Goal: Contribute content: Add original content to the website for others to see

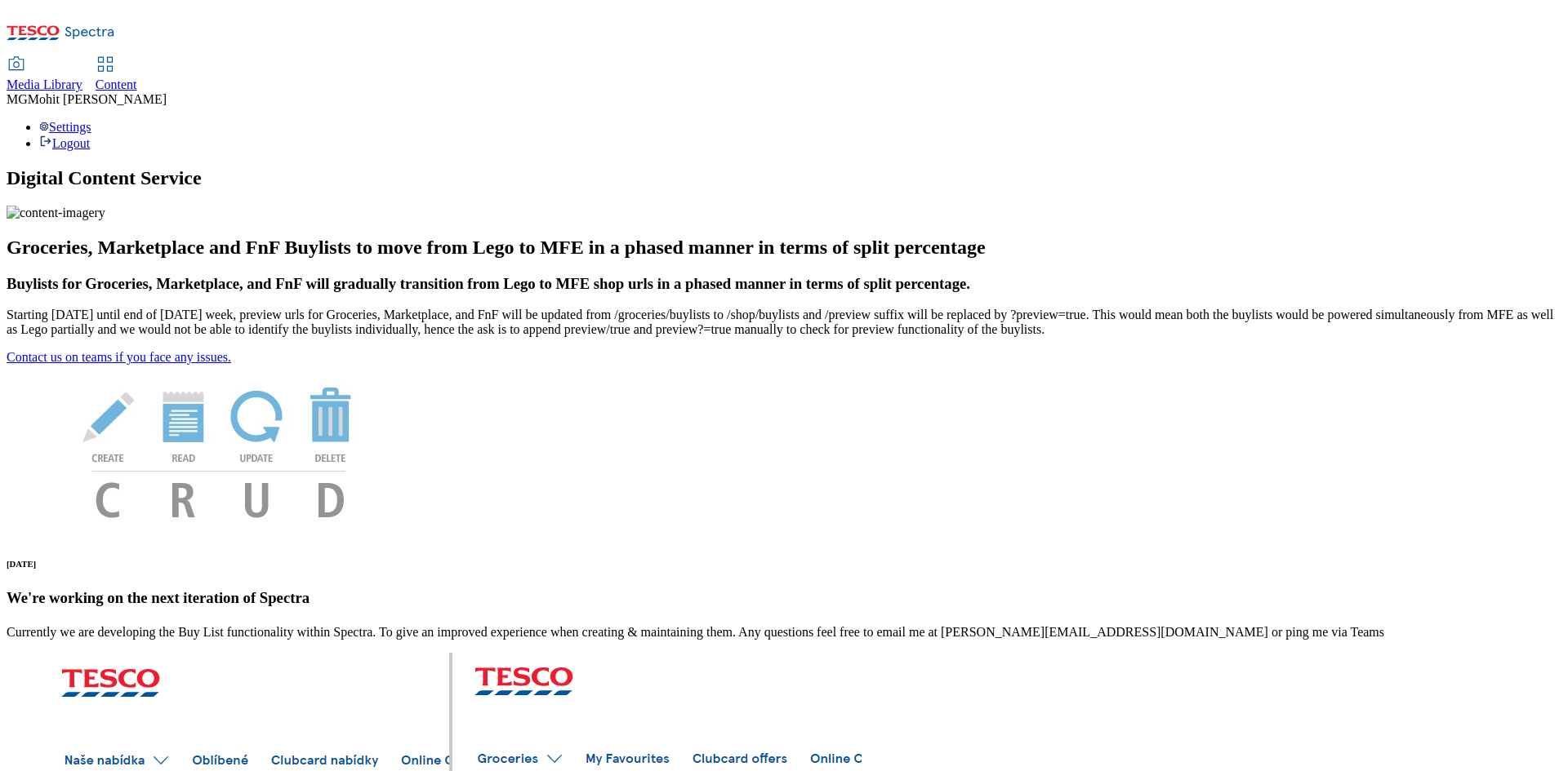
click at [115, 55] on icon at bounding box center [105, 64] width 20 height 20
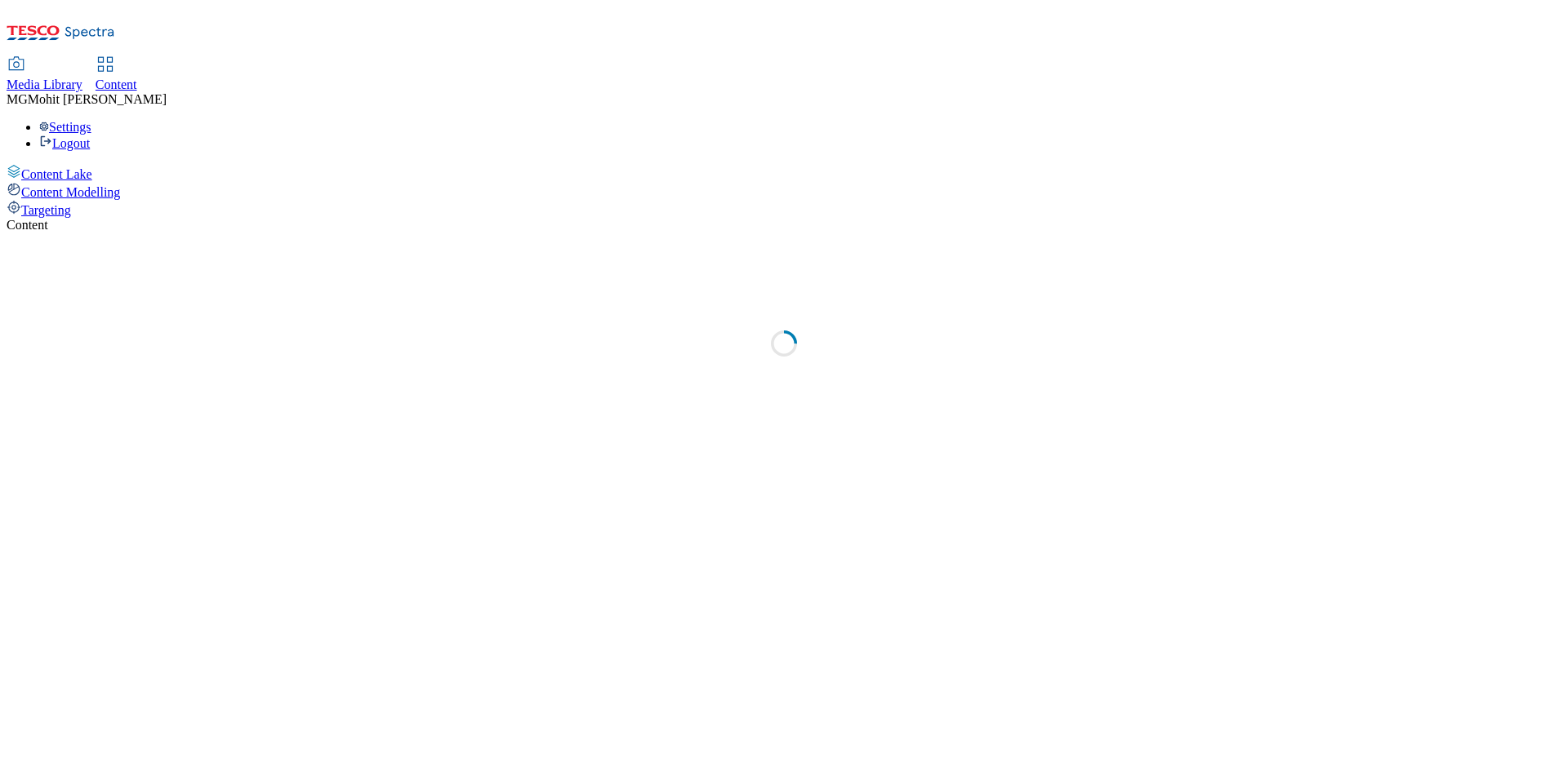
select select "ghs-[GEOGRAPHIC_DATA]"
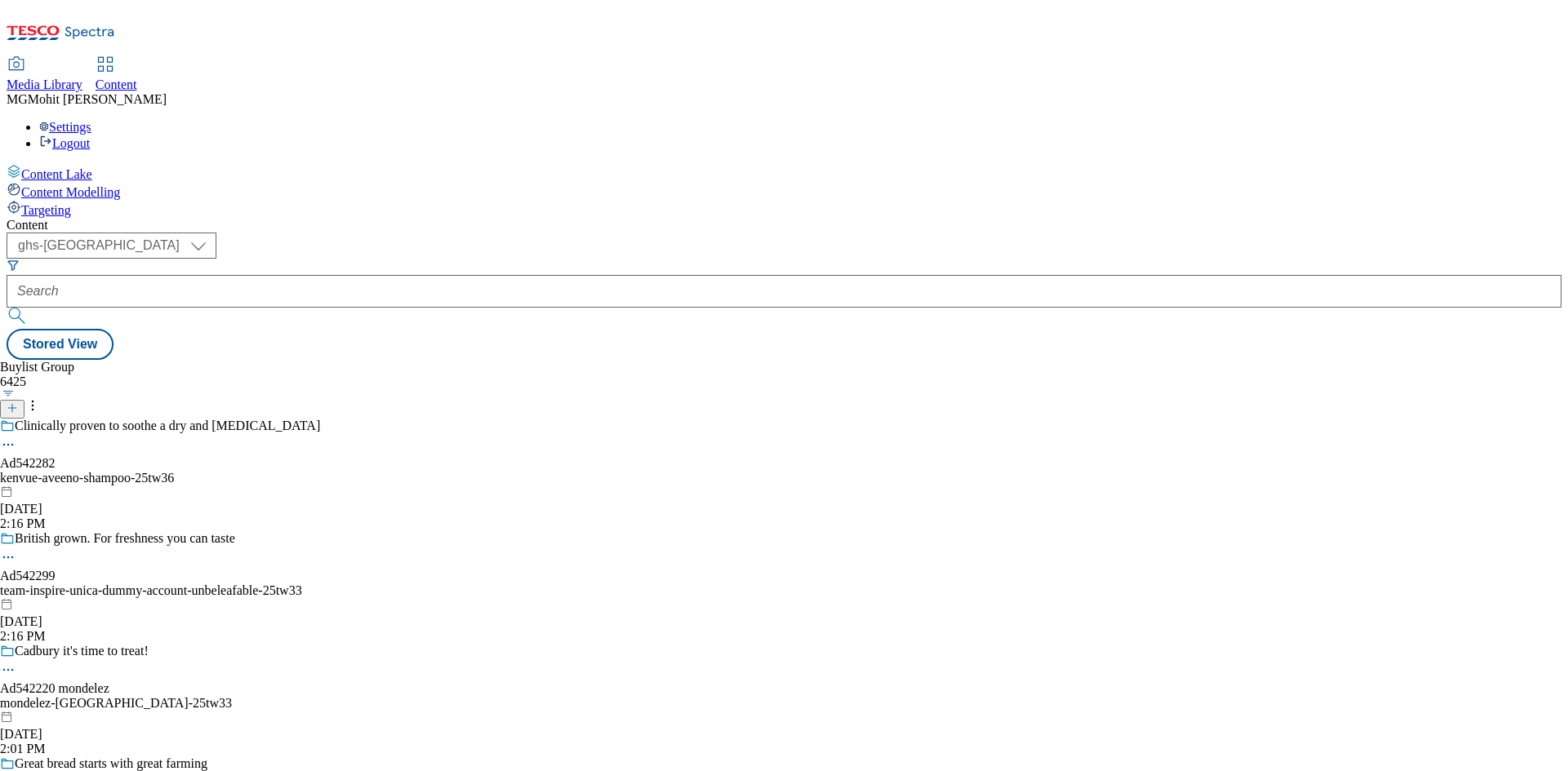
click at [7, 218] on div "Content Lake Content Modelling Targeting" at bounding box center [784, 191] width 1555 height 54
click at [24, 400] on button at bounding box center [12, 409] width 24 height 19
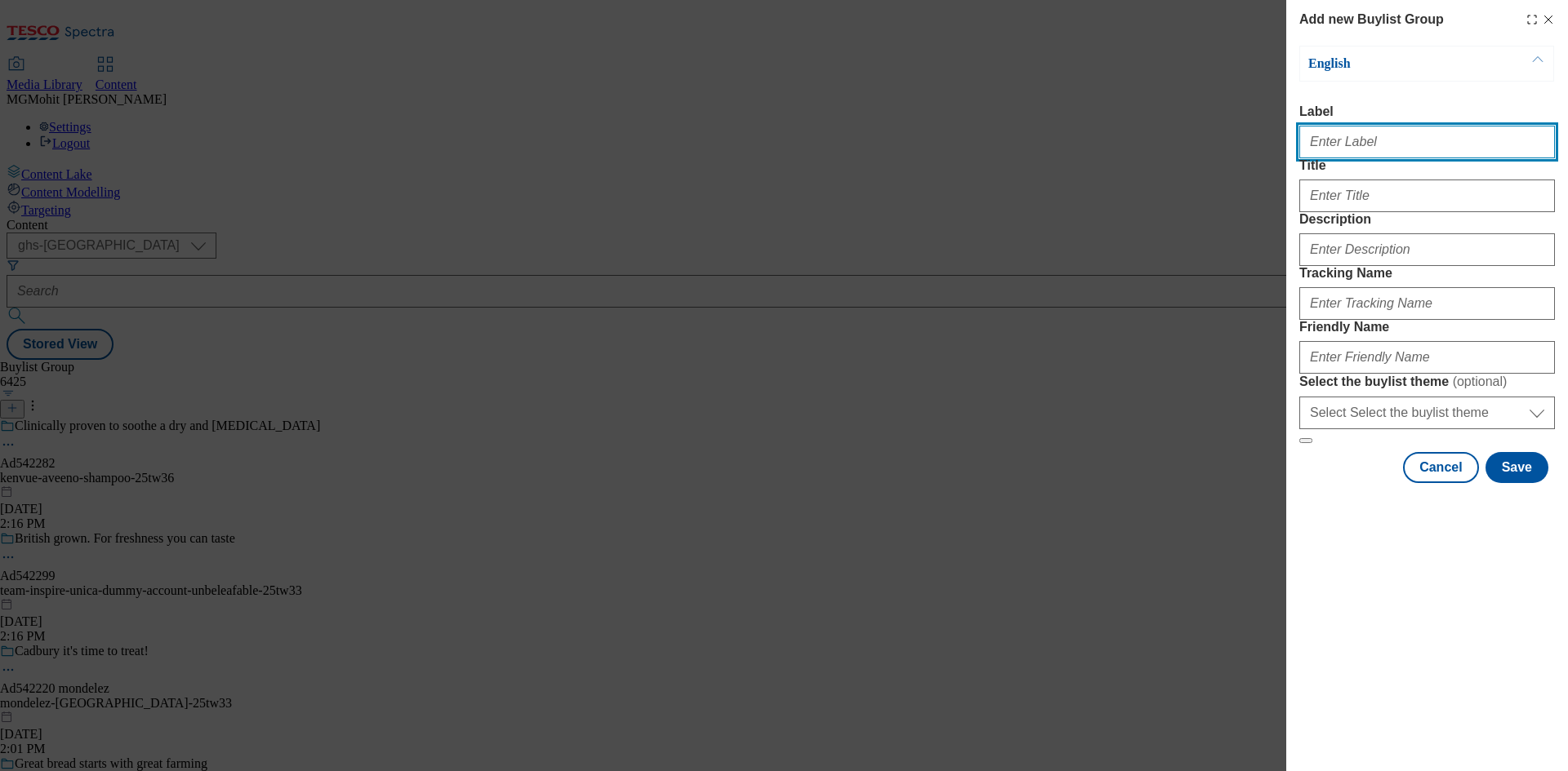
click at [1325, 155] on input "Label" at bounding box center [1427, 143] width 256 height 33
paste input "Ad541885 tropicana-products"
type input "Ad541885 tropicana-products"
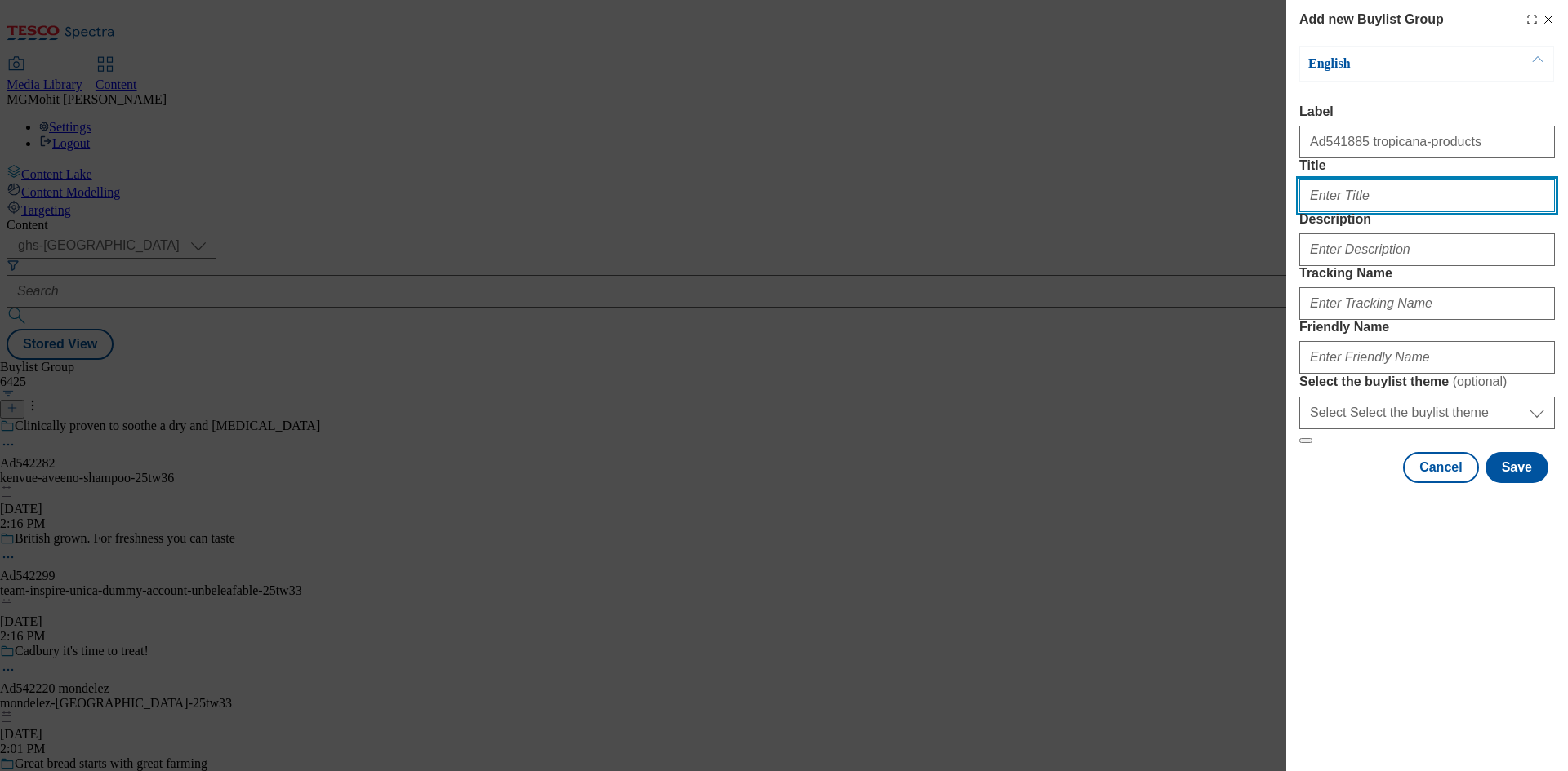
paste input "Win 1 of 30 juicy shops."
type input "Win 1 of 30 juicy shops."
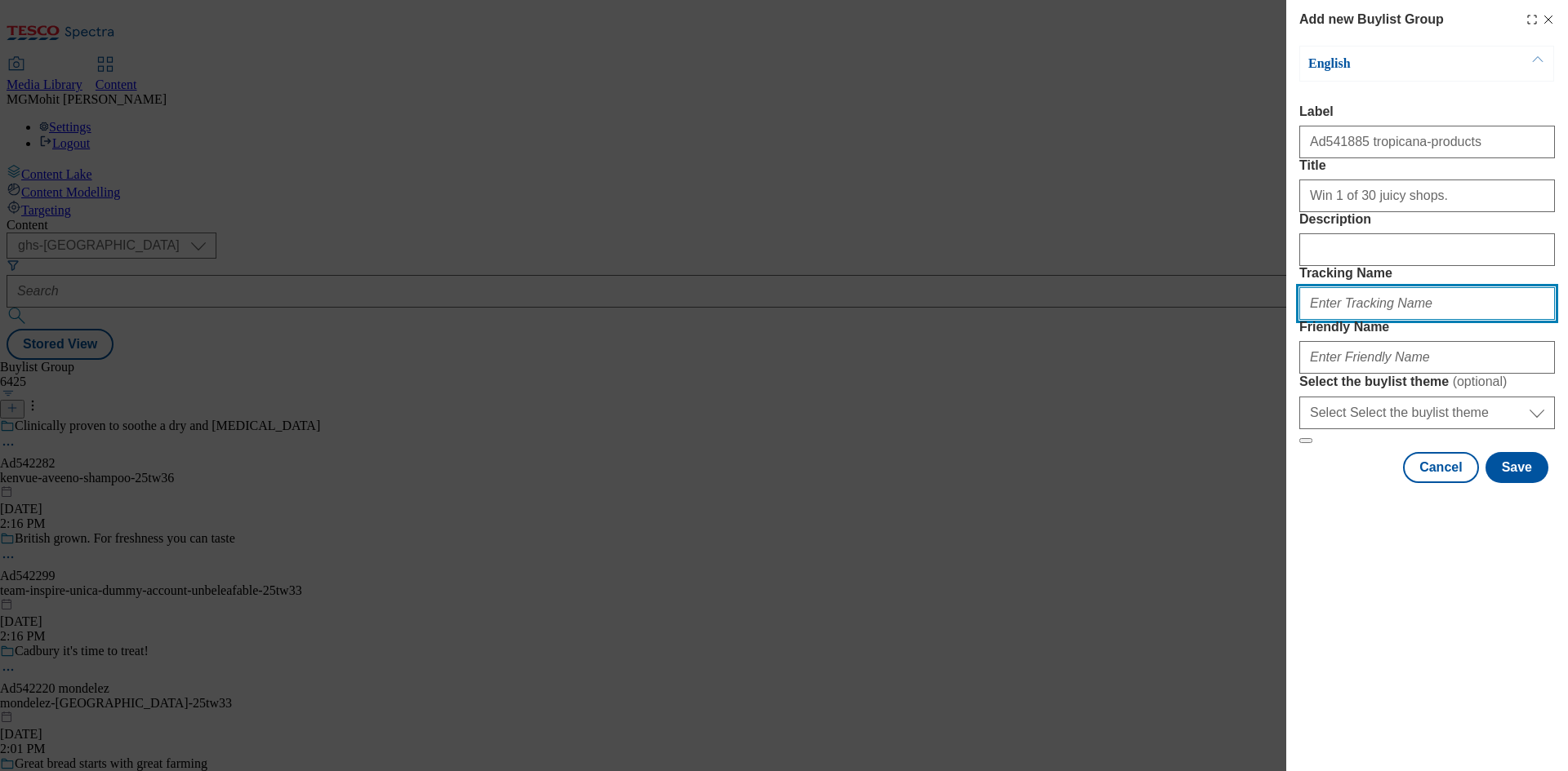
paste input "DH_AD541885"
type input "DH_AD541885"
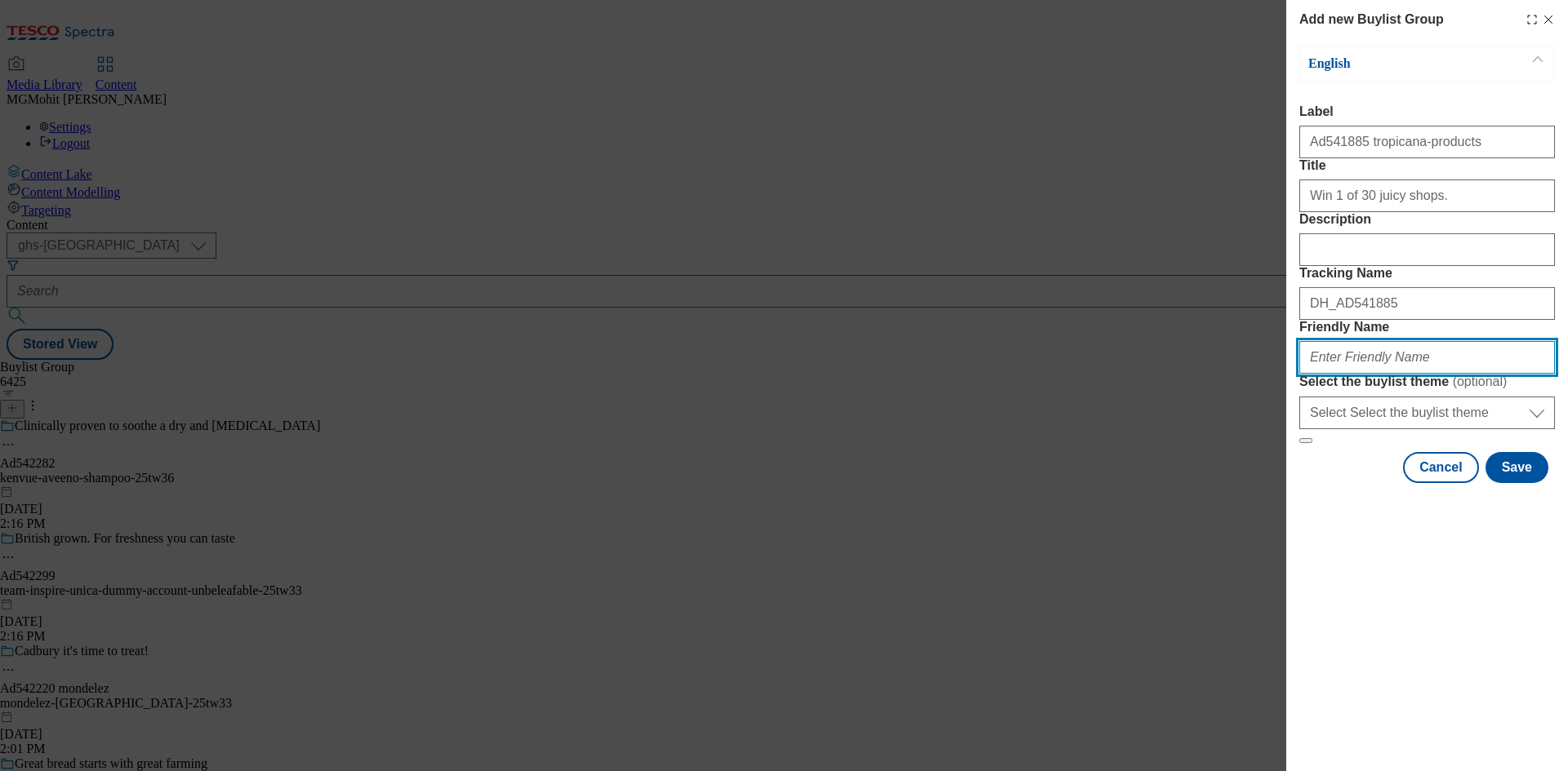
paste input "tropicana-products-orange-juice-25tw34"
type input "tropicana-products-orange-juice-25tw34"
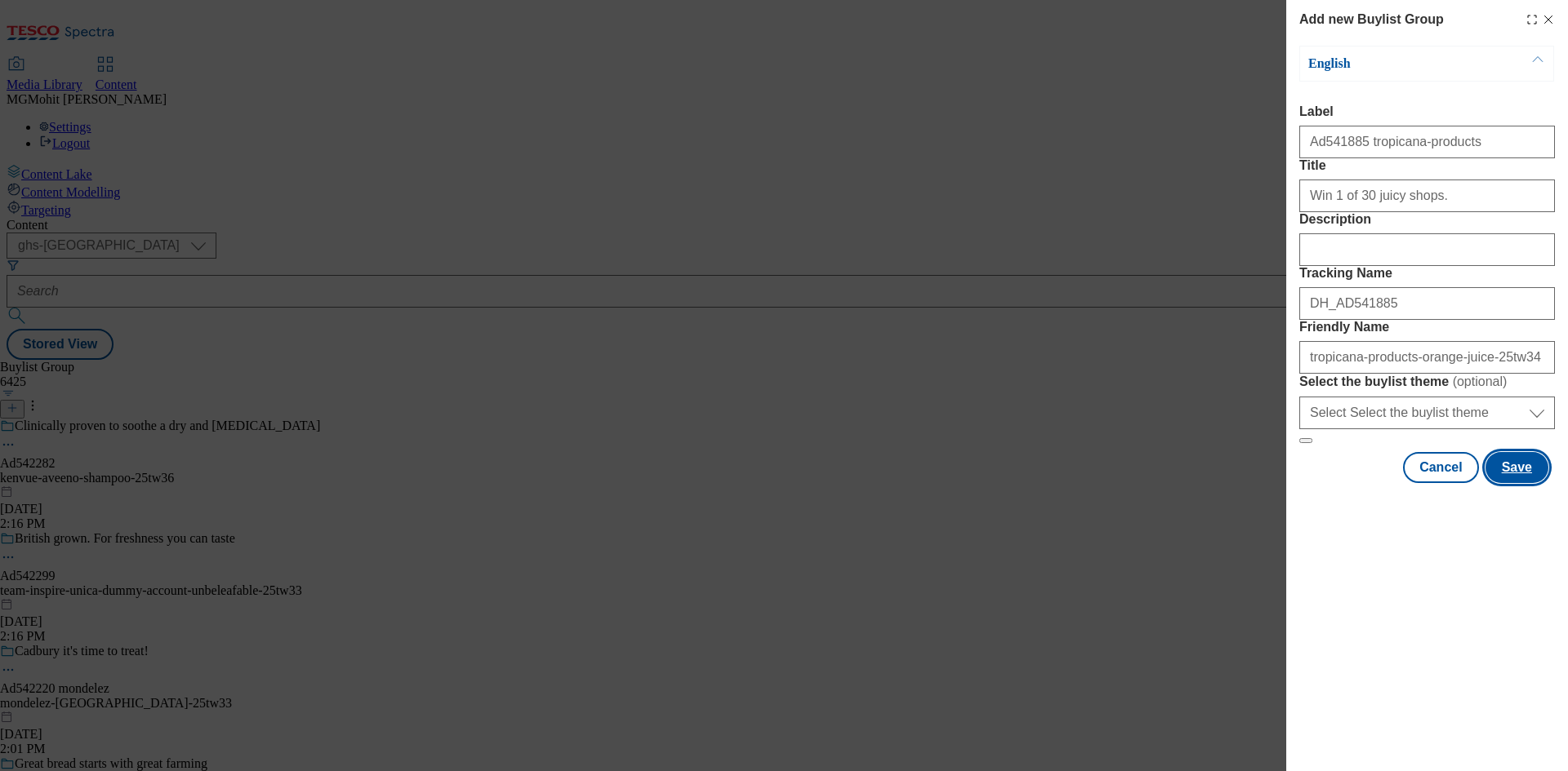
click at [1515, 483] on button "Save" at bounding box center [1517, 468] width 63 height 31
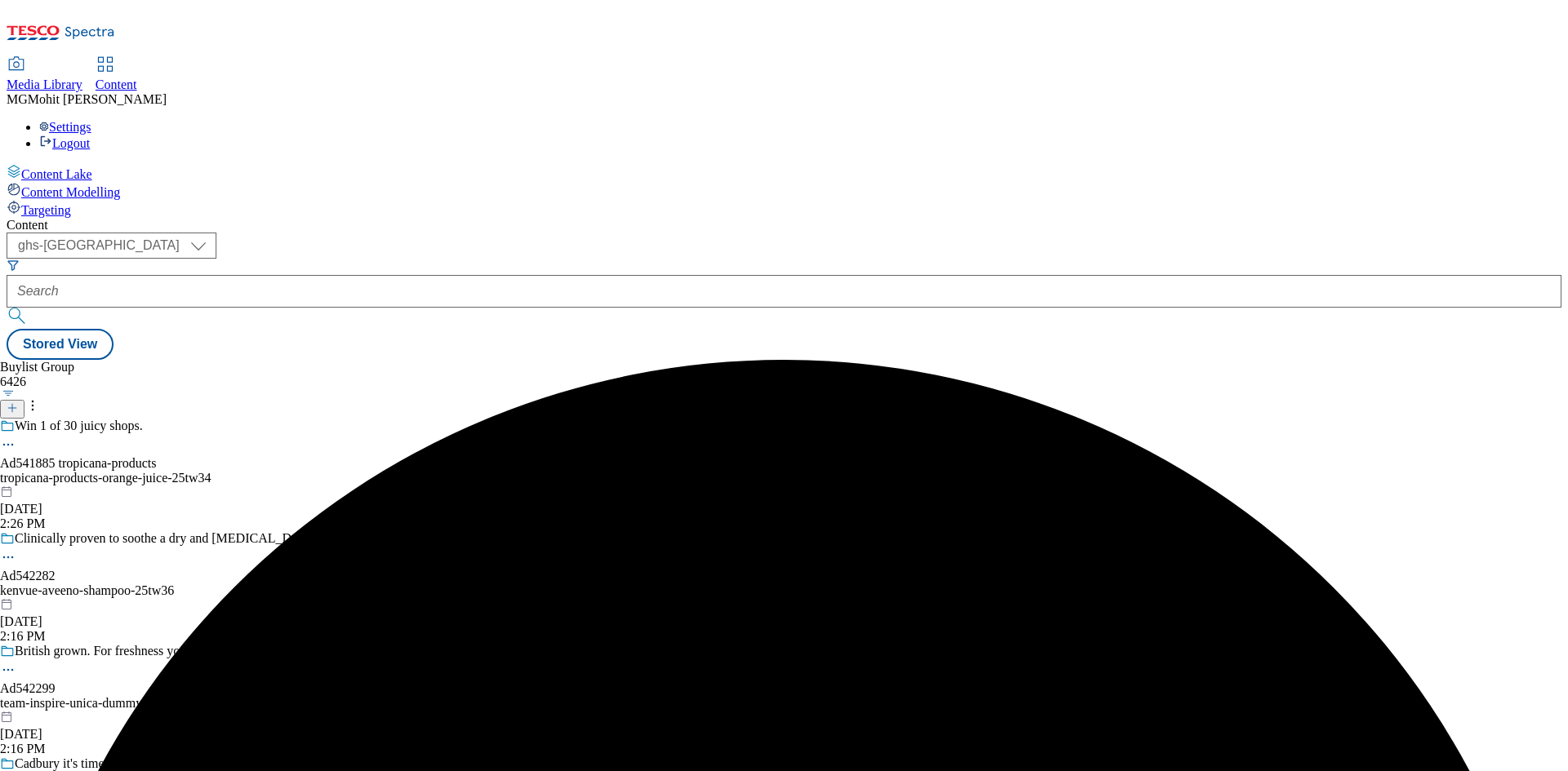
click at [320, 471] on div "tropicana-products-orange-juice-25tw34" at bounding box center [160, 478] width 320 height 15
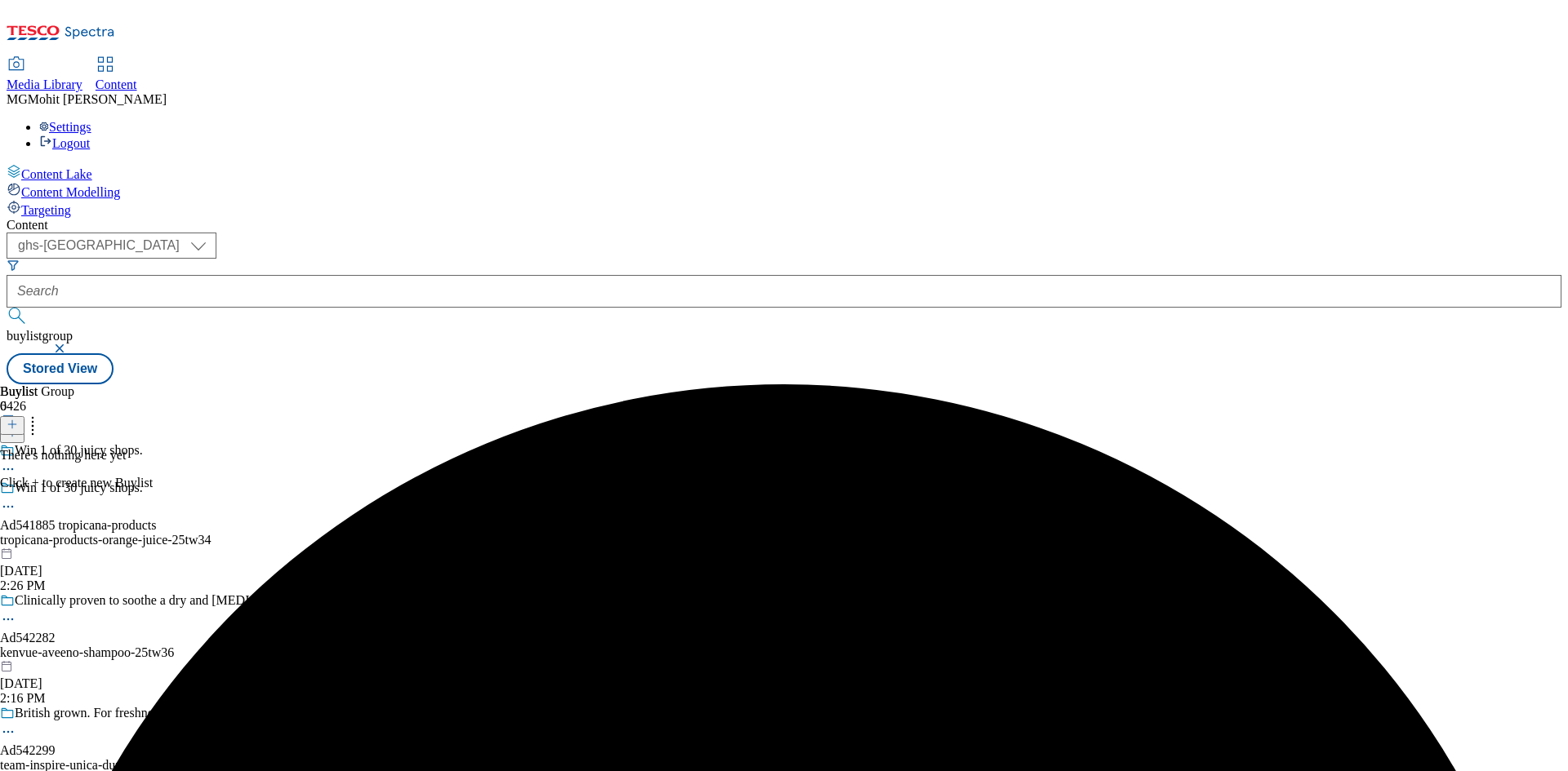
click at [12, 421] on line at bounding box center [12, 424] width 0 height 8
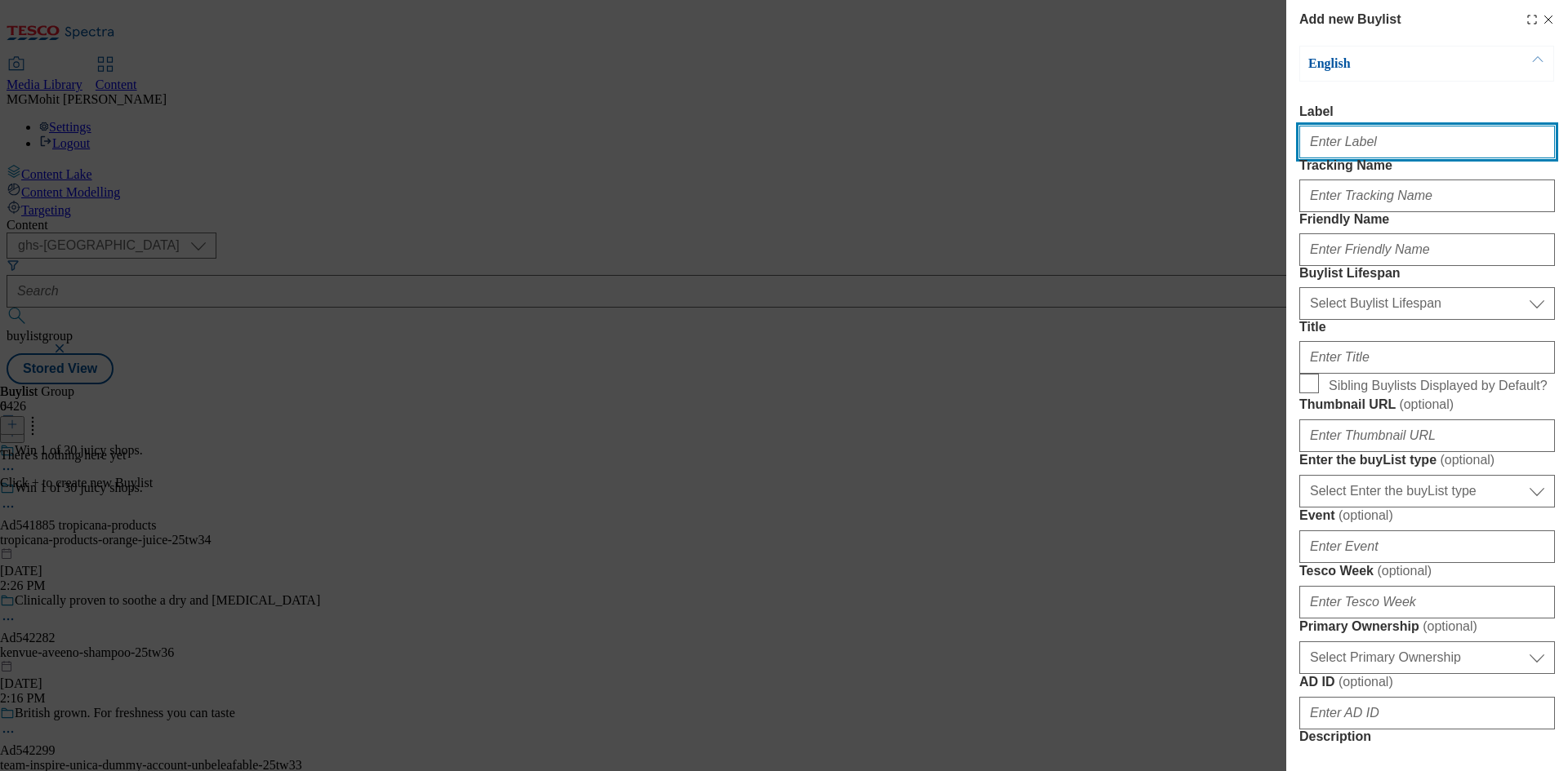
paste input "Ad541885"
click at [1355, 146] on input "Label" at bounding box center [1427, 143] width 256 height 33
type input "Ad541885"
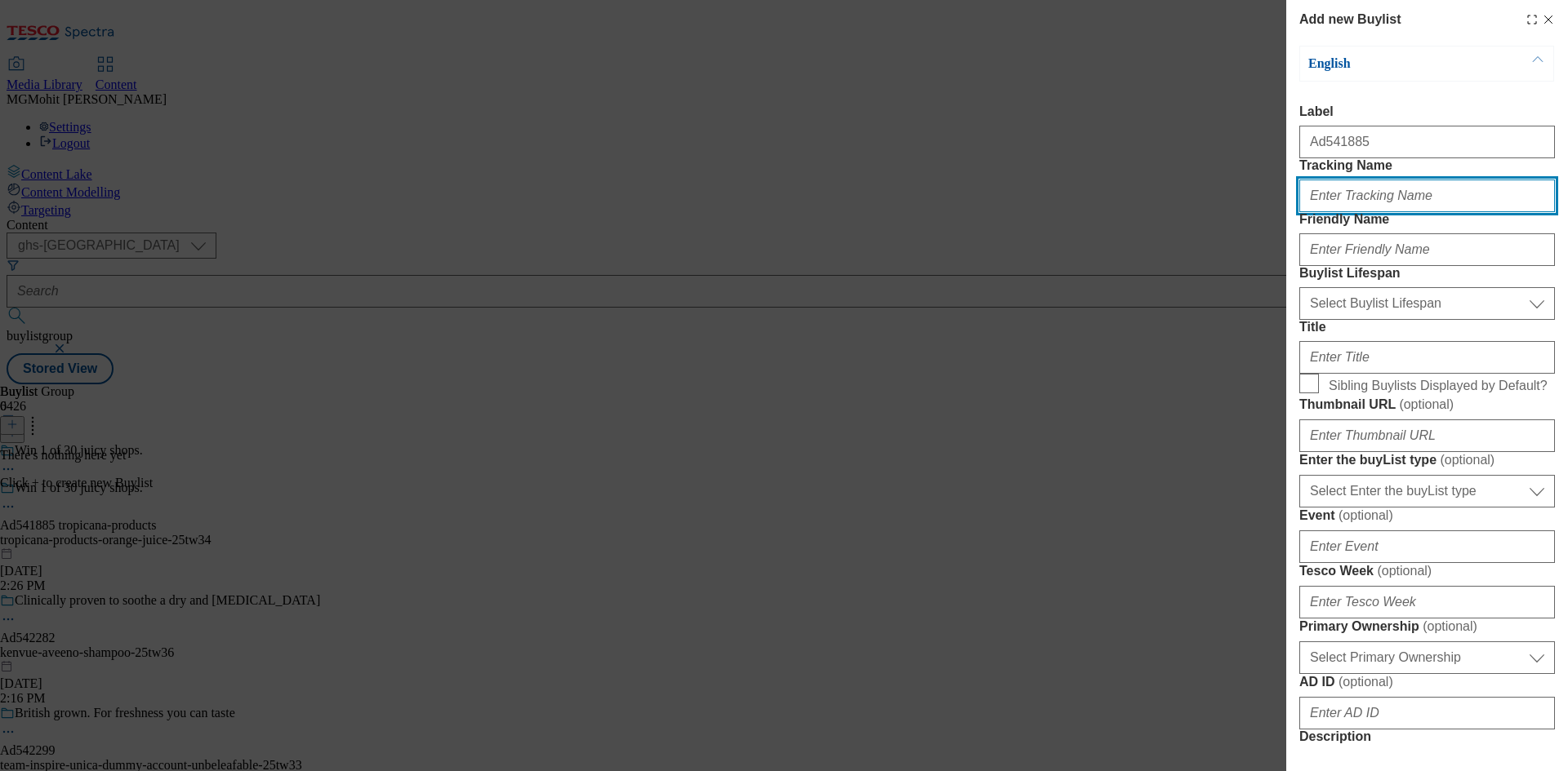
paste input "DH_AD541885"
type input "DH_AD541885"
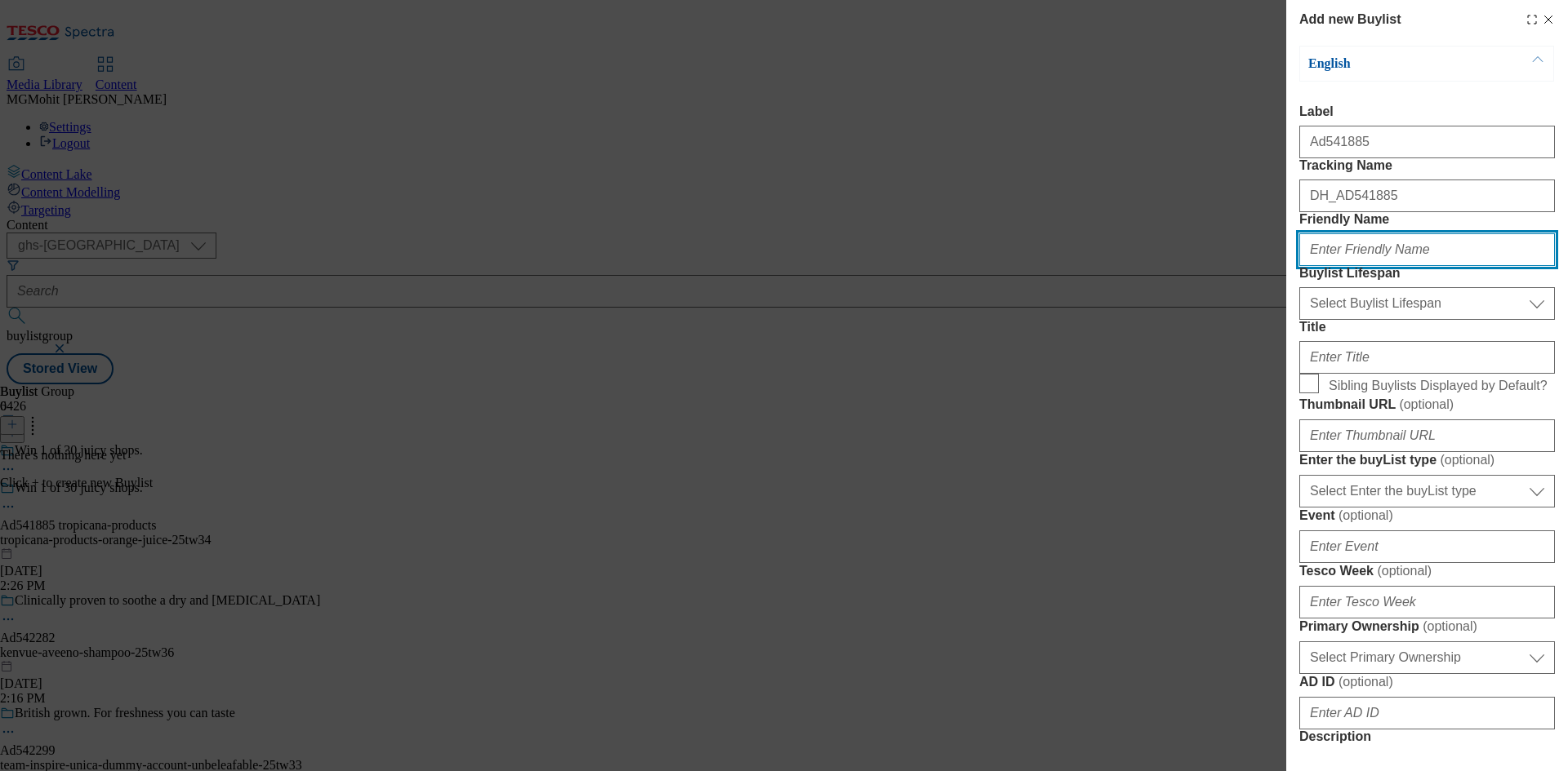
paste input "tropicana-products"
type input "tropicana-products"
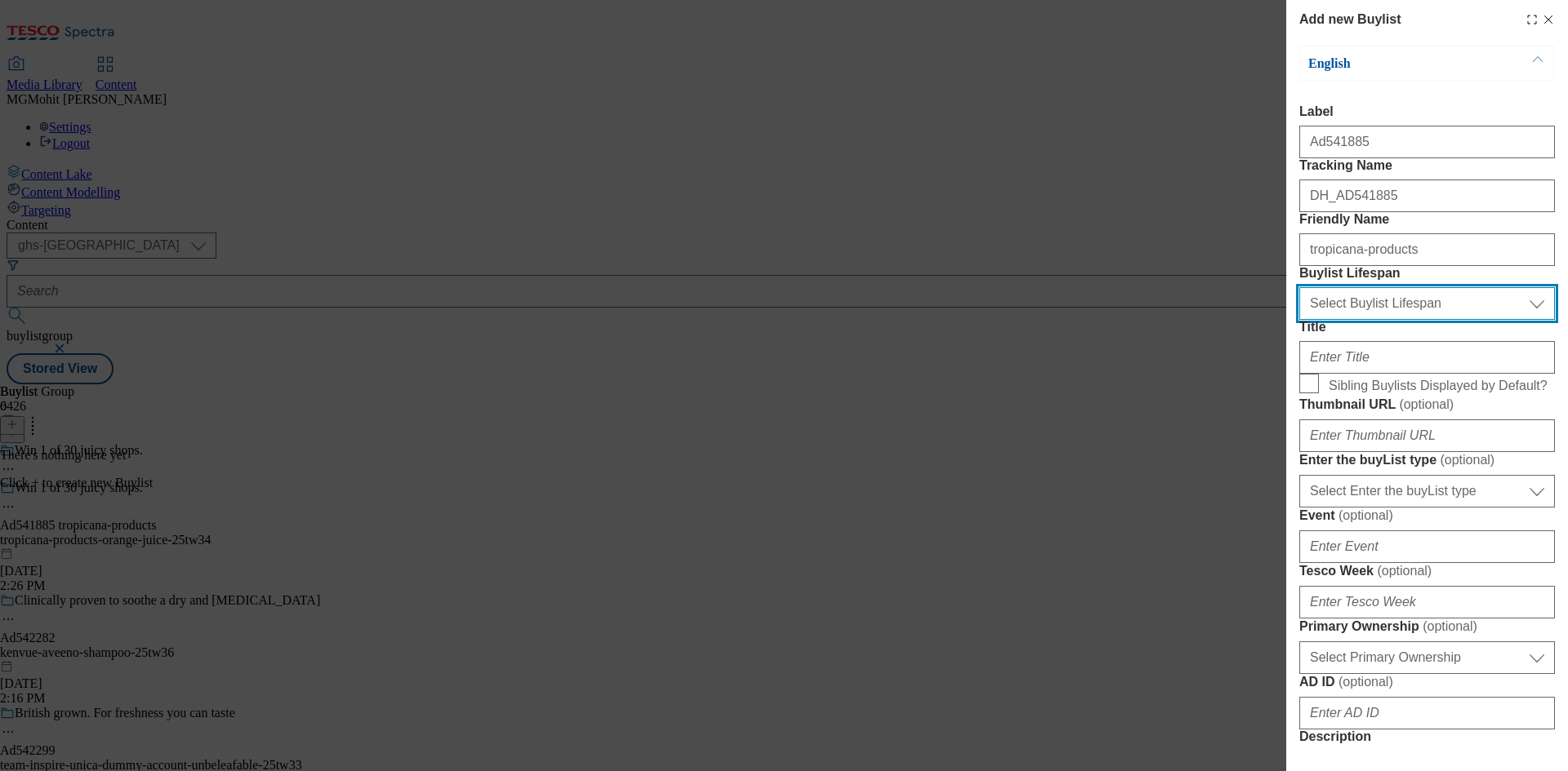
drag, startPoint x: 1354, startPoint y: 396, endPoint x: 1354, endPoint y: 409, distance: 13.0
click at [1354, 320] on select "Select Buylist Lifespan evergreen seasonal tactical" at bounding box center [1427, 304] width 256 height 33
select select "tactical"
click at [1299, 320] on select "Select Buylist Lifespan evergreen seasonal tactical" at bounding box center [1427, 304] width 256 height 33
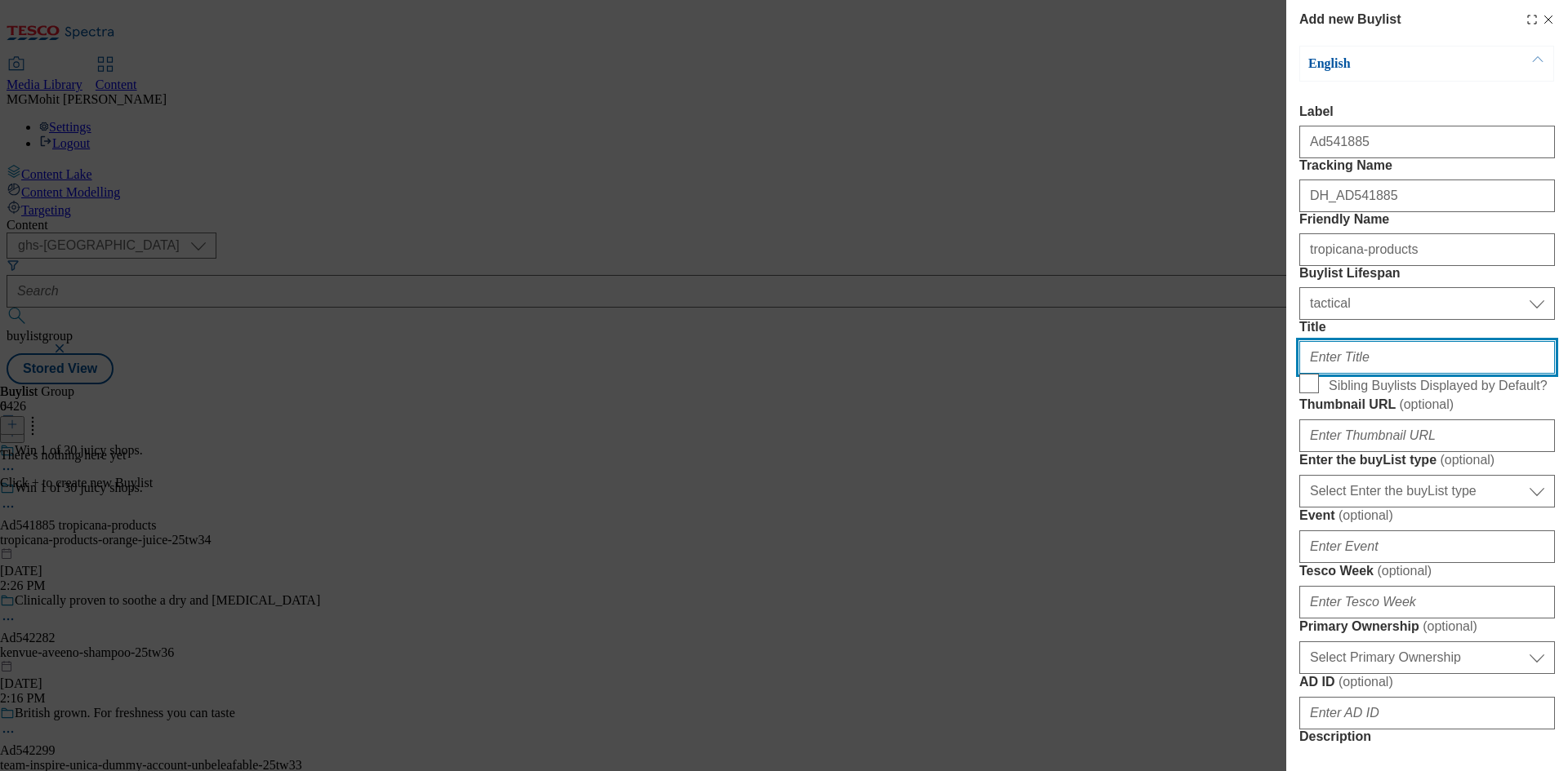
click at [1339, 374] on input "Title" at bounding box center [1427, 358] width 256 height 33
paste input "Plus, 150 runner-up prizes to be won!"
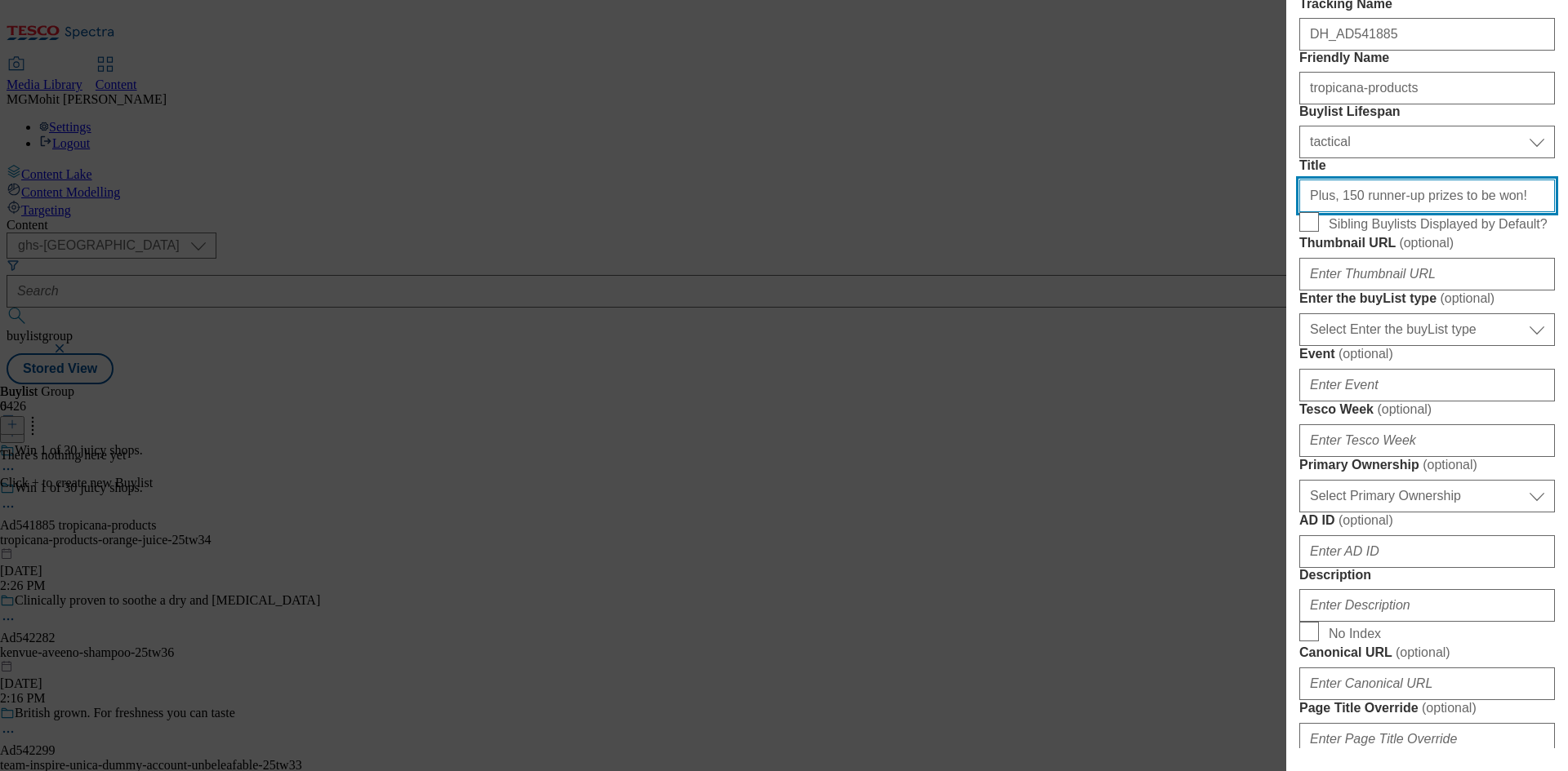
scroll to position [163, 0]
type input "Plus, 150 runner-up prizes to be won!"
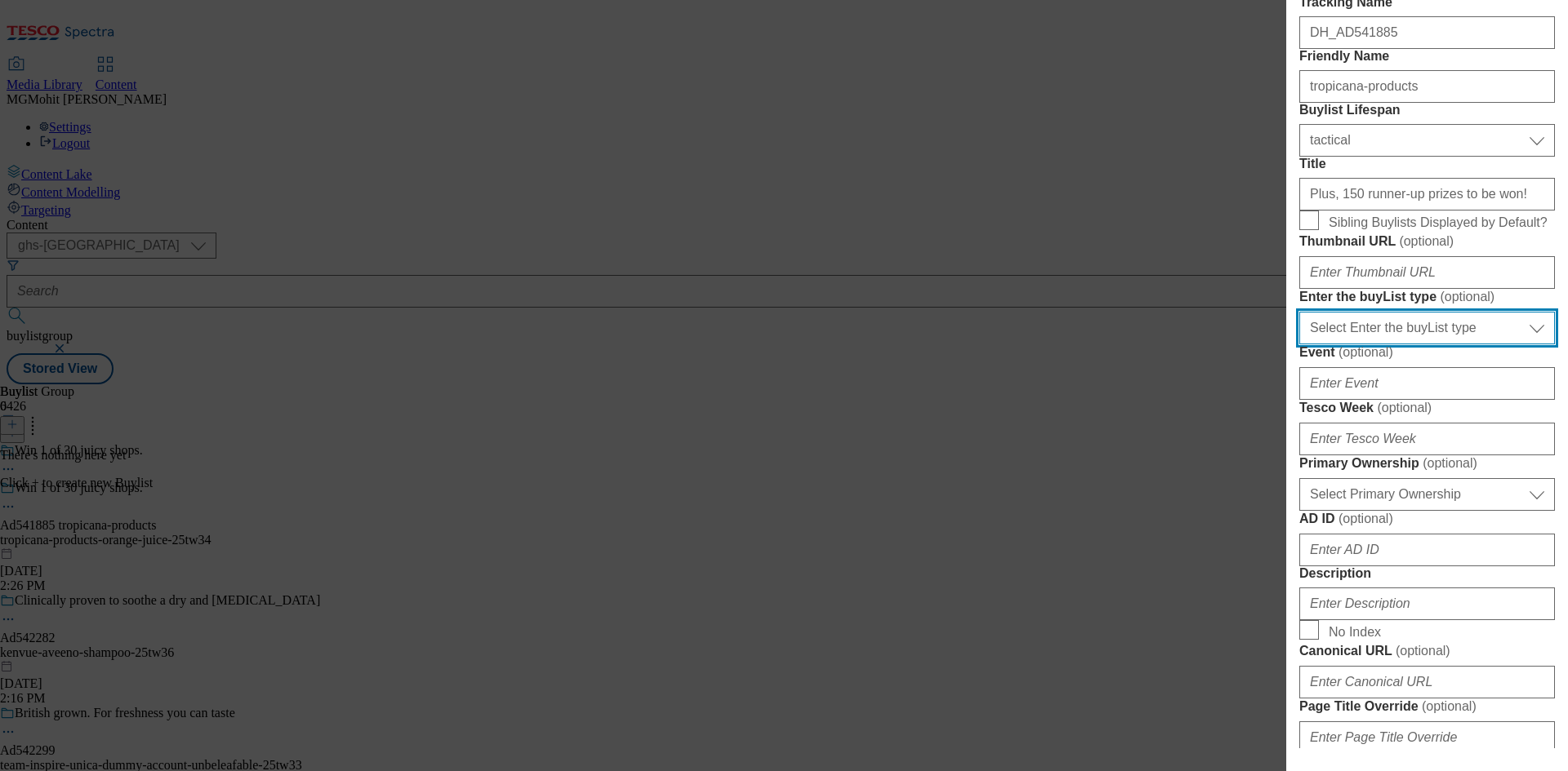
drag, startPoint x: 1345, startPoint y: 522, endPoint x: 1350, endPoint y: 533, distance: 12.1
click at [1345, 344] on select "Select Enter the buyList type event supplier funded long term >4 weeks supplier…" at bounding box center [1427, 329] width 256 height 33
select select "supplier funded short term 1-3 weeks"
click at [1299, 344] on select "Select Enter the buyList type event supplier funded long term >4 weeks supplier…" at bounding box center [1427, 329] width 256 height 33
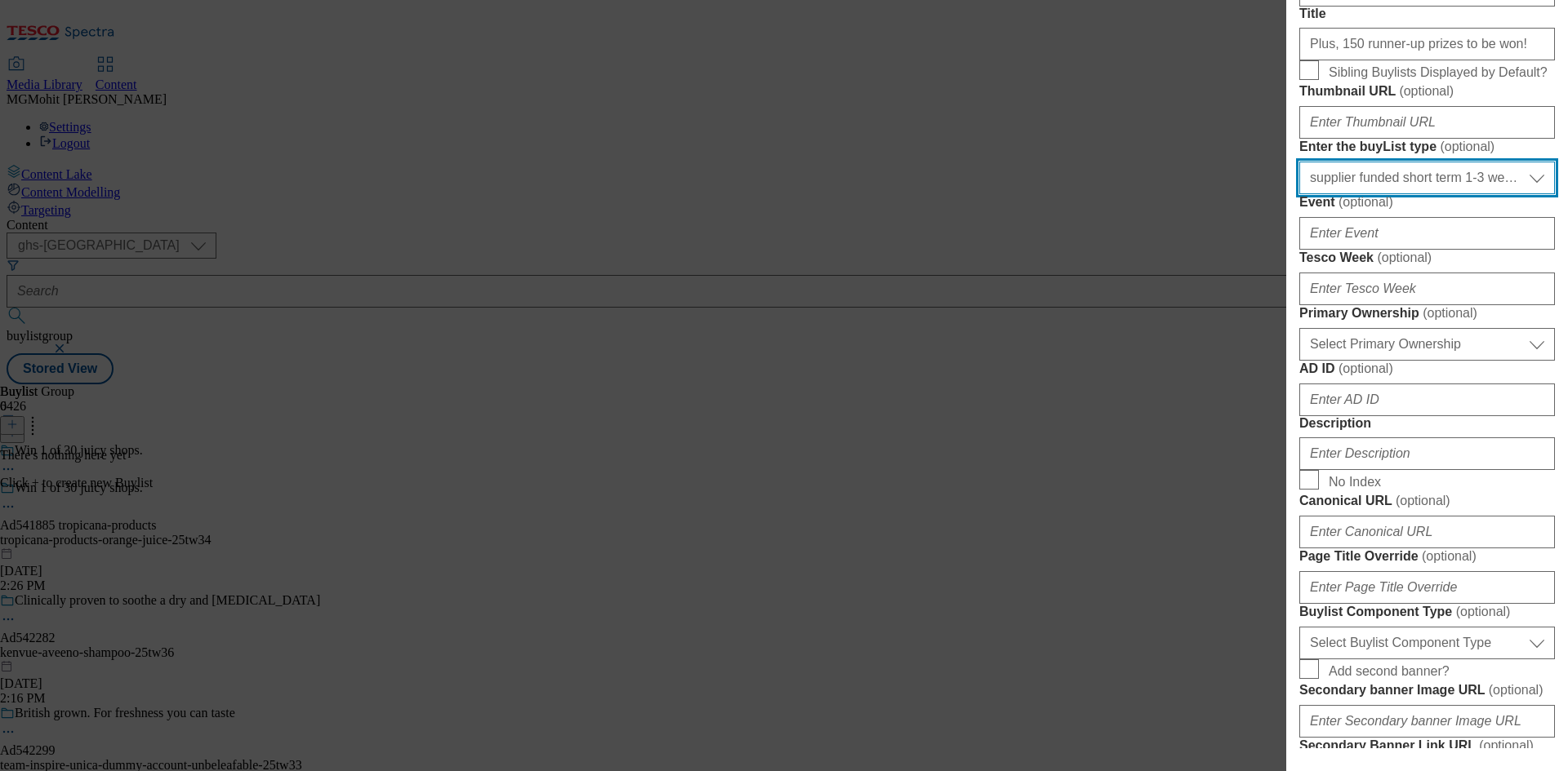
scroll to position [327, 0]
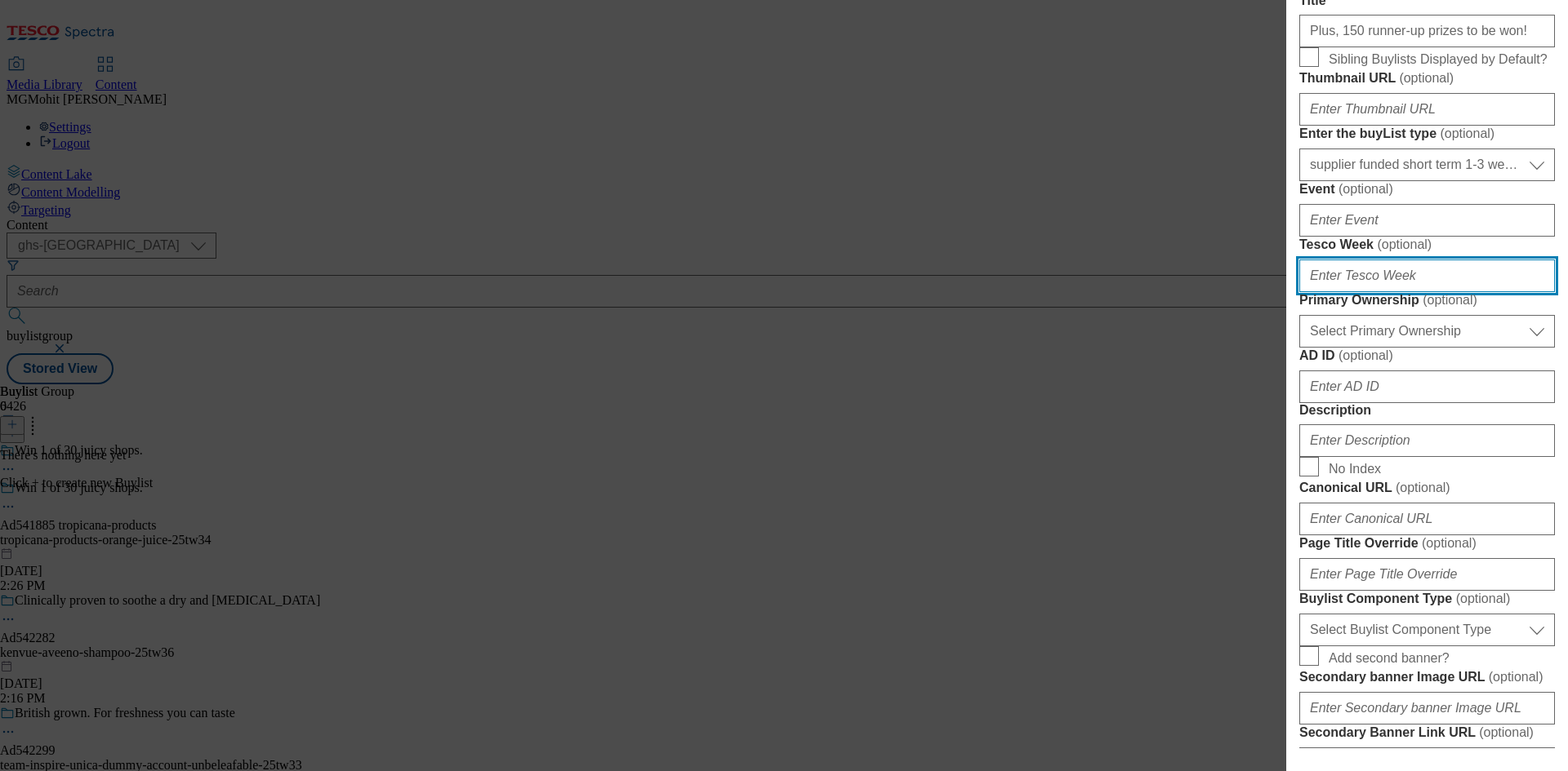
click at [1353, 292] on input "Tesco Week ( optional )" at bounding box center [1427, 276] width 256 height 33
type input "34"
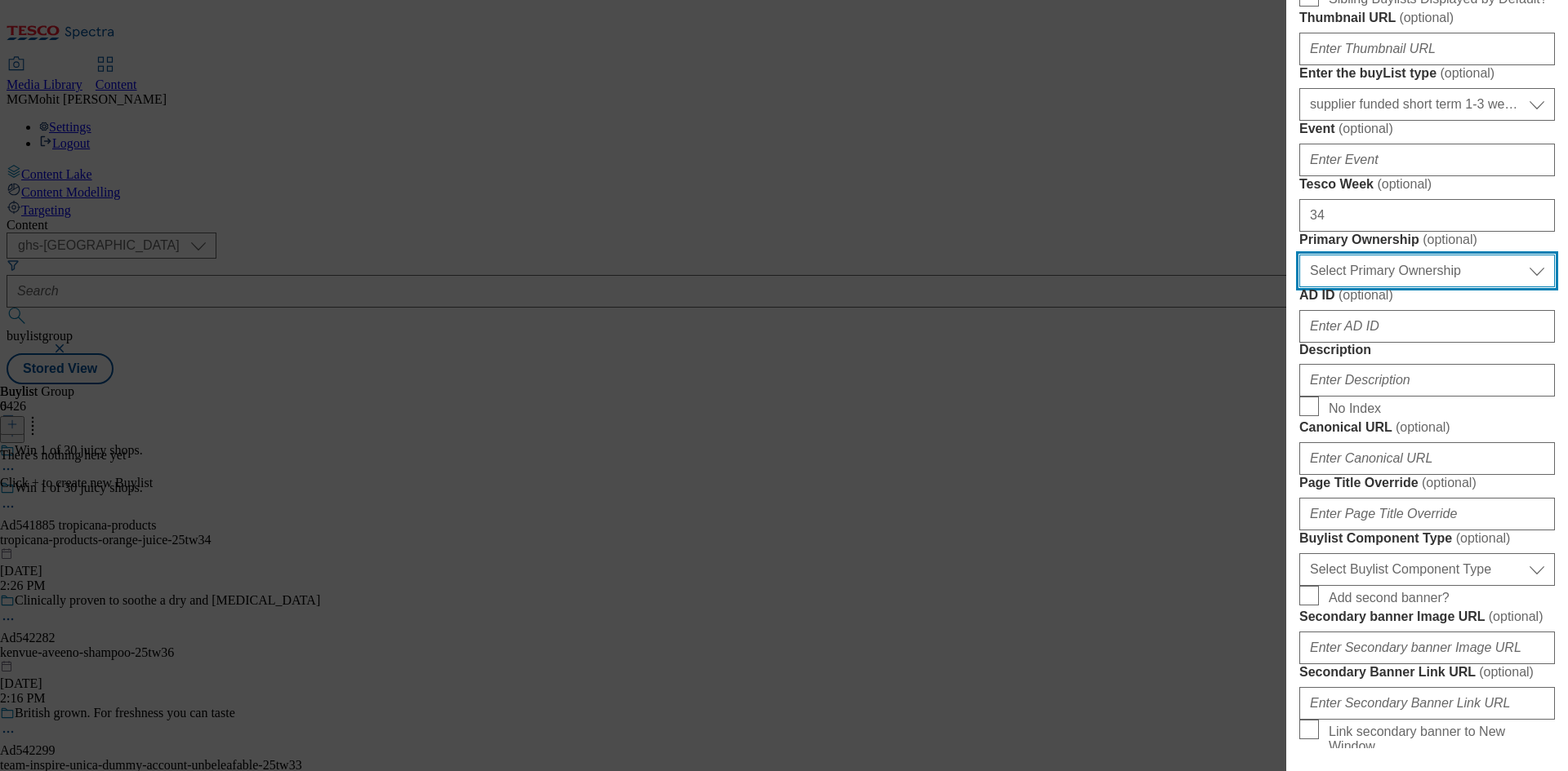
scroll to position [489, 0]
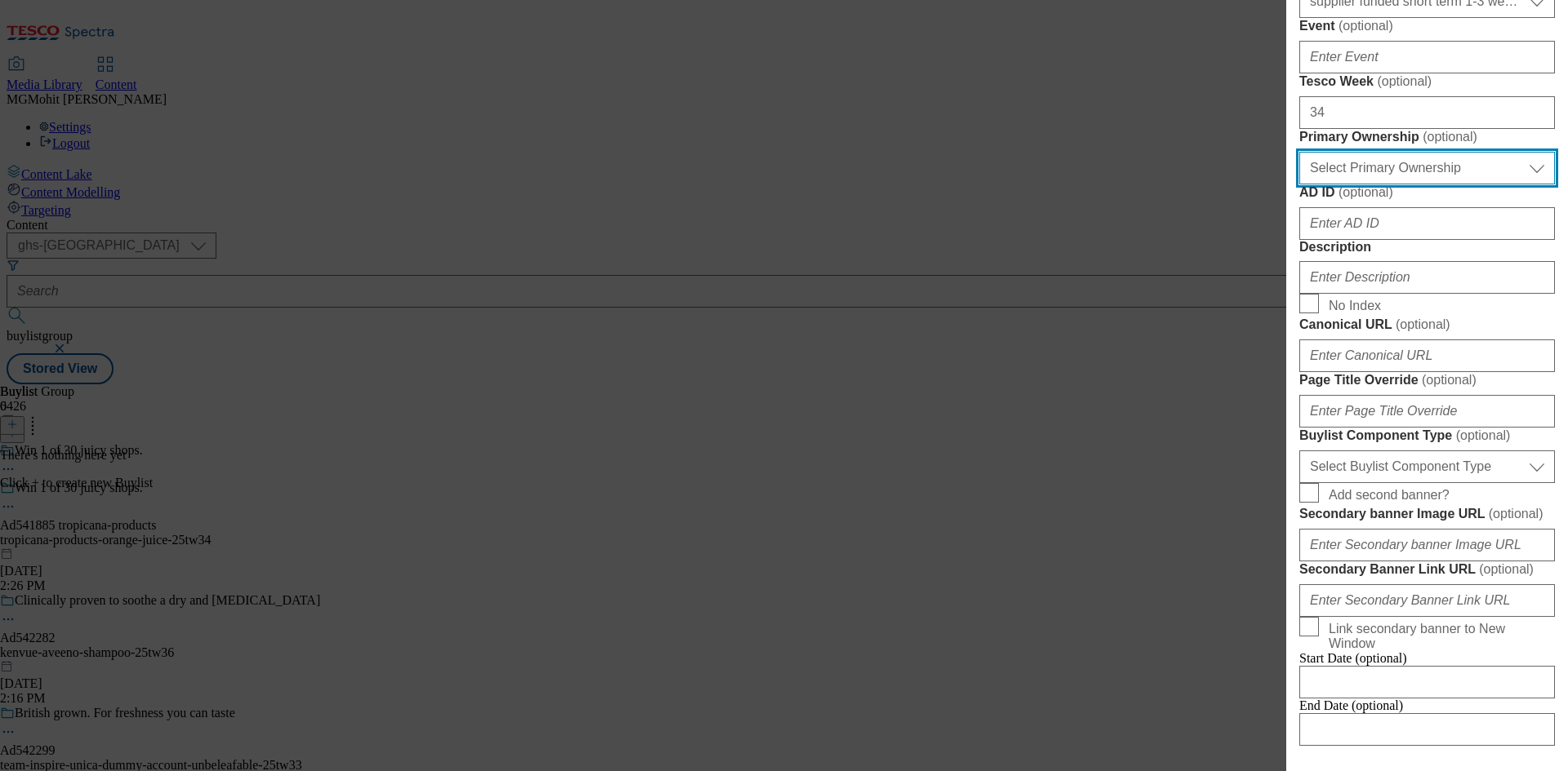
drag, startPoint x: 1395, startPoint y: 442, endPoint x: 1387, endPoint y: 453, distance: 13.6
click at [1395, 184] on select "Select Primary Ownership [PERSON_NAME]" at bounding box center [1427, 169] width 256 height 33
select select "dunnhumby"
click at [1299, 184] on select "Select Primary Ownership [PERSON_NAME]" at bounding box center [1427, 169] width 256 height 33
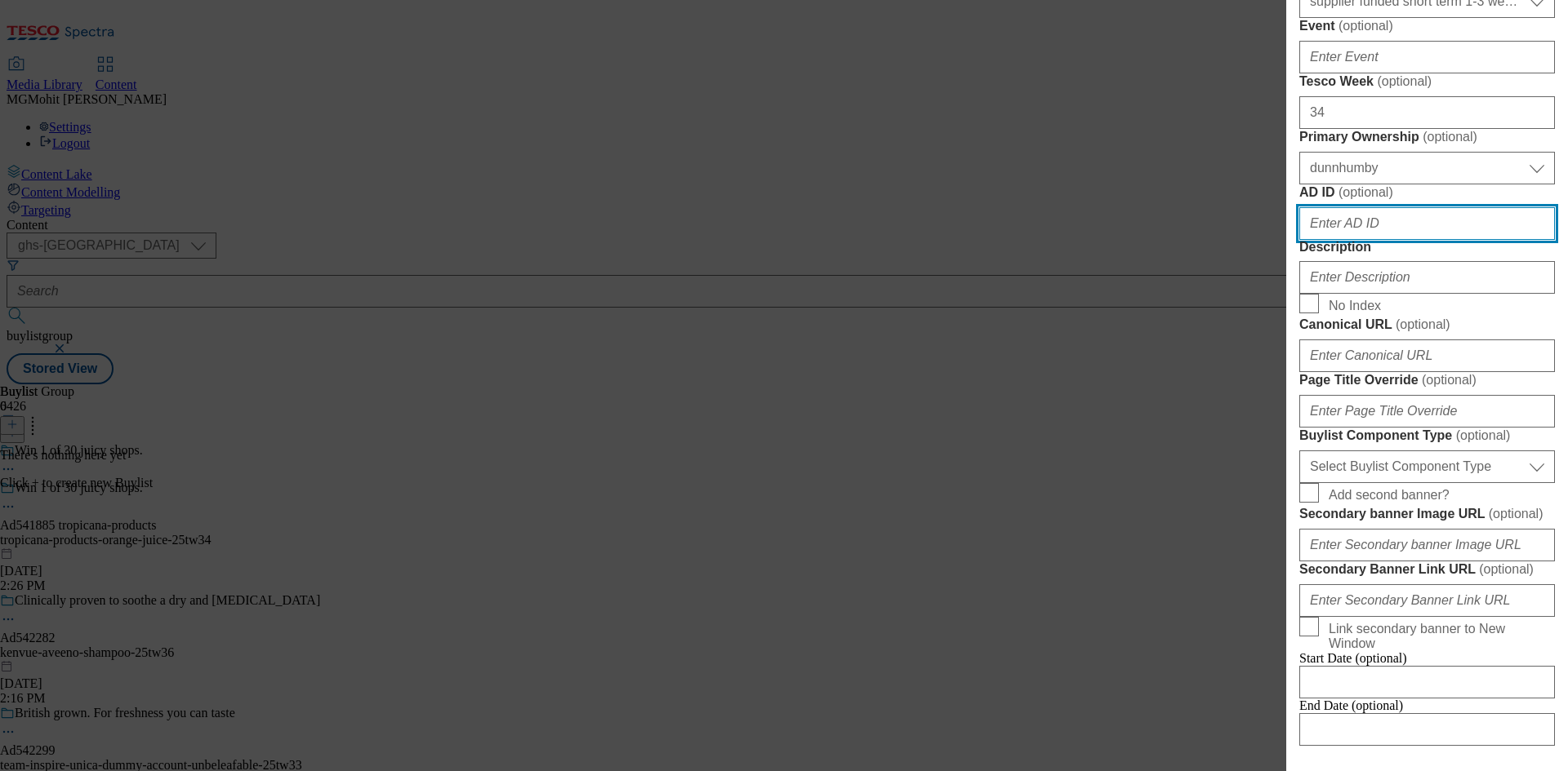
click at [1351, 240] on input "AD ID ( optional )" at bounding box center [1427, 224] width 256 height 33
paste input "541885"
type input "541885"
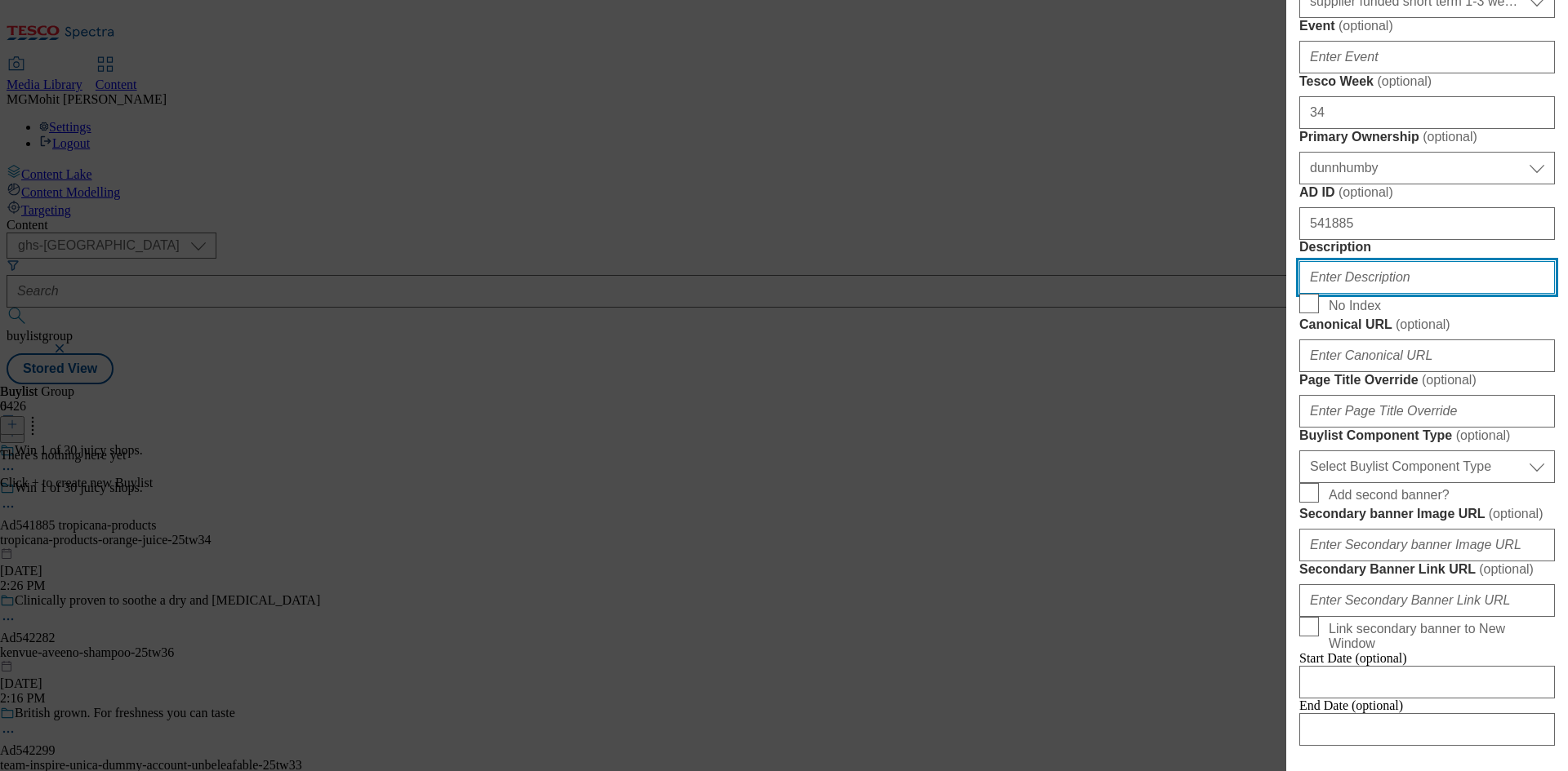
click at [1348, 294] on input "Description" at bounding box center [1427, 277] width 256 height 33
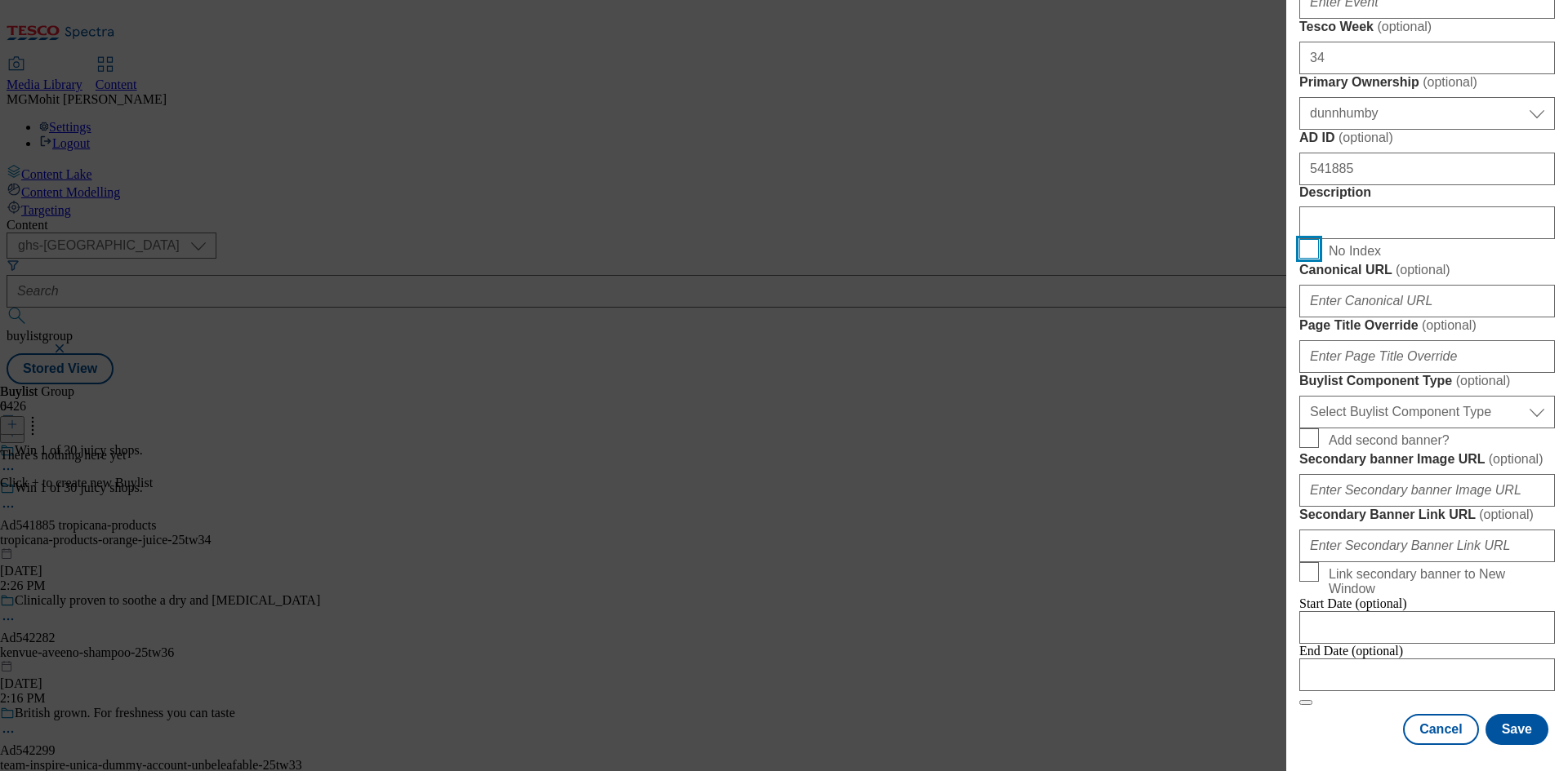
scroll to position [898, 0]
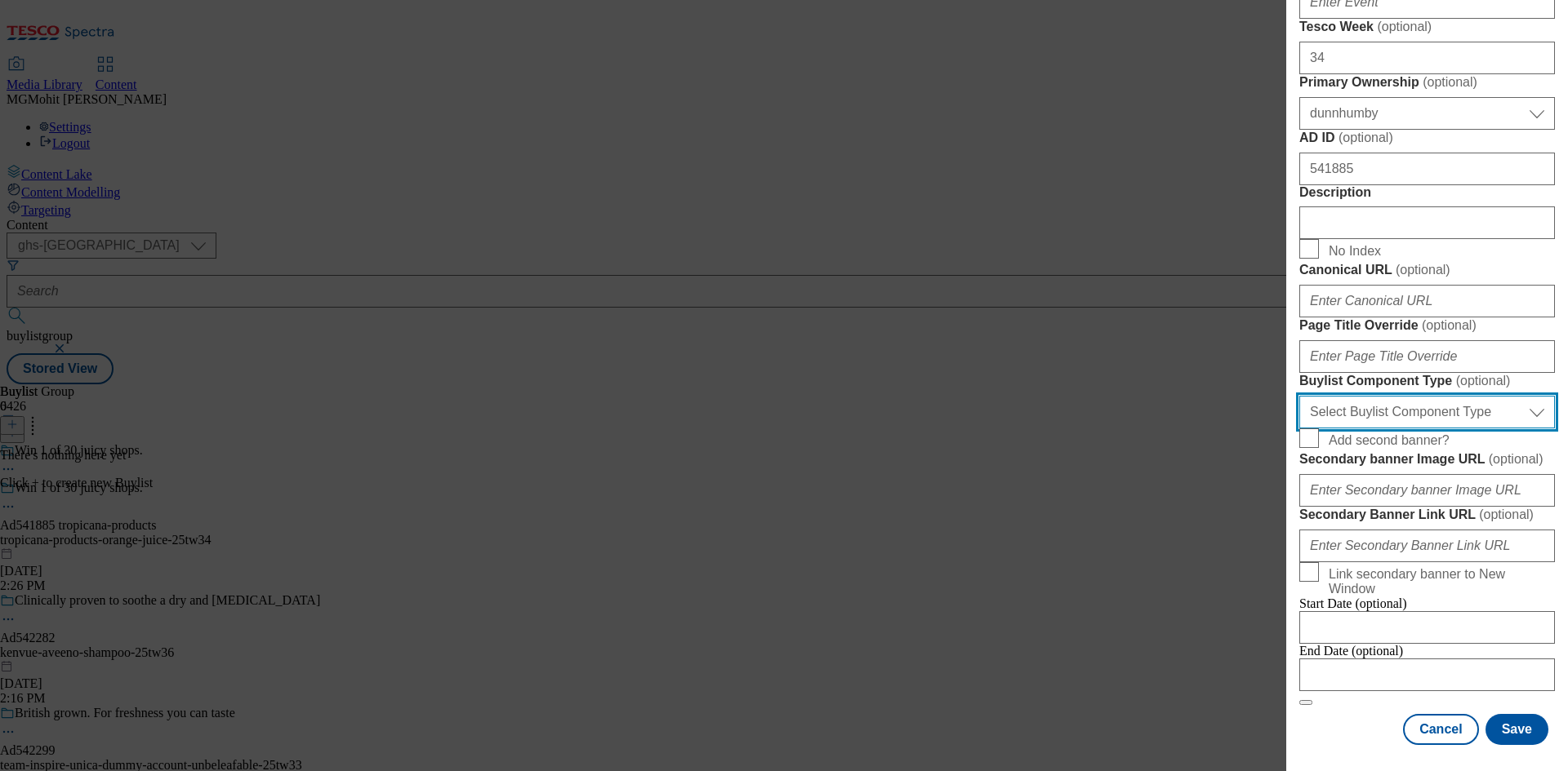
click at [1377, 429] on select "Select Buylist Component Type Banner Competition Header Meal" at bounding box center [1427, 412] width 256 height 33
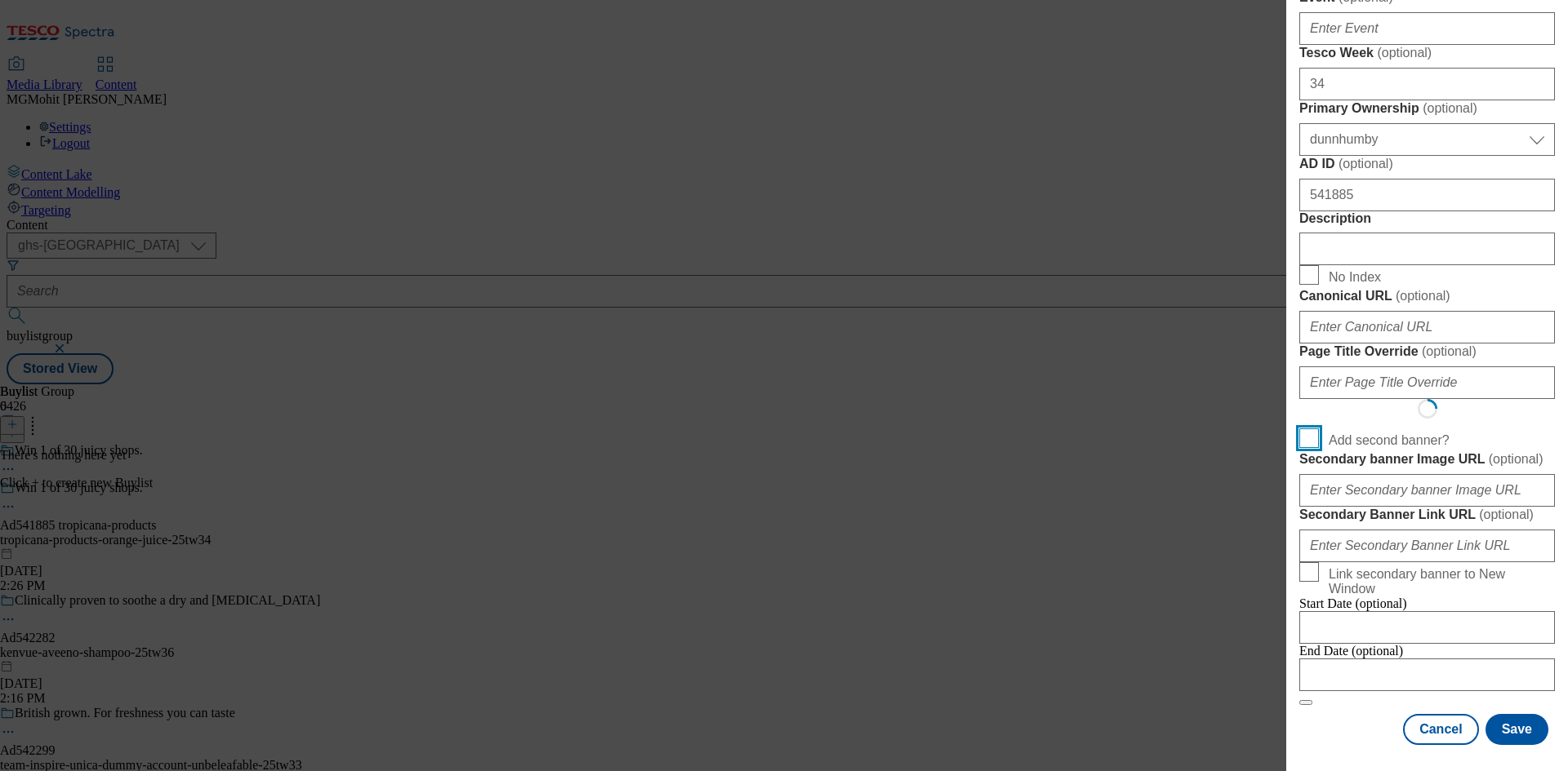
scroll to position [1083, 0]
select select "Banner"
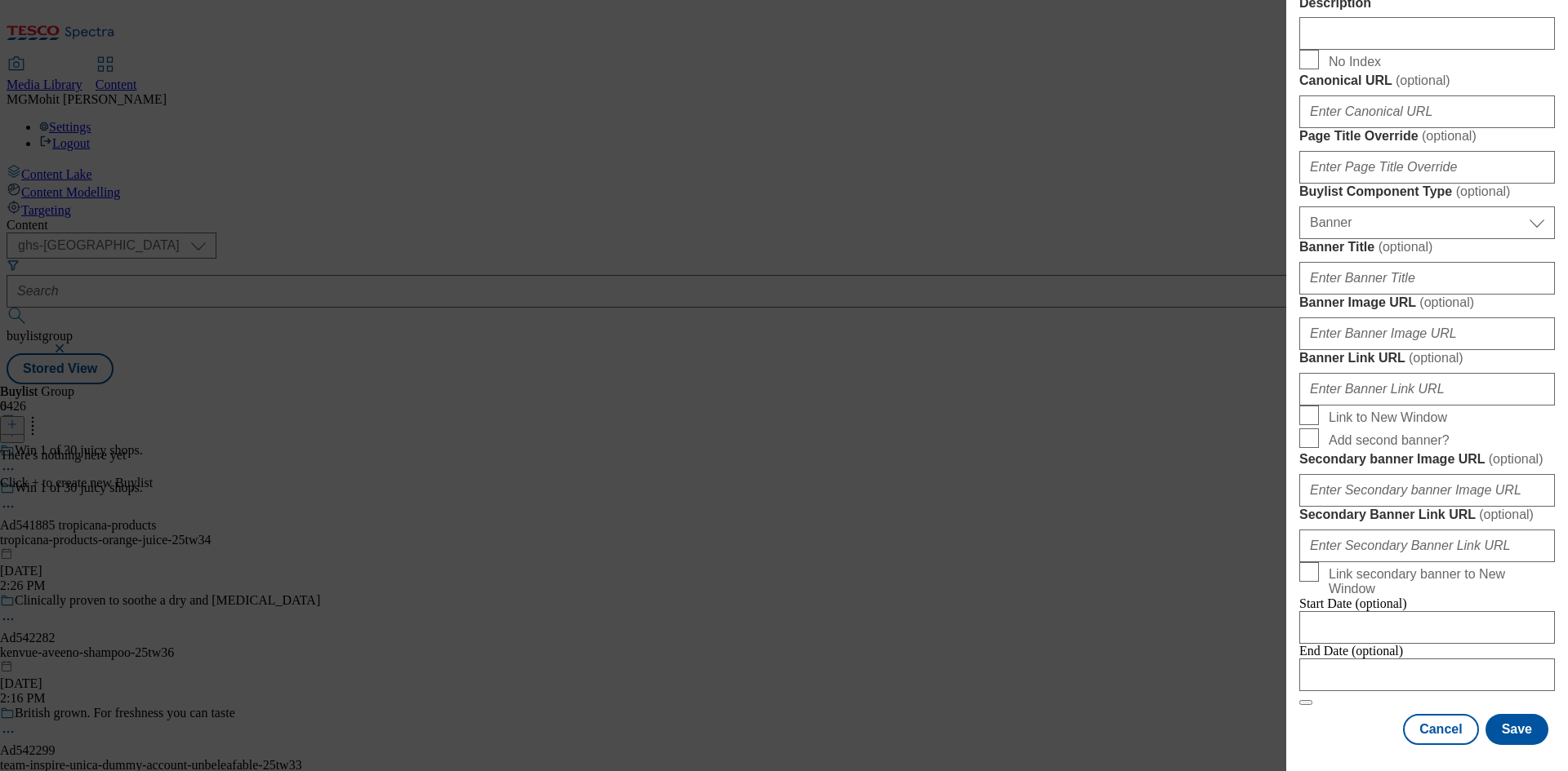
scroll to position [1431, 0]
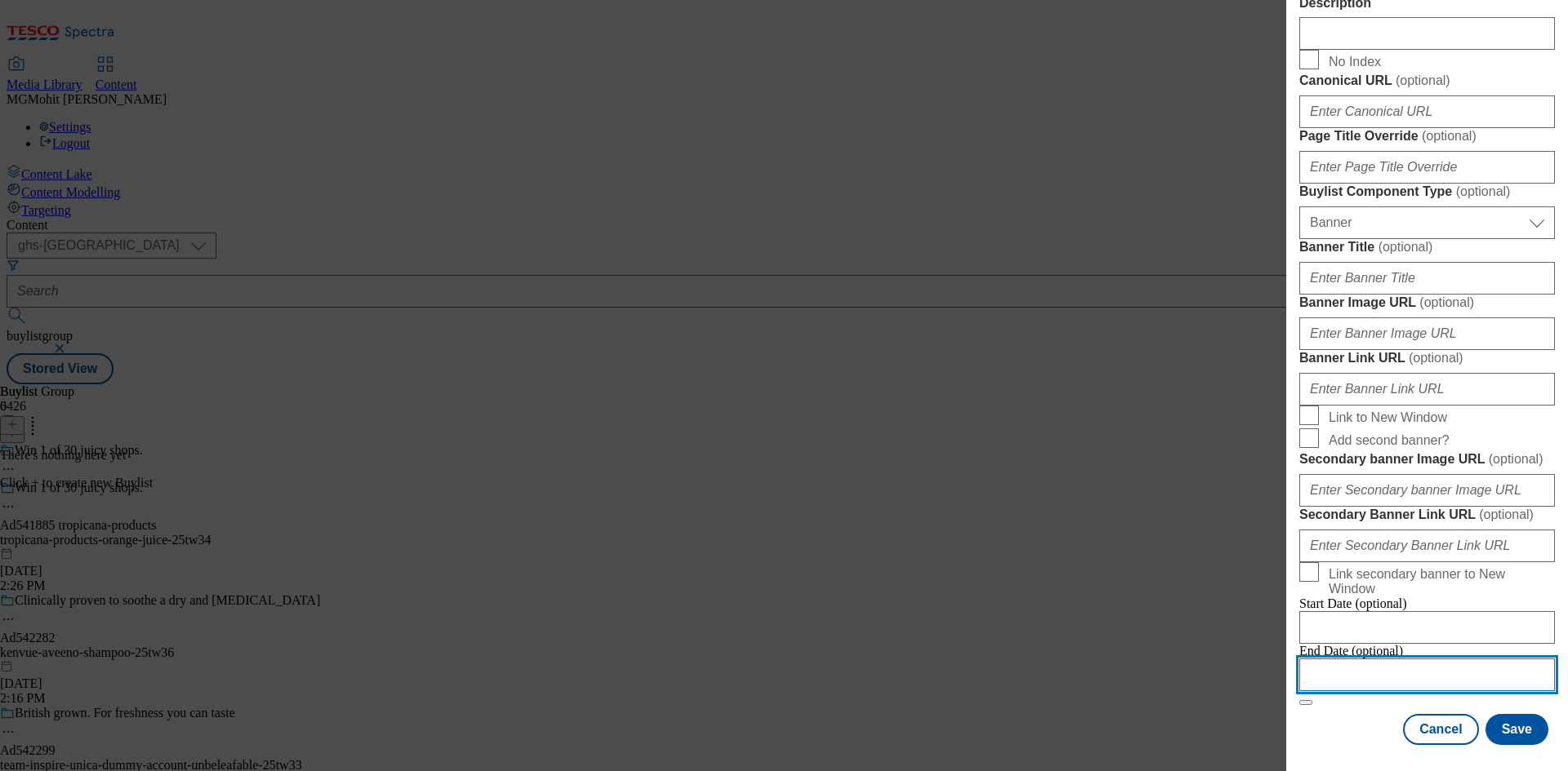
click at [1349, 661] on input "Modal" at bounding box center [1427, 675] width 256 height 33
select select "2025"
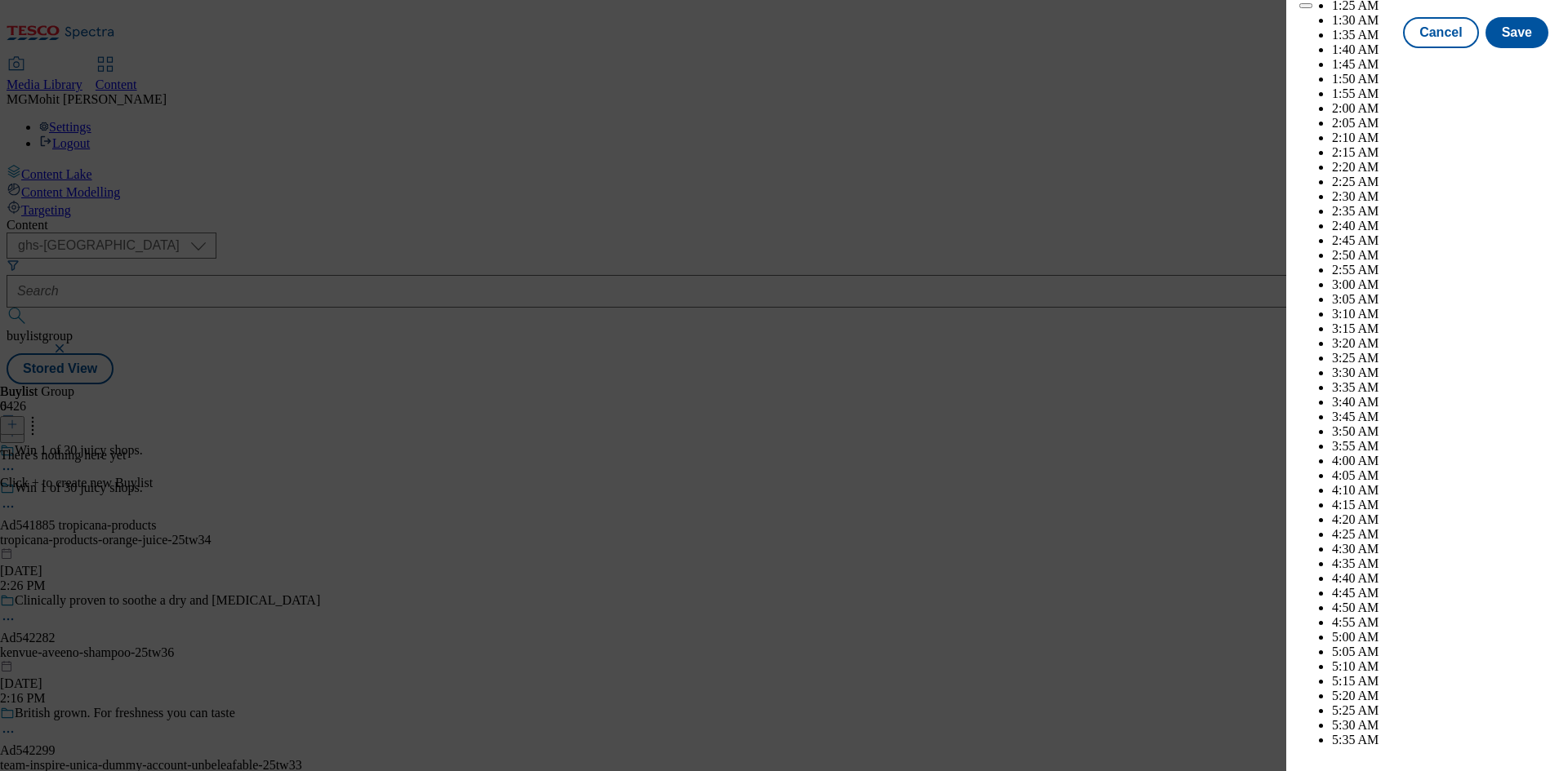
scroll to position [5212, 0]
select select "December"
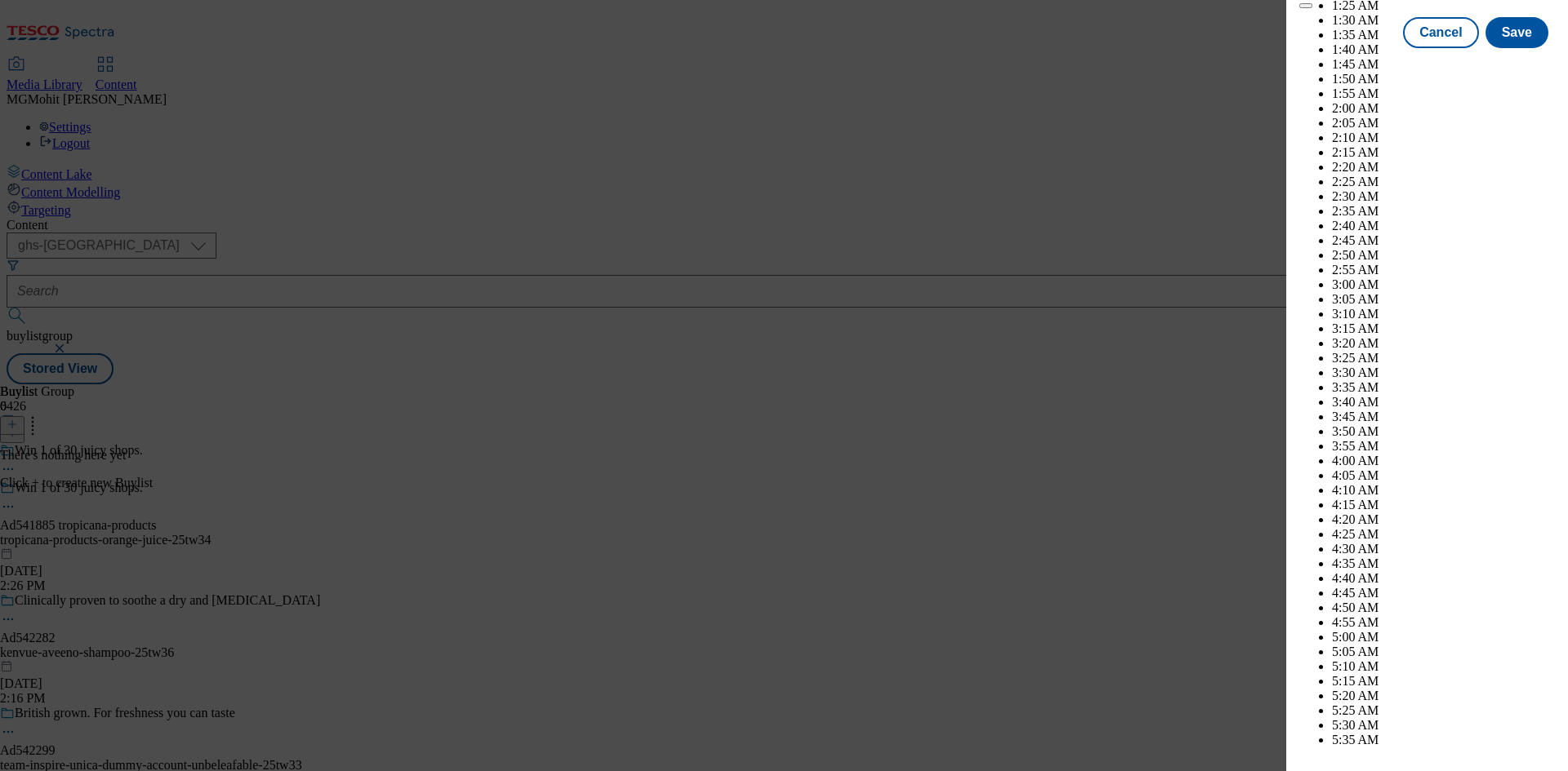
select select "2026"
select select "January"
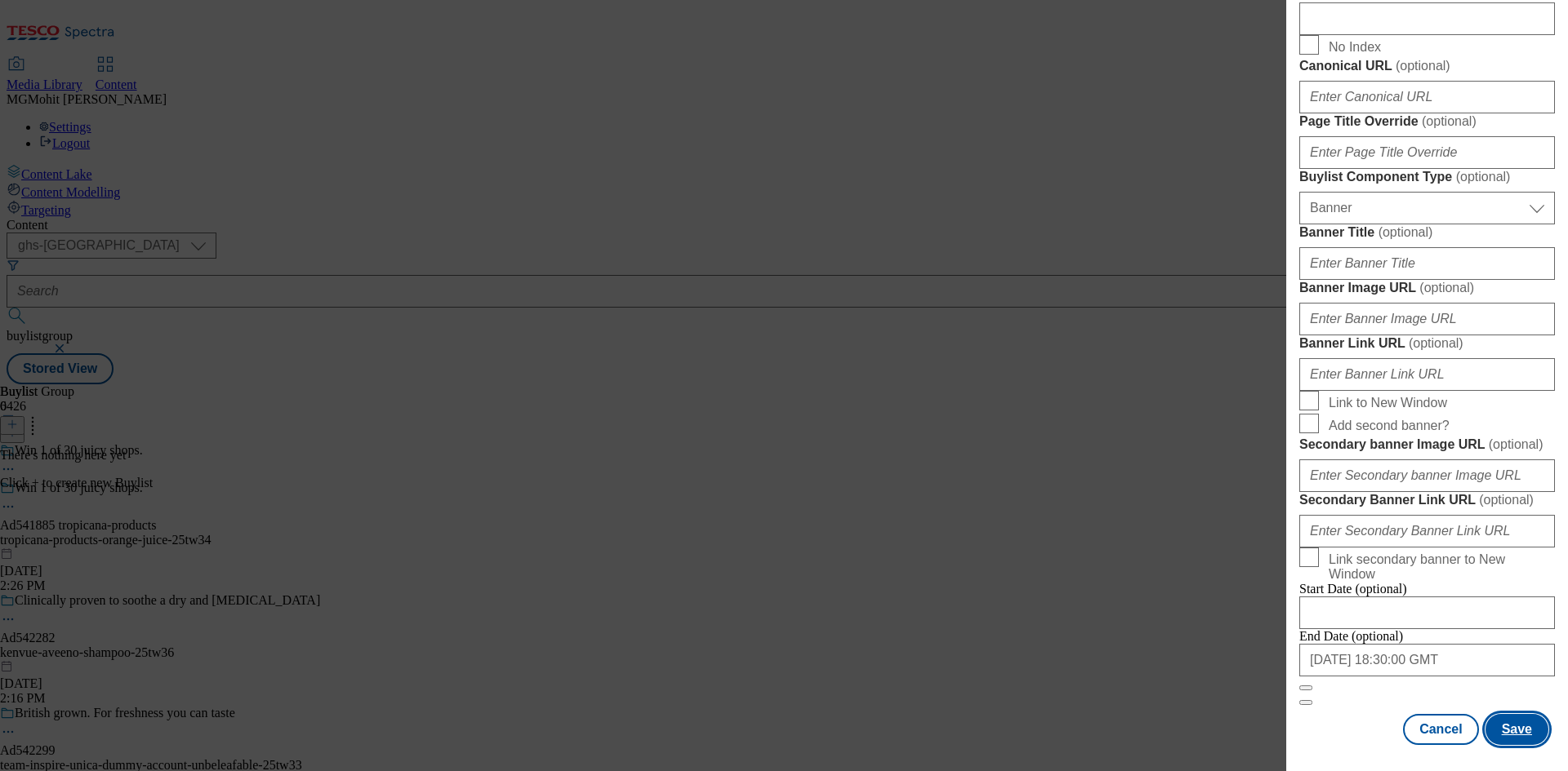
click at [1518, 728] on button "Save" at bounding box center [1517, 730] width 63 height 31
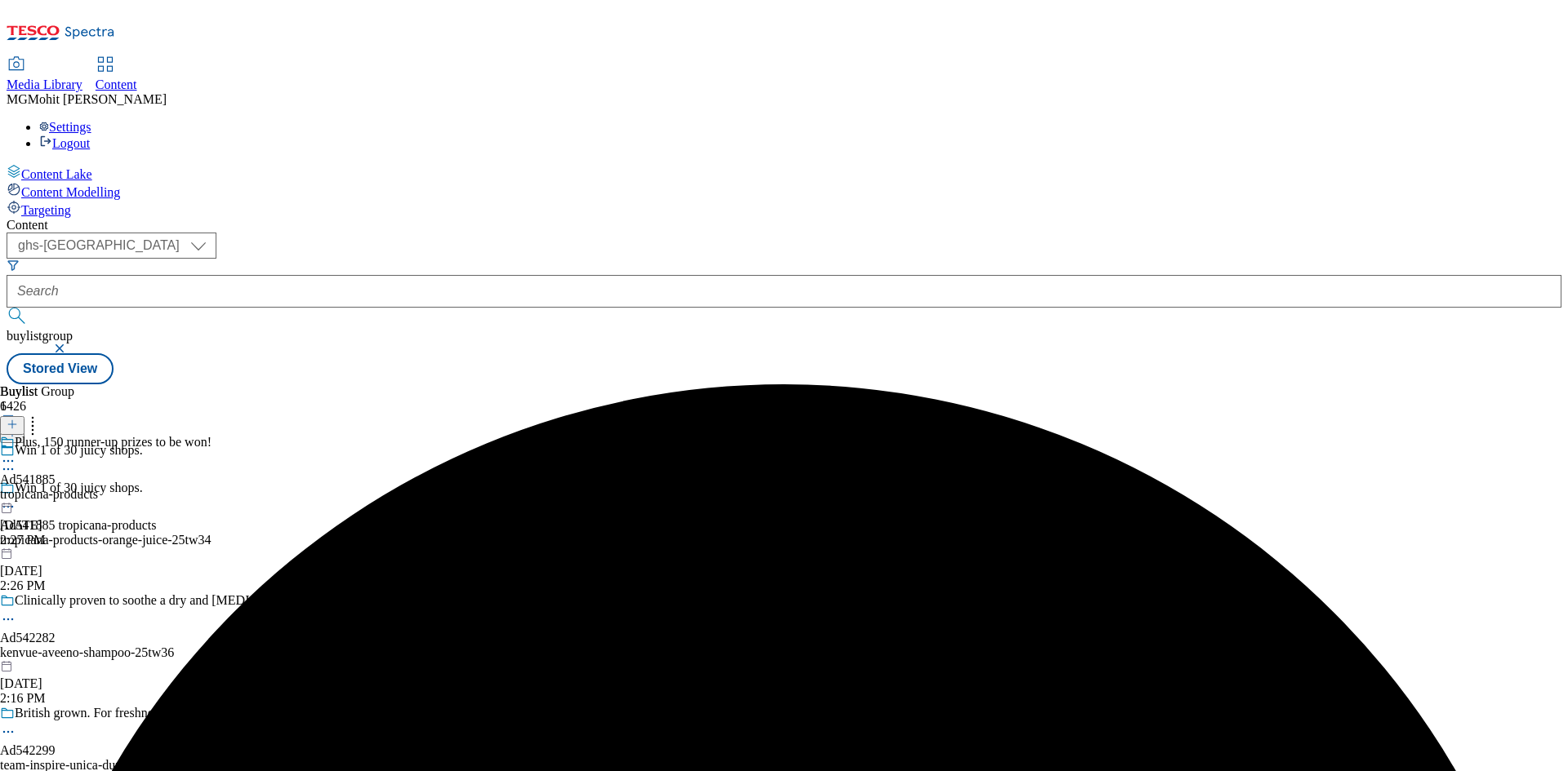
click at [211, 435] on div "Plus, 150 runner-up prizes to be won! Ad541885 tropicana-products [DATE] 2:27 PM" at bounding box center [105, 491] width 211 height 113
click at [24, 416] on button at bounding box center [12, 426] width 24 height 19
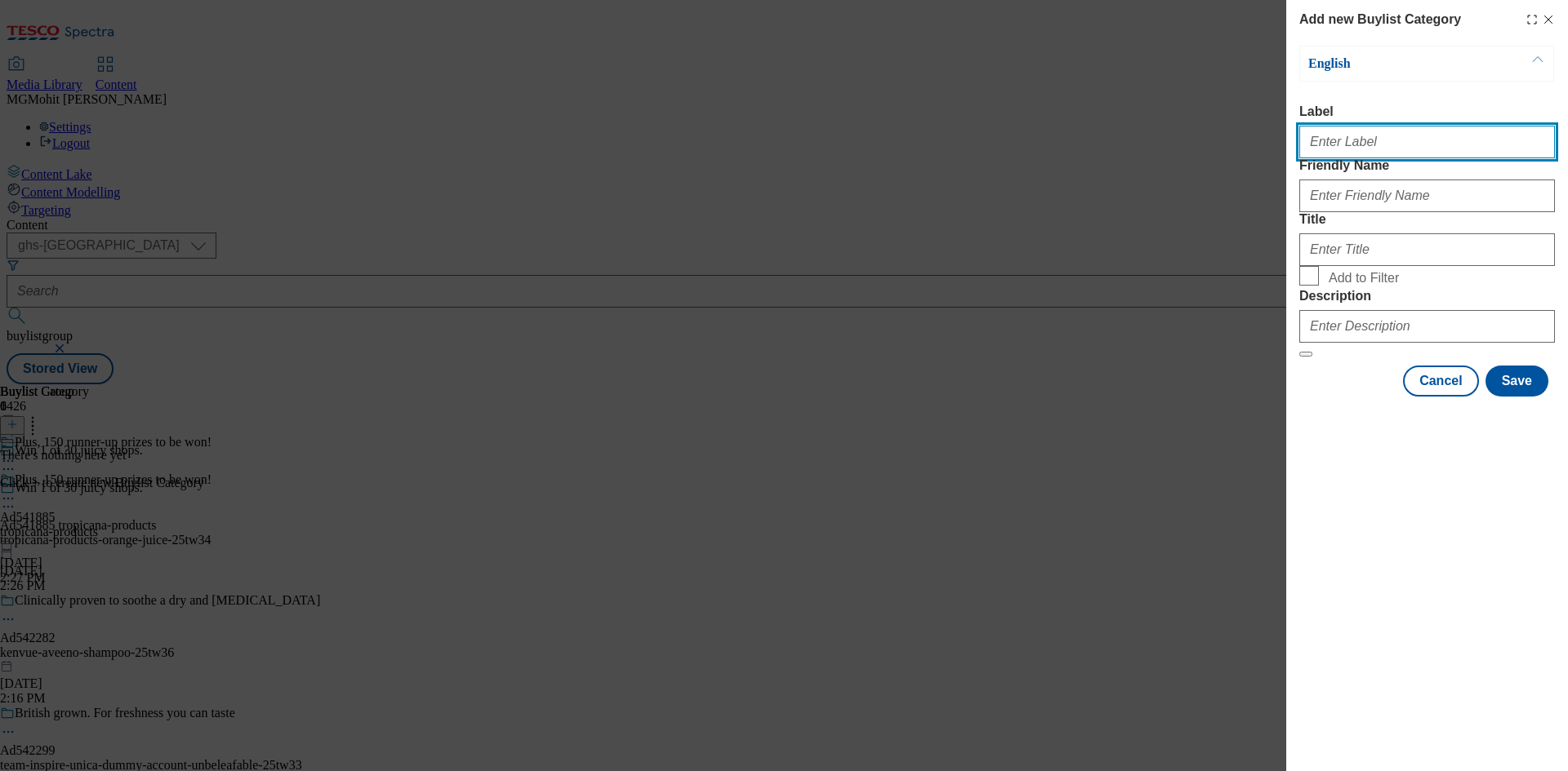
paste input "Ad541885"
click at [1342, 155] on input "Label" at bounding box center [1427, 143] width 256 height 33
type input "Ad541885"
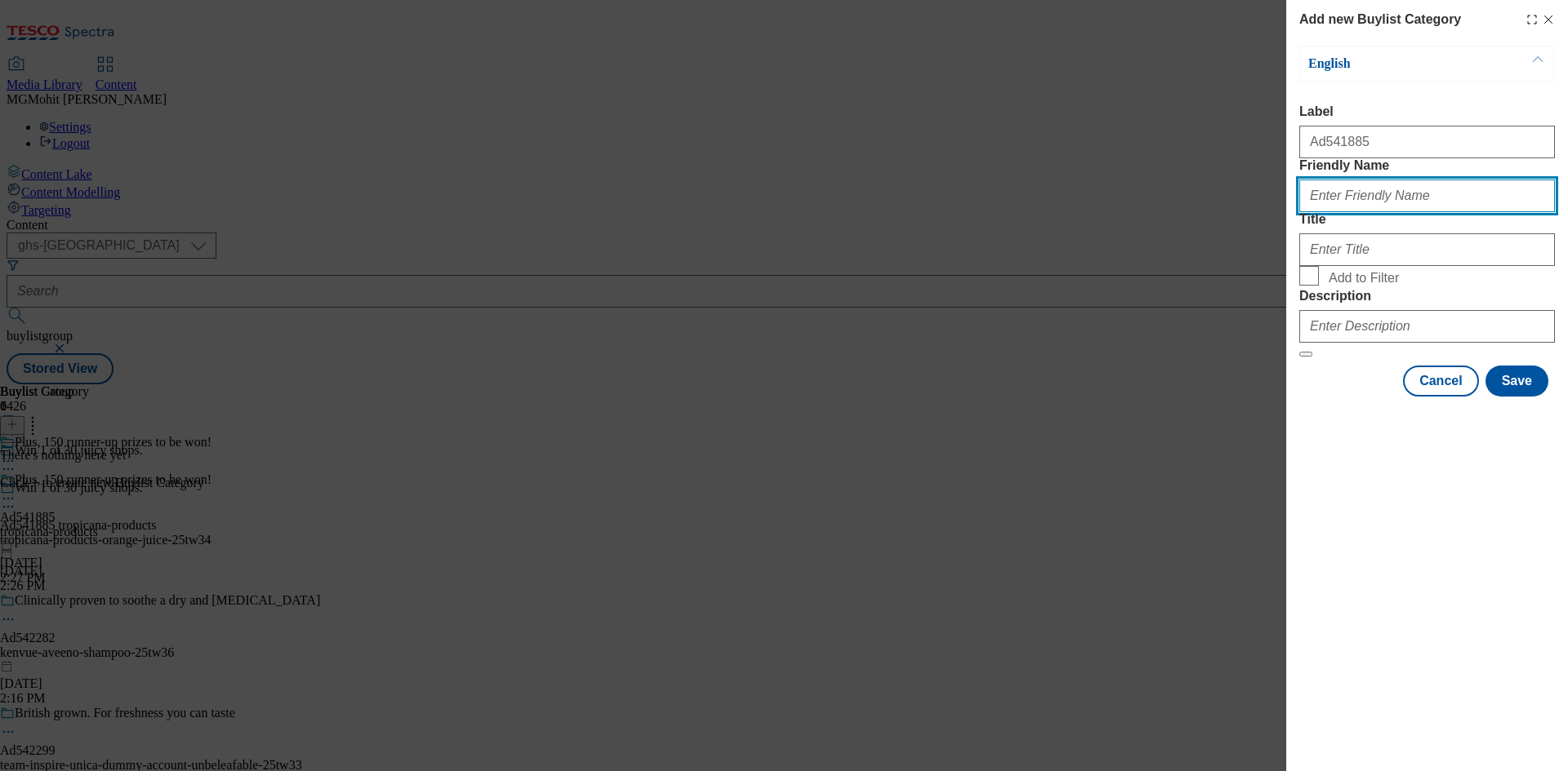
paste input "tropicana-products-orange-juice"
type input "tropicana-products-orange-juice"
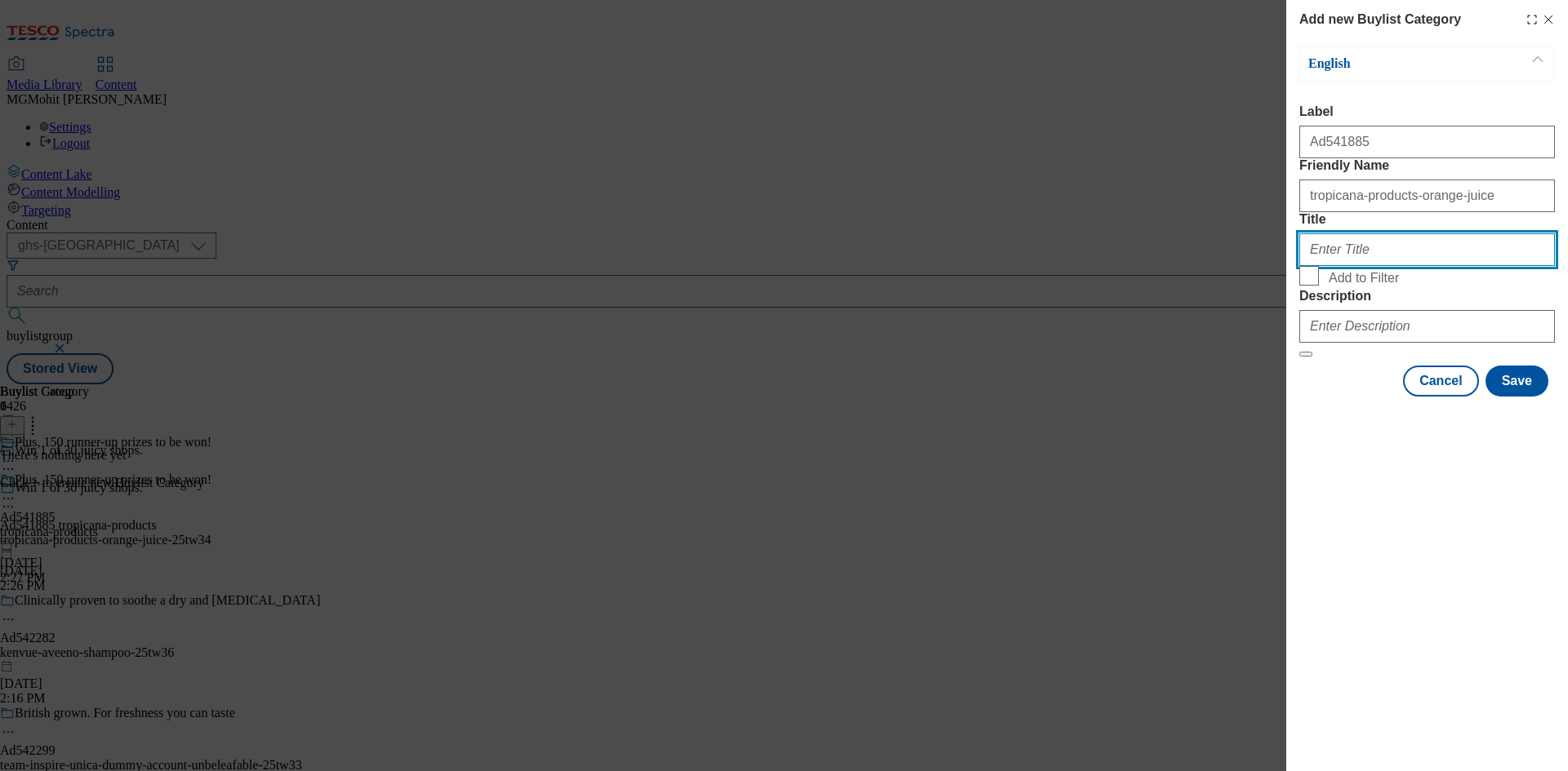
paste input "Tropicana Products"
type input "Tropicana Products"
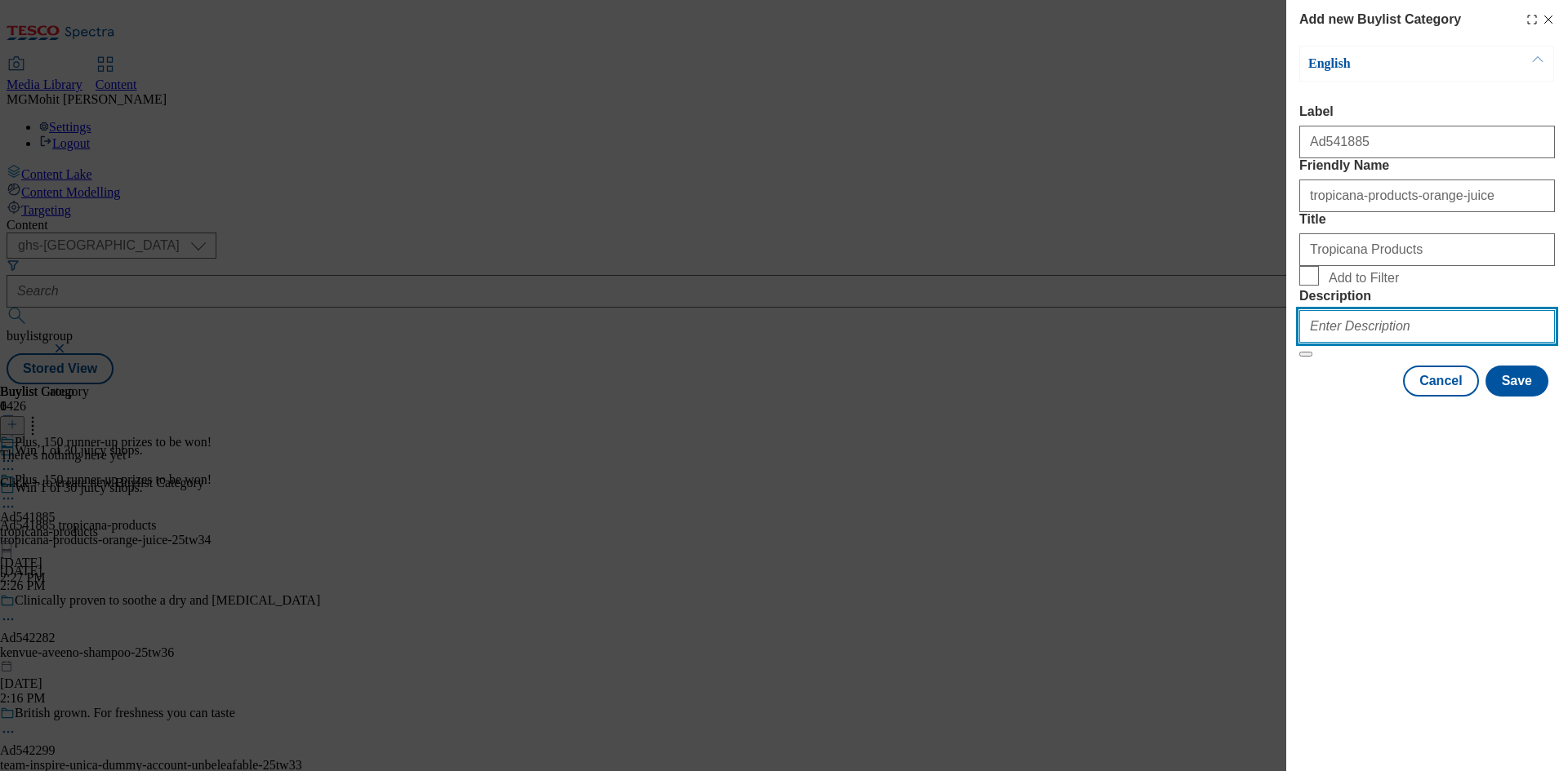
click at [1338, 342] on input "Description" at bounding box center [1427, 327] width 256 height 33
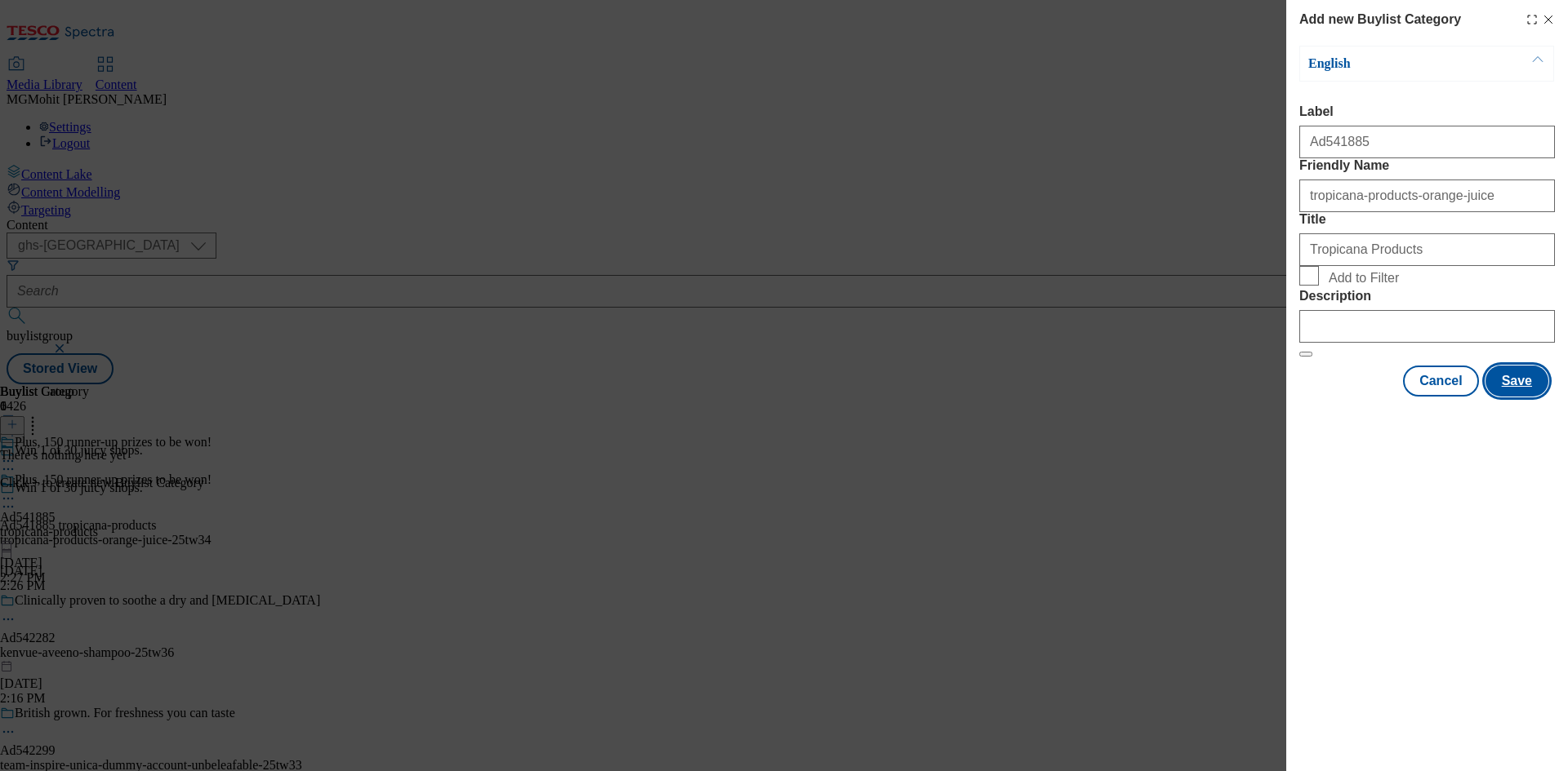
click at [1522, 396] on button "Save" at bounding box center [1517, 382] width 63 height 31
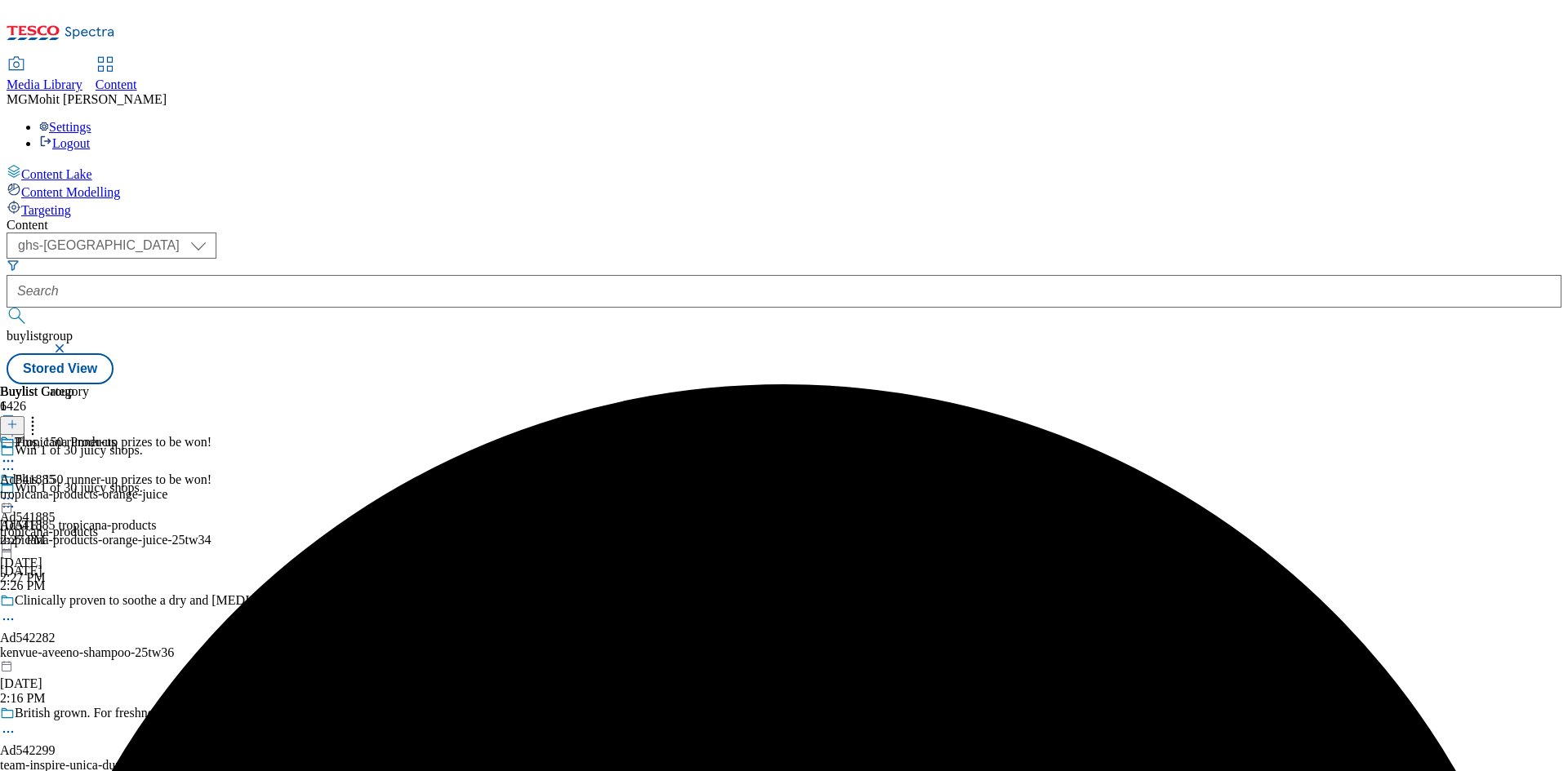
click at [167, 488] on div "tropicana-products-orange-juice" at bounding box center [83, 495] width 167 height 15
click at [12, 421] on line at bounding box center [12, 424] width 0 height 8
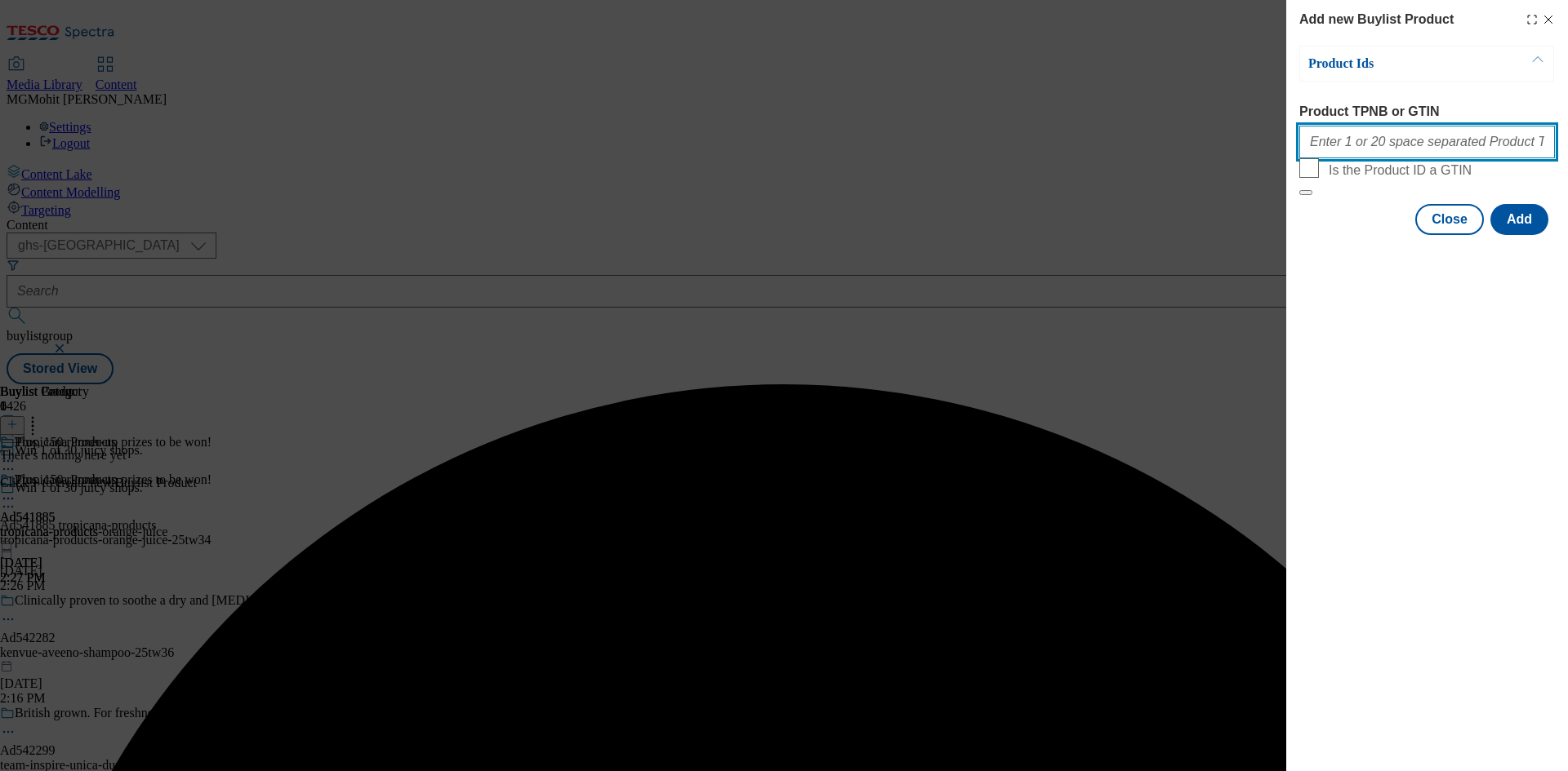
click at [1350, 151] on input "Product TPNB or GTIN" at bounding box center [1427, 143] width 256 height 33
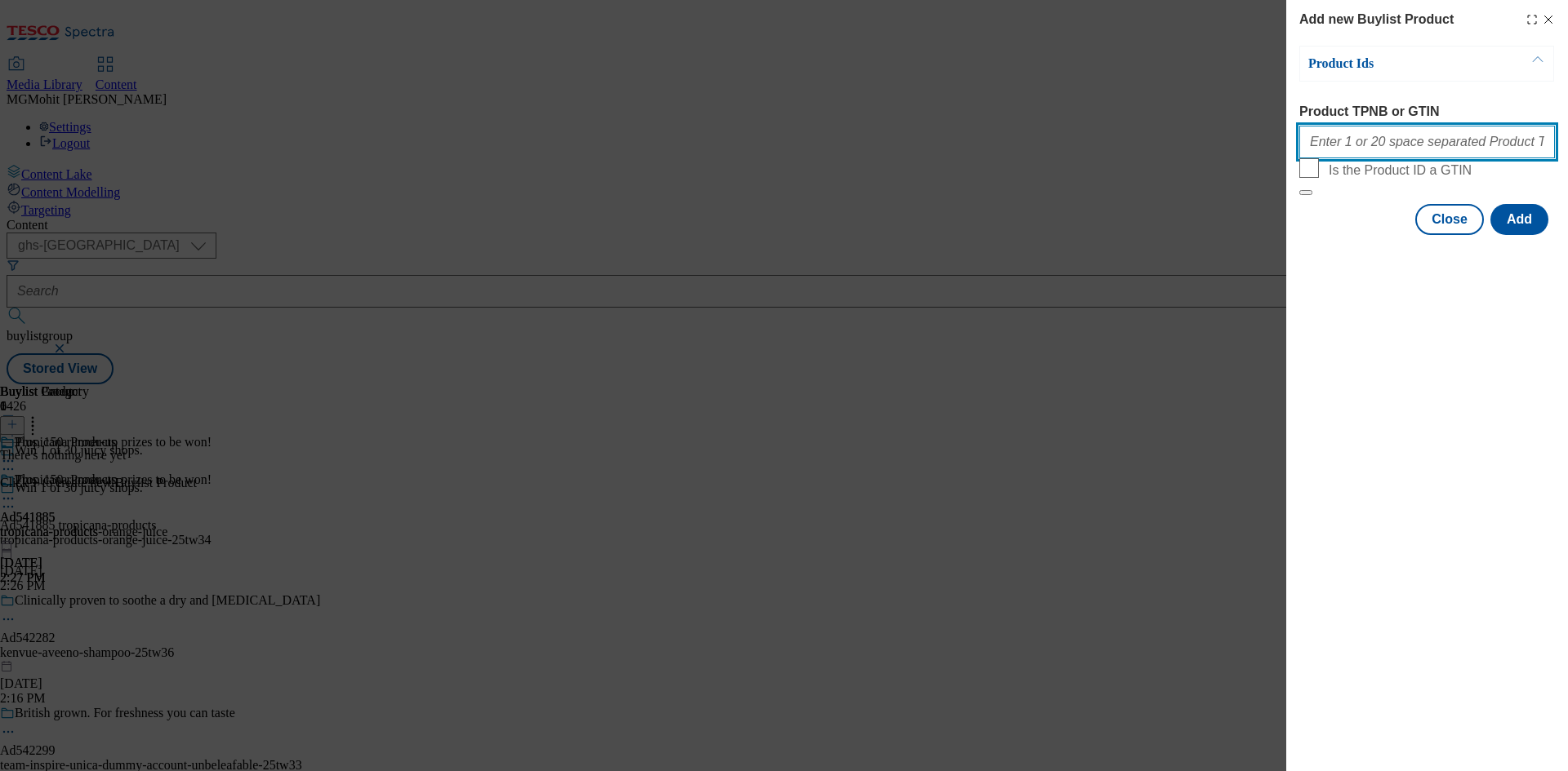
paste input "43172802 43172791 43172819 43172831 42103017 42193289 42240390 29378465 2937826…"
type input "43172802 43172791 43172819 43172831 42103017 42193289 42240390 29378465 2937826…"
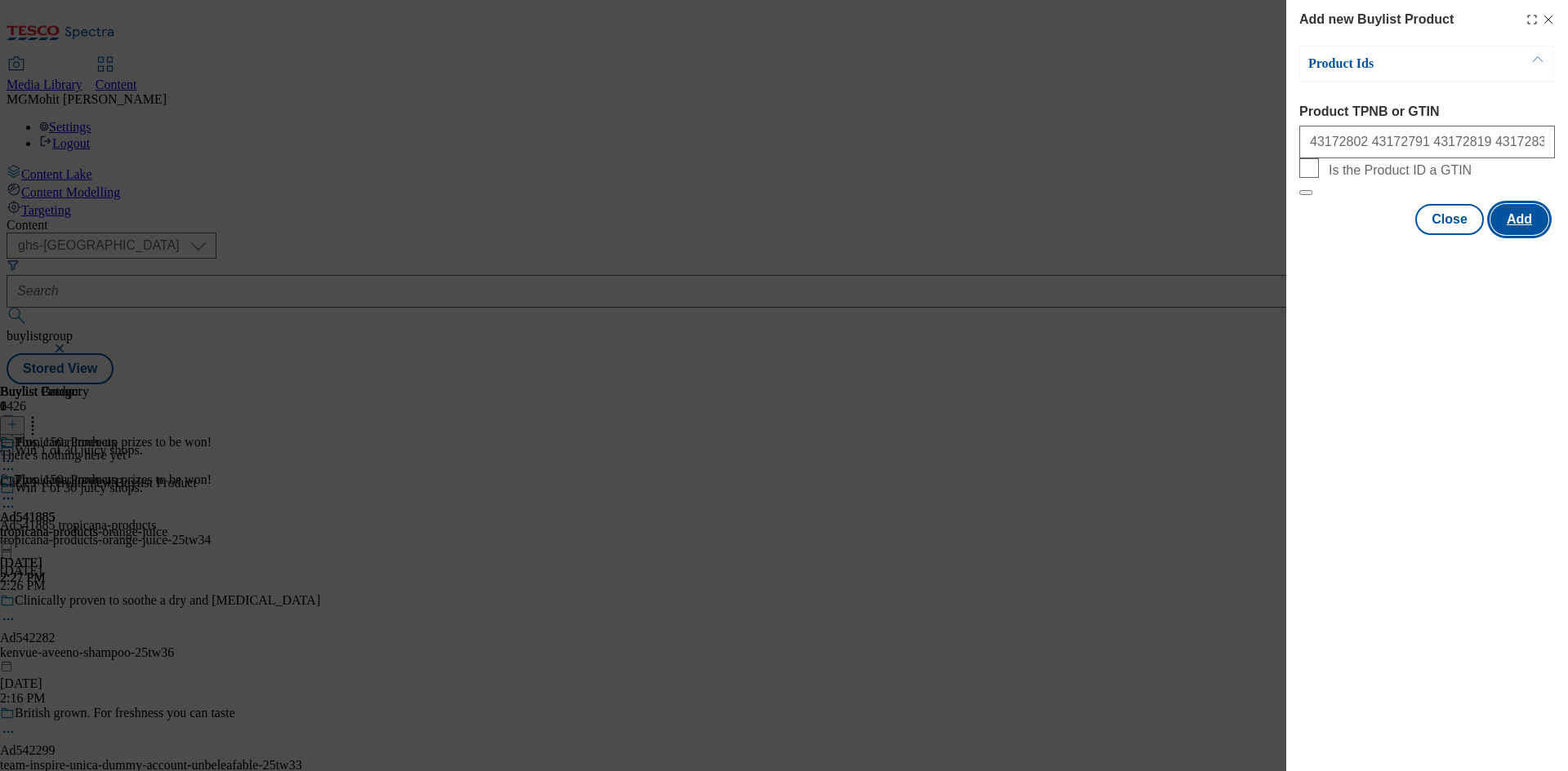
click at [1534, 235] on button "Add" at bounding box center [1519, 220] width 58 height 31
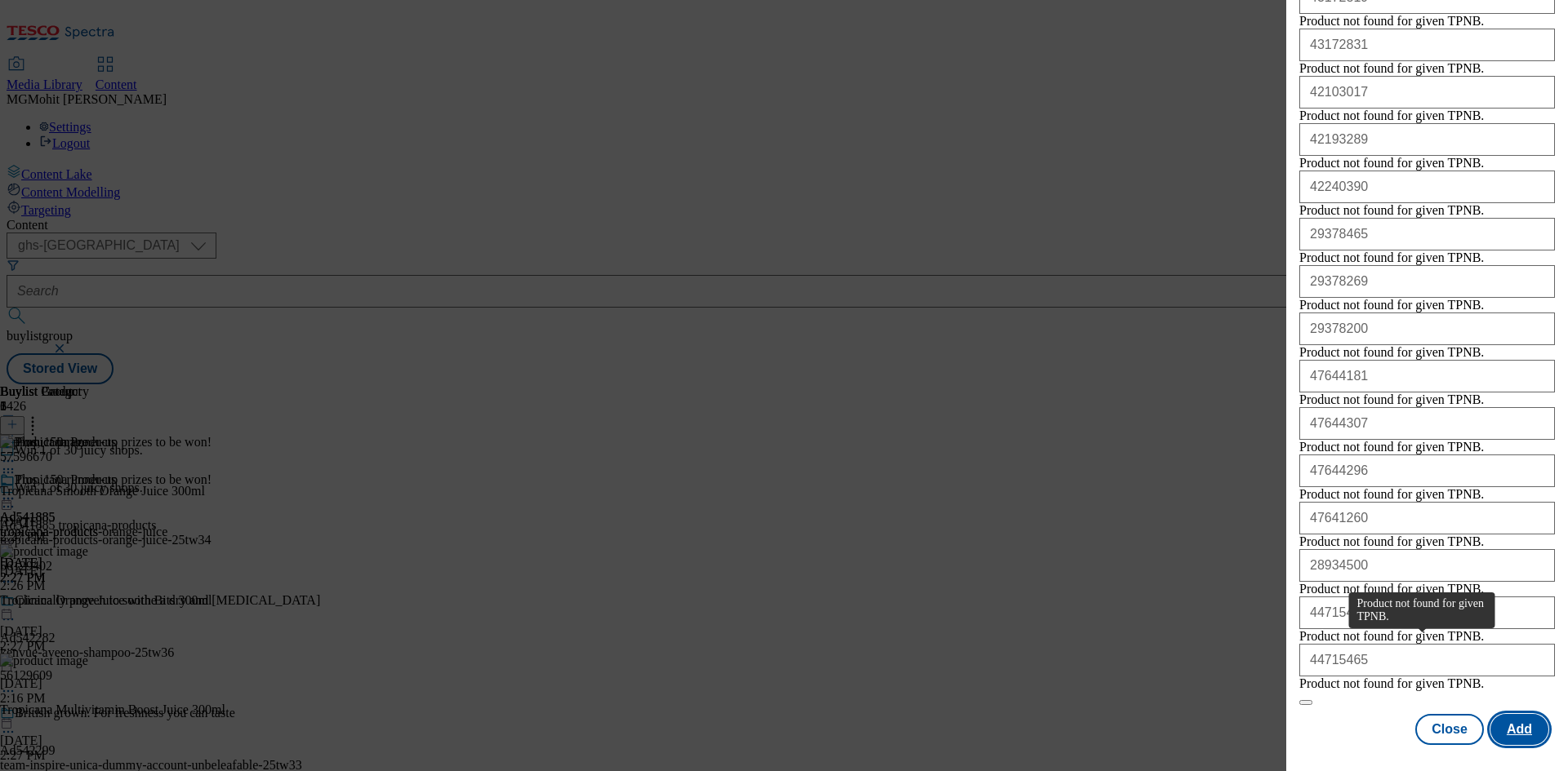
scroll to position [703, 0]
click at [1436, 729] on button "Close" at bounding box center [1449, 730] width 69 height 31
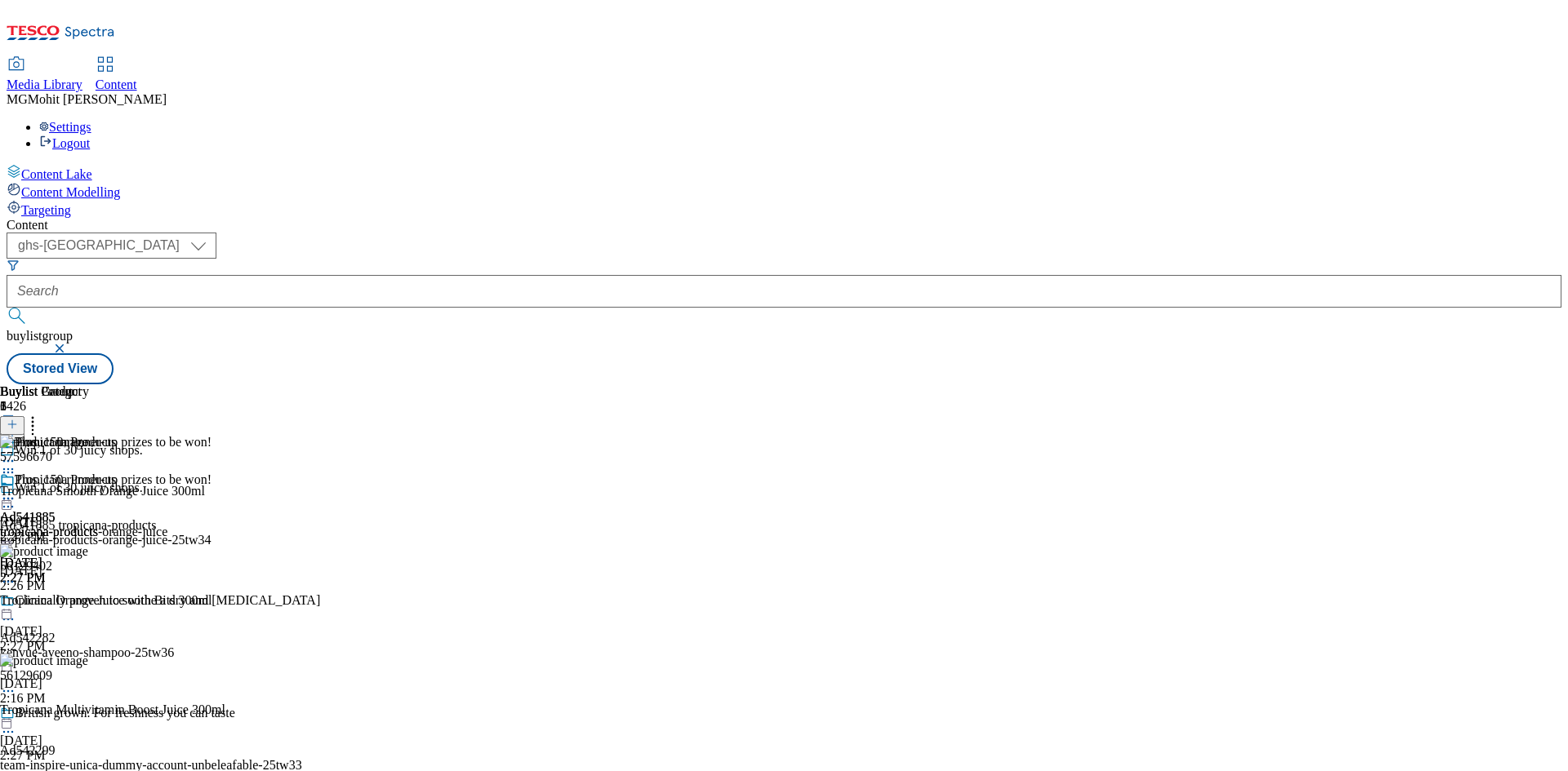
scroll to position [0, 0]
click at [205, 484] on div "Tropicana Smooth Orange Juice 300ml" at bounding box center [103, 491] width 205 height 15
click at [17, 490] on icon at bounding box center [8, 498] width 17 height 17
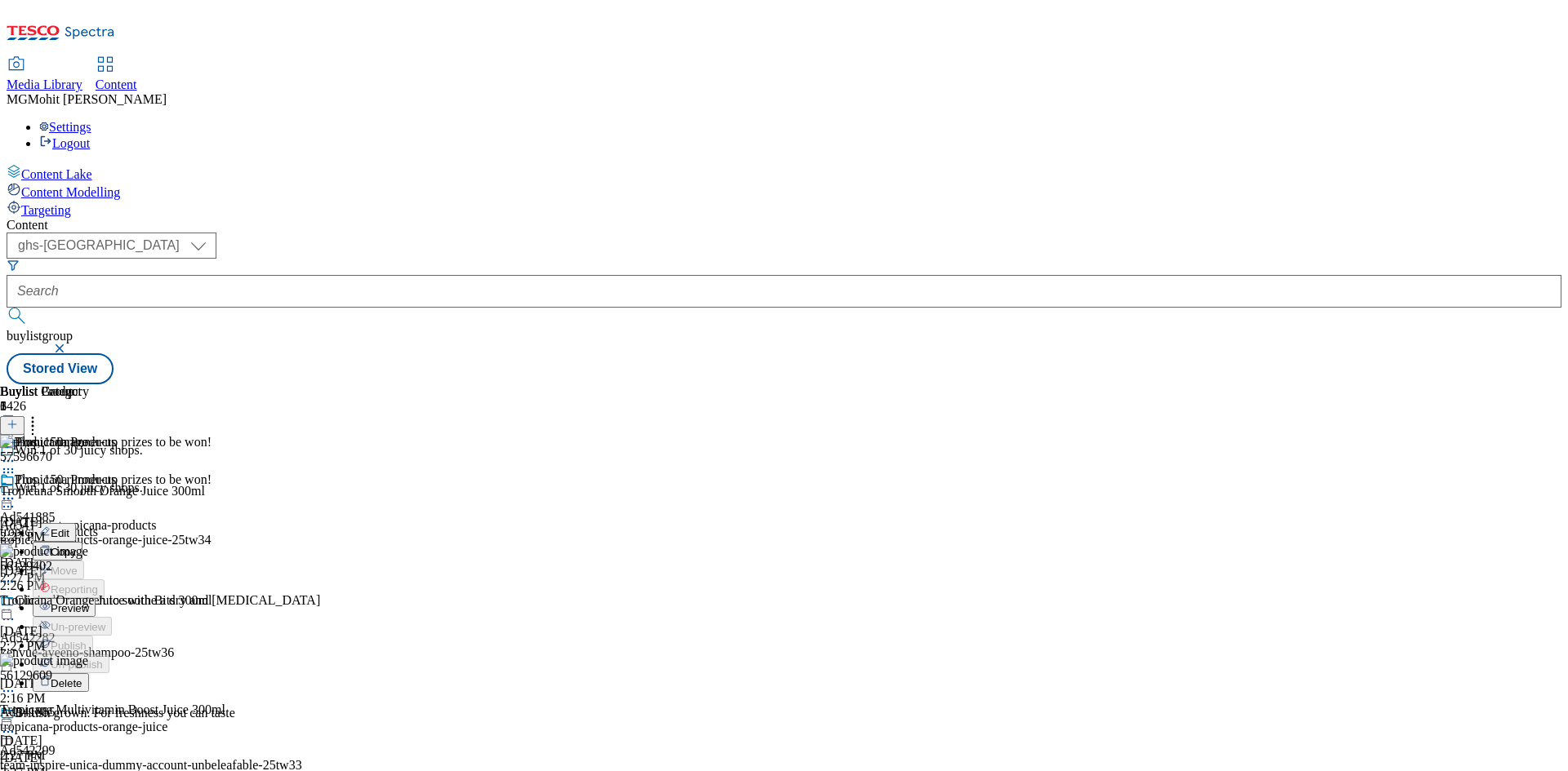
click at [70, 528] on span "Edit" at bounding box center [60, 534] width 19 height 12
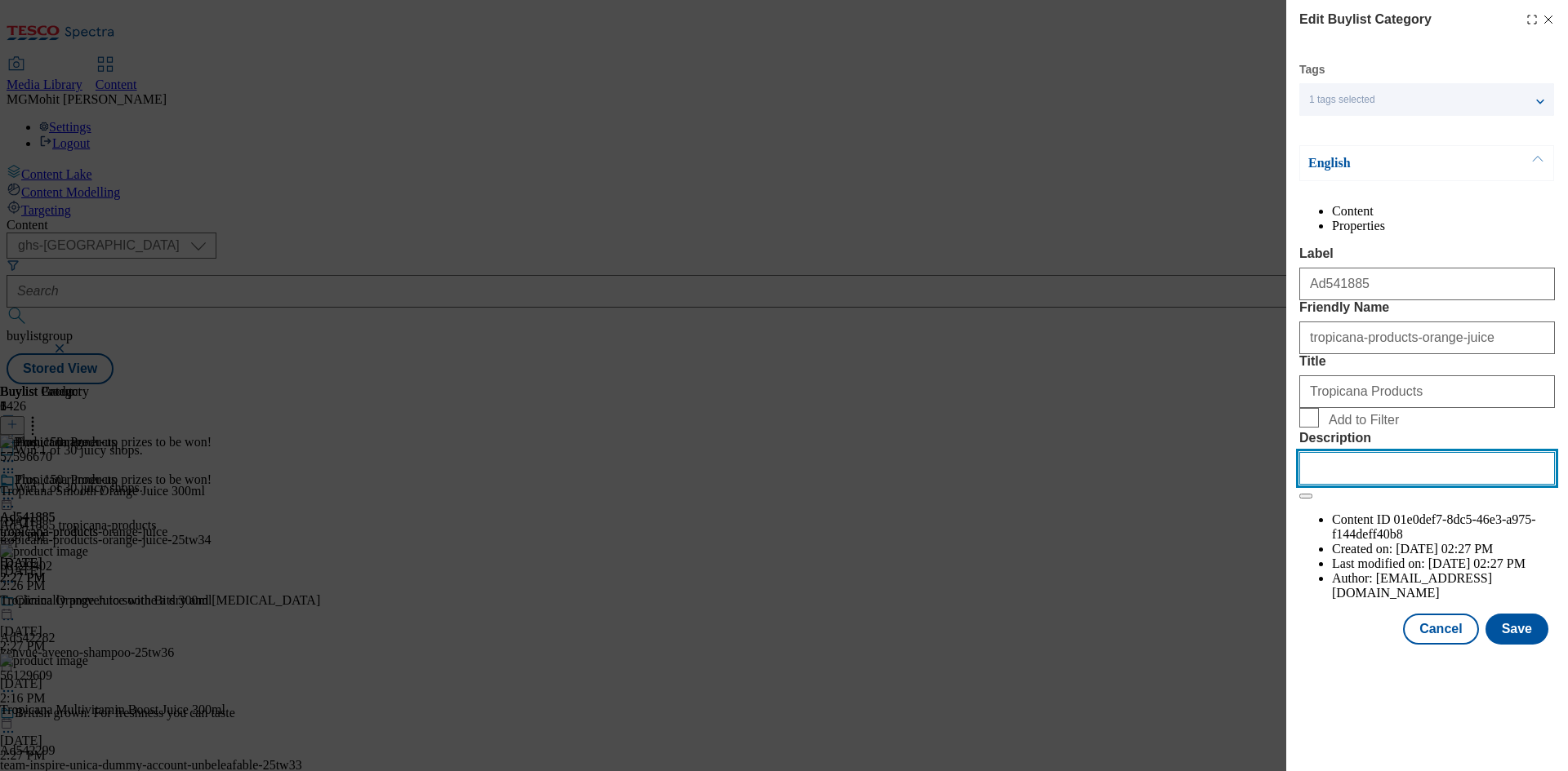
click at [1382, 485] on input "Description" at bounding box center [1427, 469] width 256 height 33
paste input "Tropicana Smooth Orange Juice 300ml"
type input "Tropicana Smooth Orange Juice 300ml"
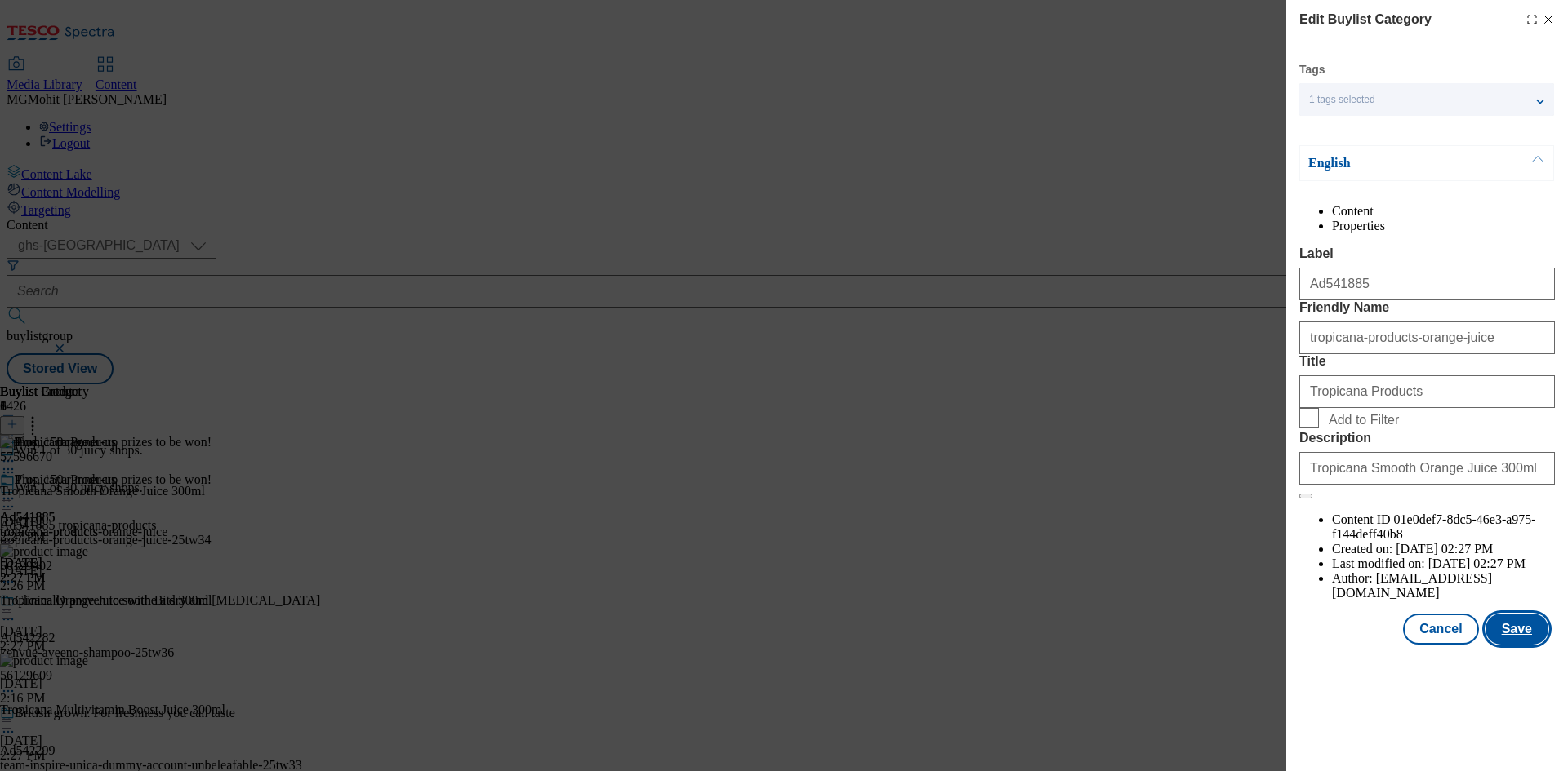
click at [1508, 645] on button "Save" at bounding box center [1517, 629] width 63 height 31
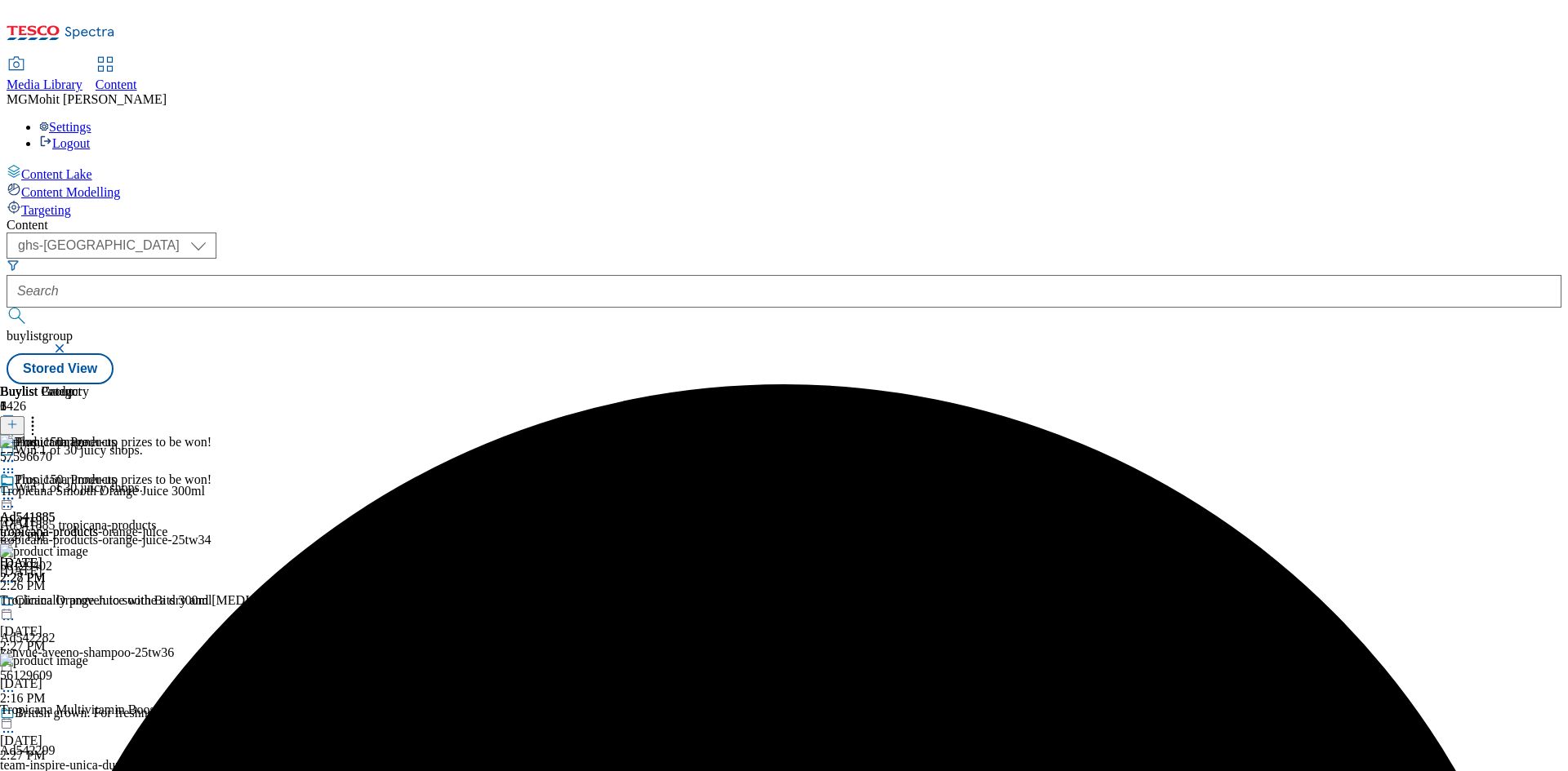
click at [17, 490] on icon at bounding box center [8, 498] width 17 height 17
click at [70, 528] on span "Edit" at bounding box center [60, 534] width 19 height 12
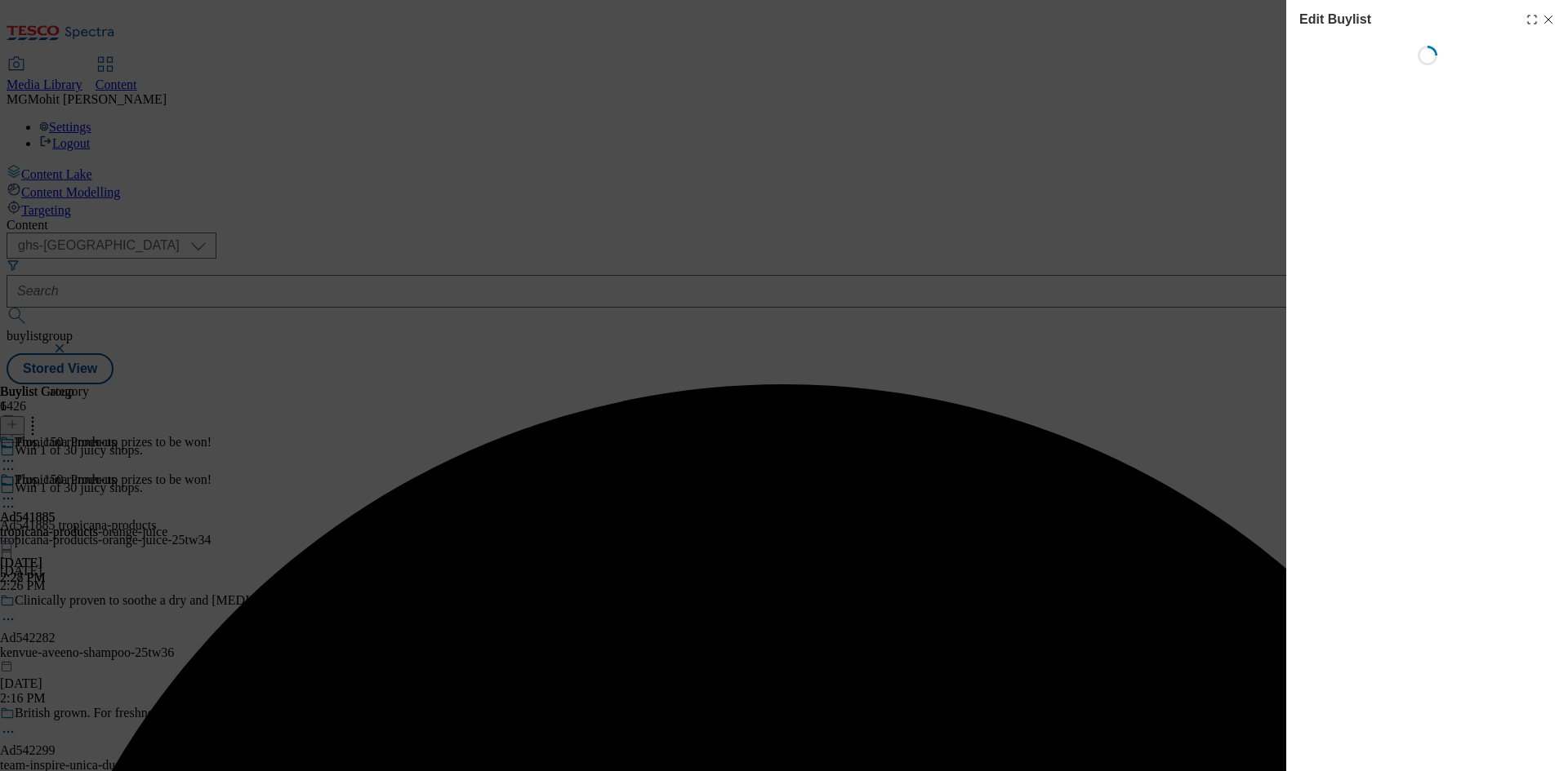
select select "tactical"
select select "supplier funded short term 1-3 weeks"
select select "dunnhumby"
select select "Banner"
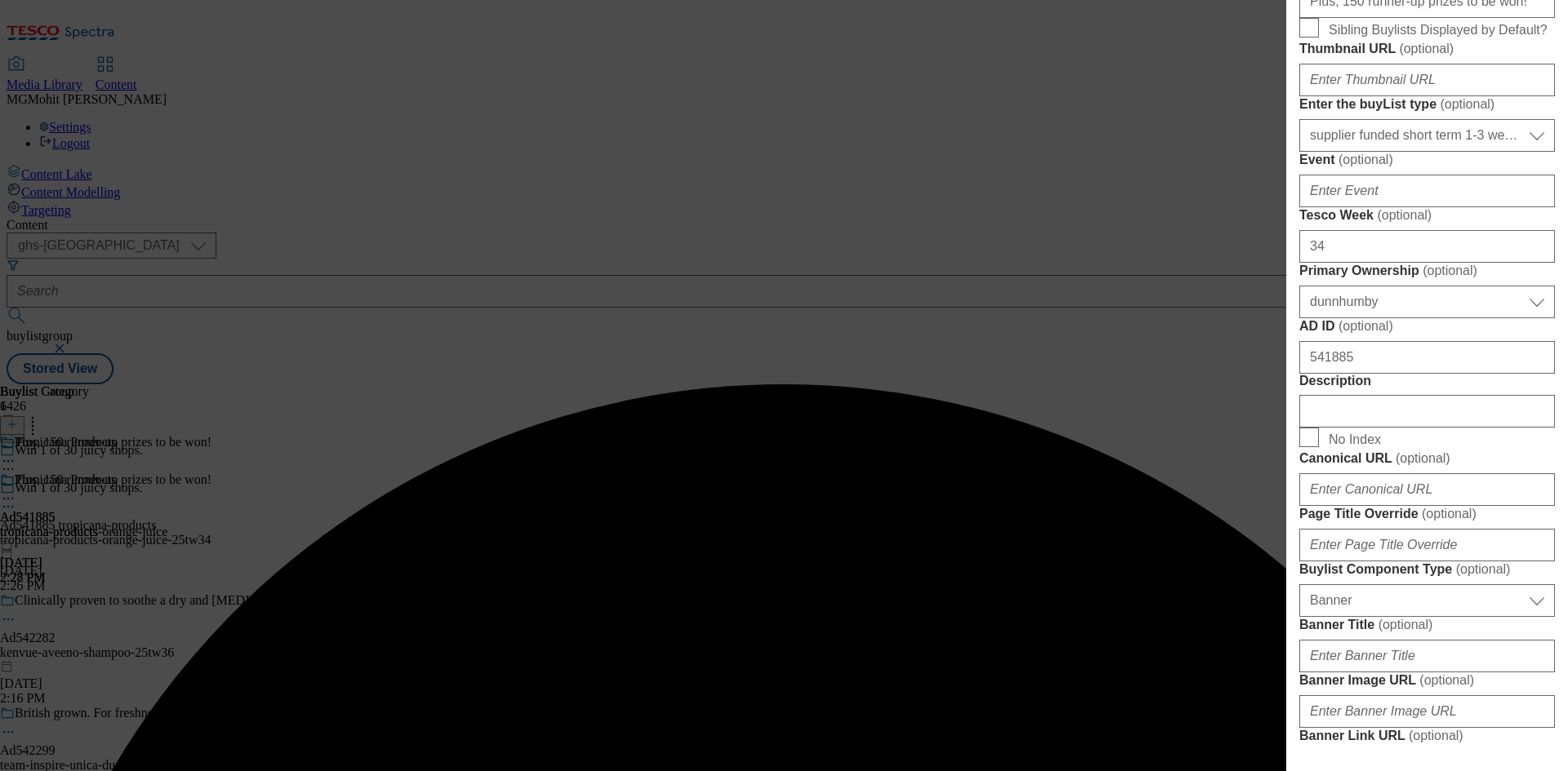
scroll to position [653, 0]
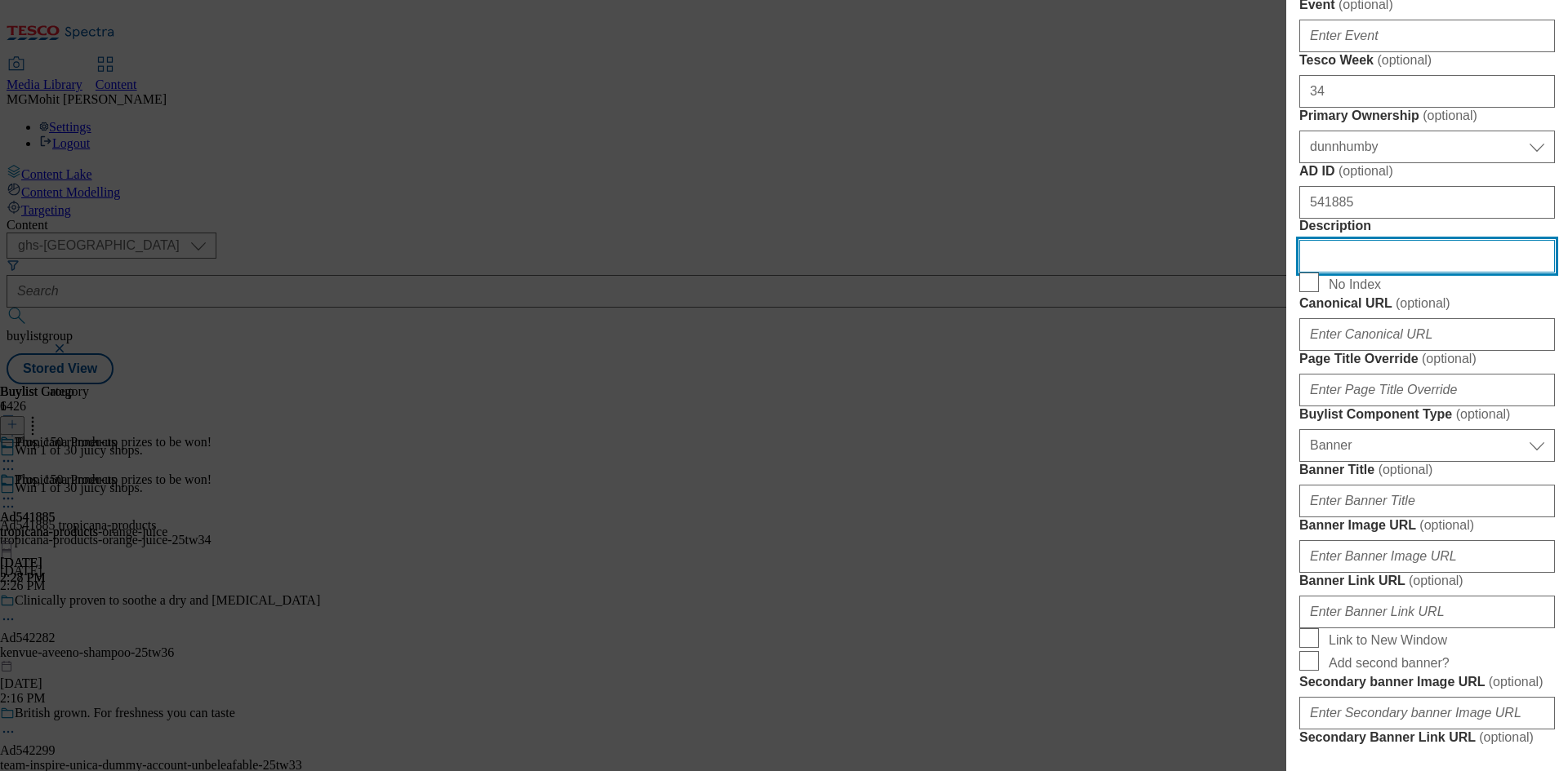
click at [1349, 273] on input "Description" at bounding box center [1427, 256] width 256 height 33
paste input "Tropicana Smooth Orange Juice 300ml"
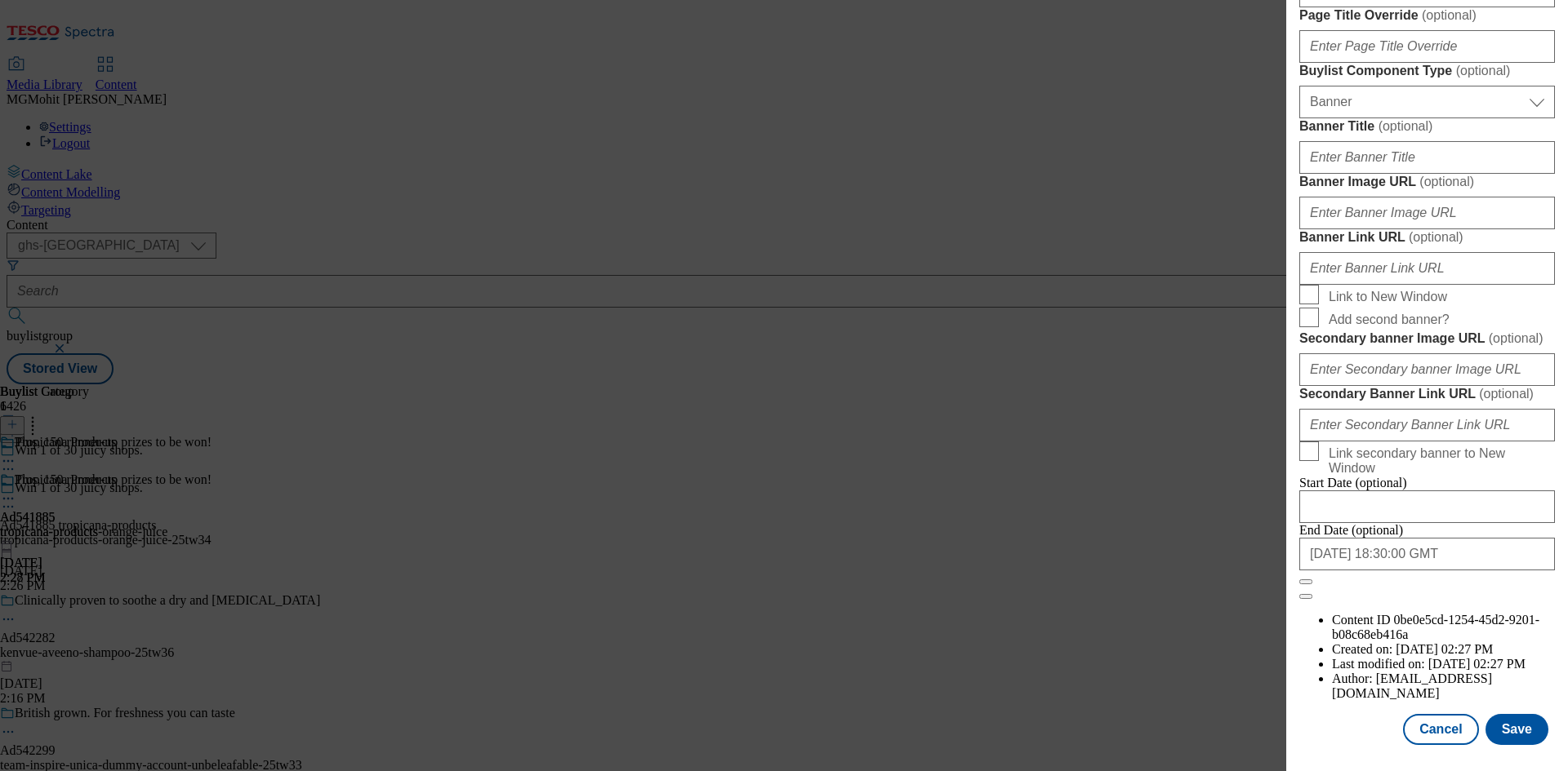
scroll to position [1603, 0]
type input "Tropicana Smooth Orange Juice 300ml"
click at [1498, 725] on button "Save" at bounding box center [1517, 730] width 63 height 31
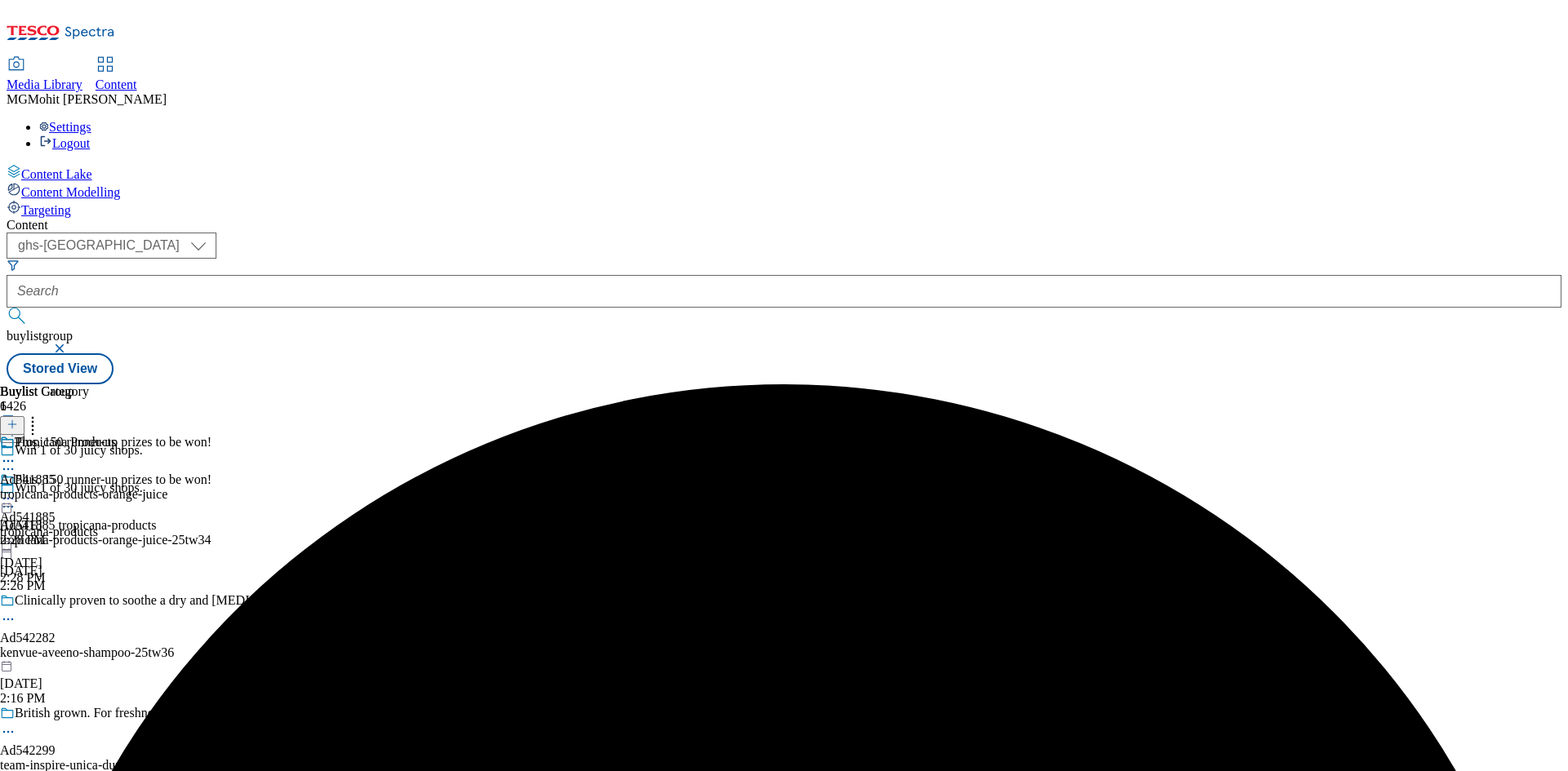
click at [17, 499] on icon at bounding box center [8, 507] width 17 height 17
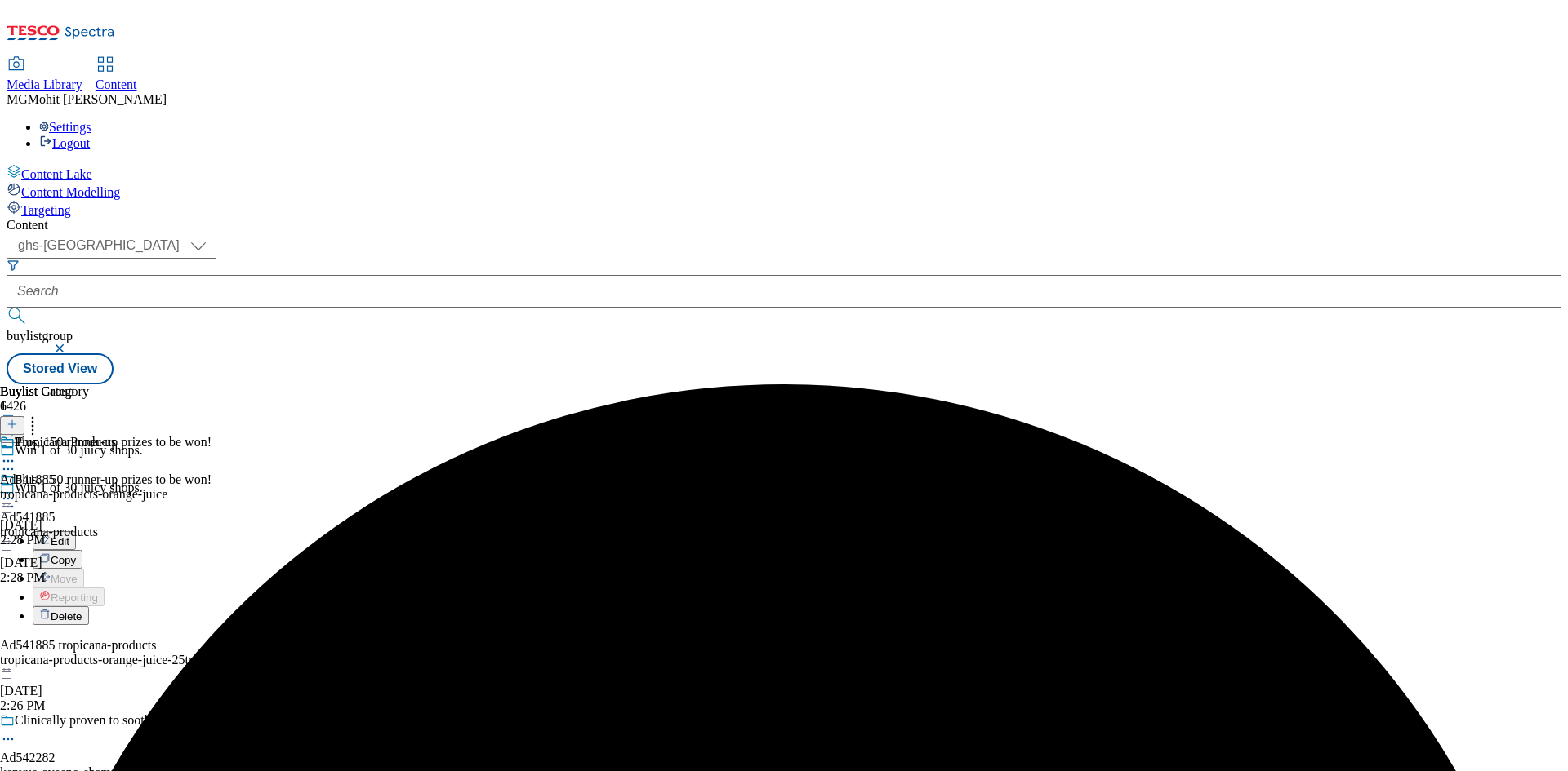
click at [70, 535] on span "Edit" at bounding box center [60, 542] width 19 height 12
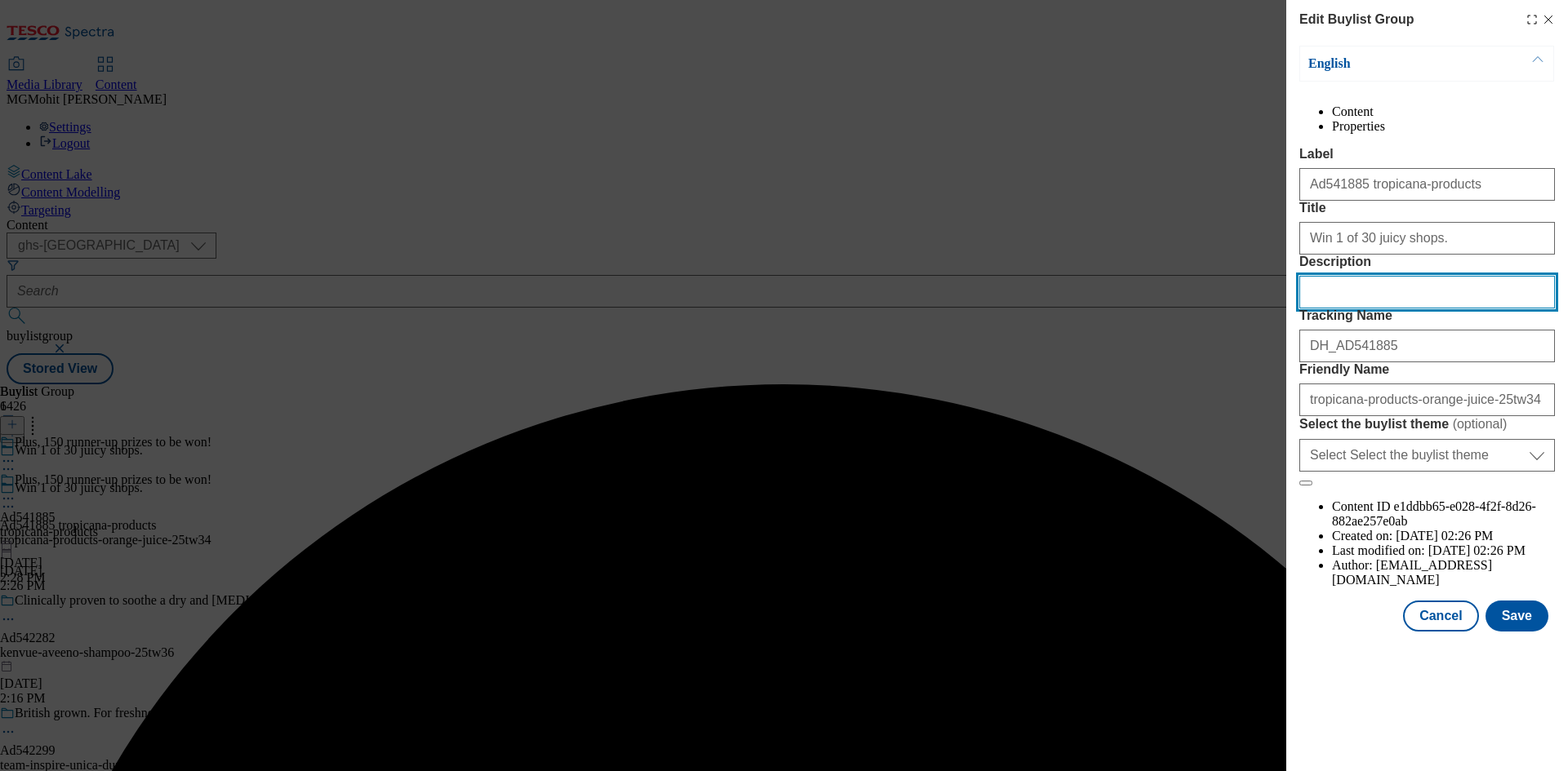
click at [1346, 309] on input "Description" at bounding box center [1427, 292] width 256 height 33
paste input "Tropicana Smooth Orange Juice 300ml"
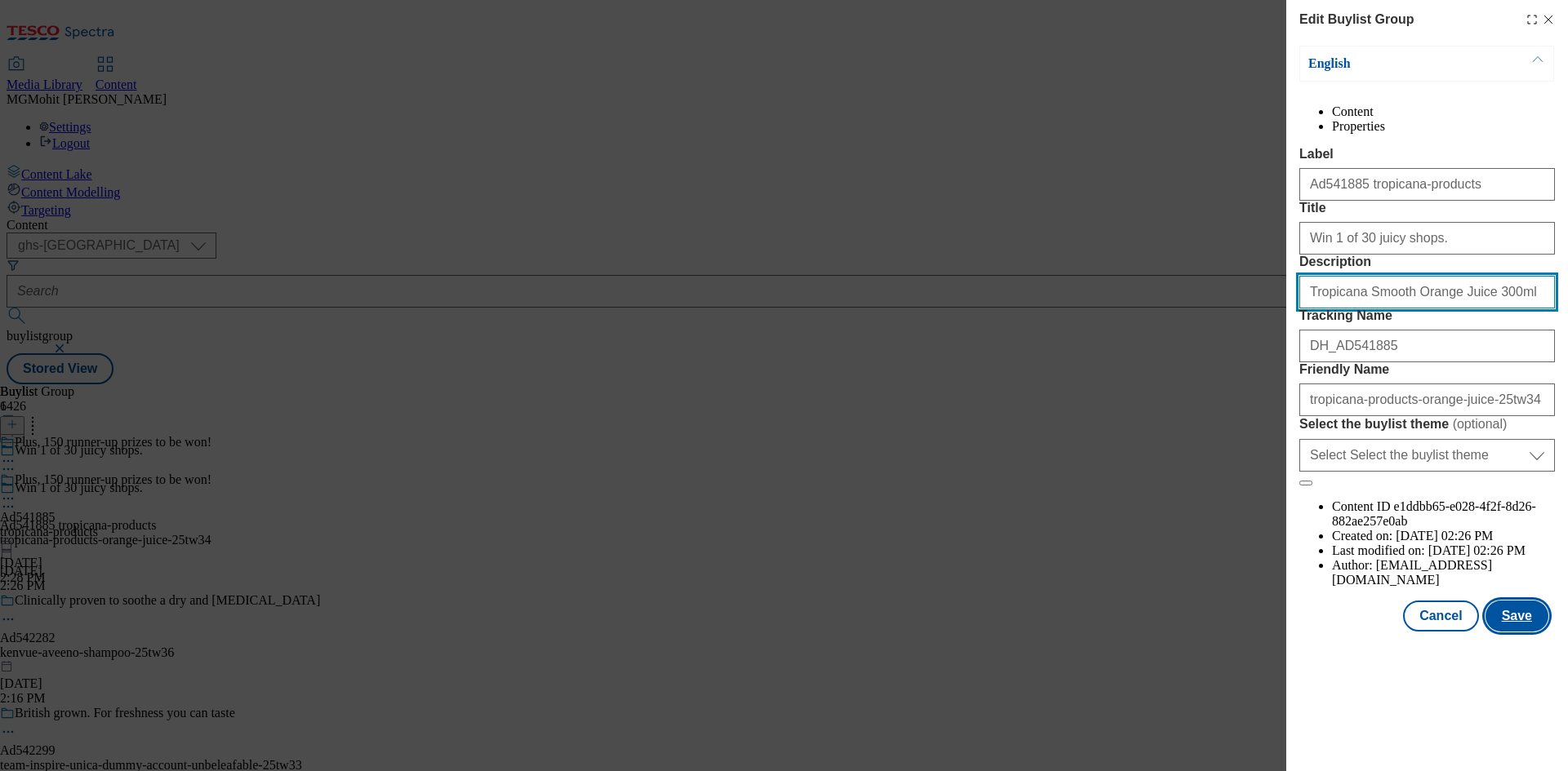
type input "Tropicana Smooth Orange Juice 300ml"
click at [1527, 632] on button "Save" at bounding box center [1517, 616] width 63 height 31
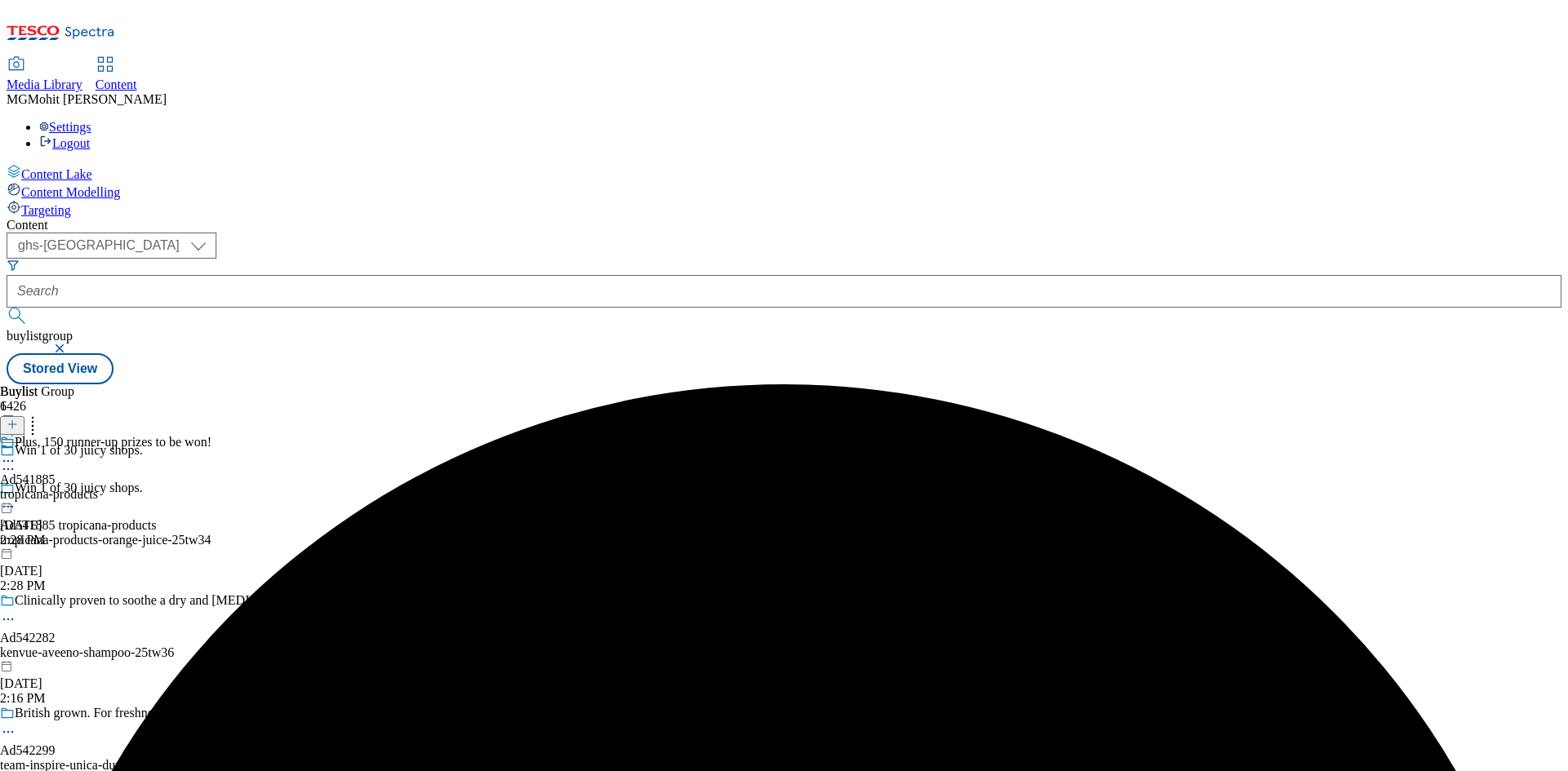
click at [17, 453] on icon at bounding box center [8, 461] width 17 height 17
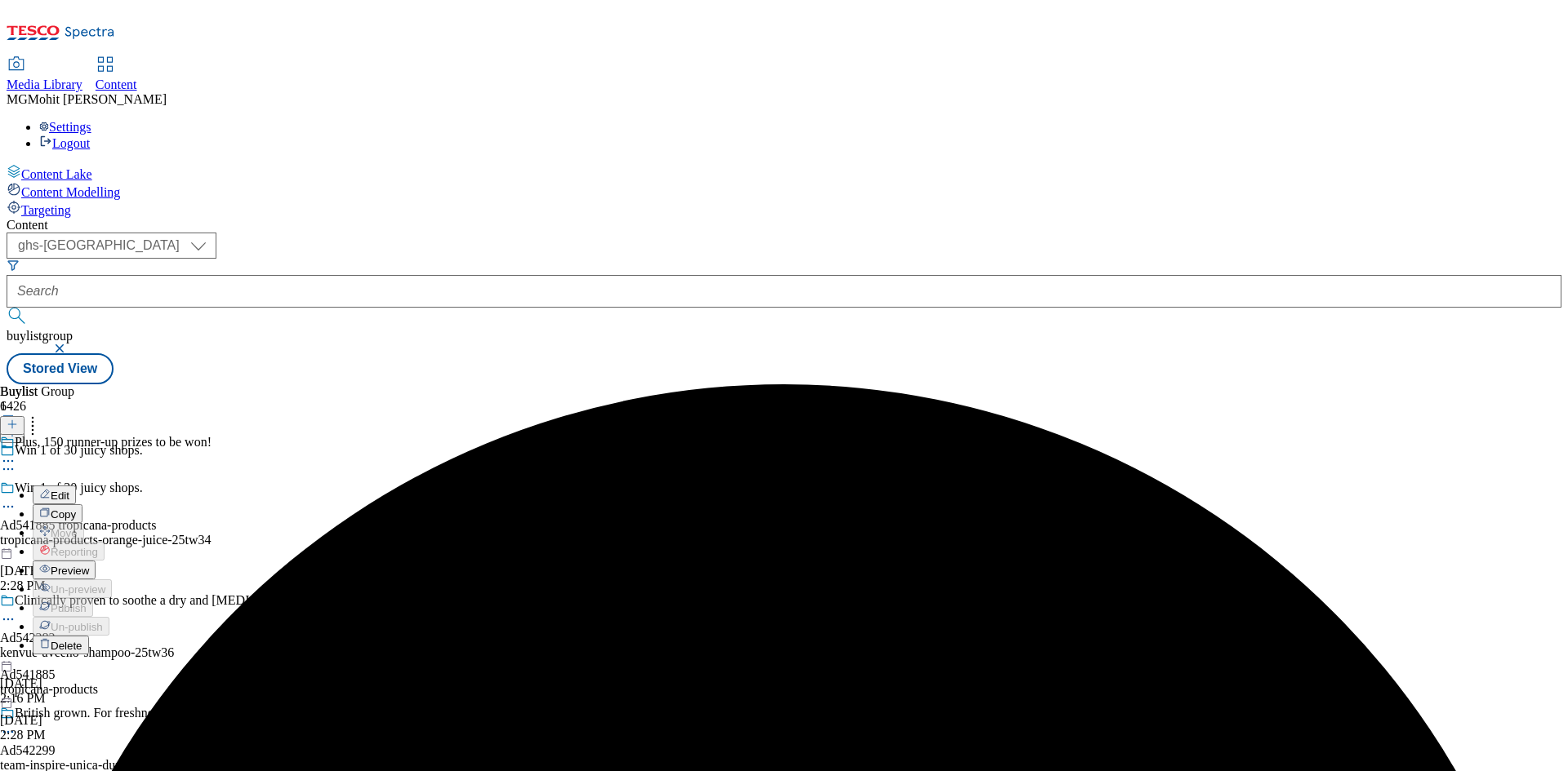
click at [89, 565] on span "Preview" at bounding box center [70, 571] width 38 height 12
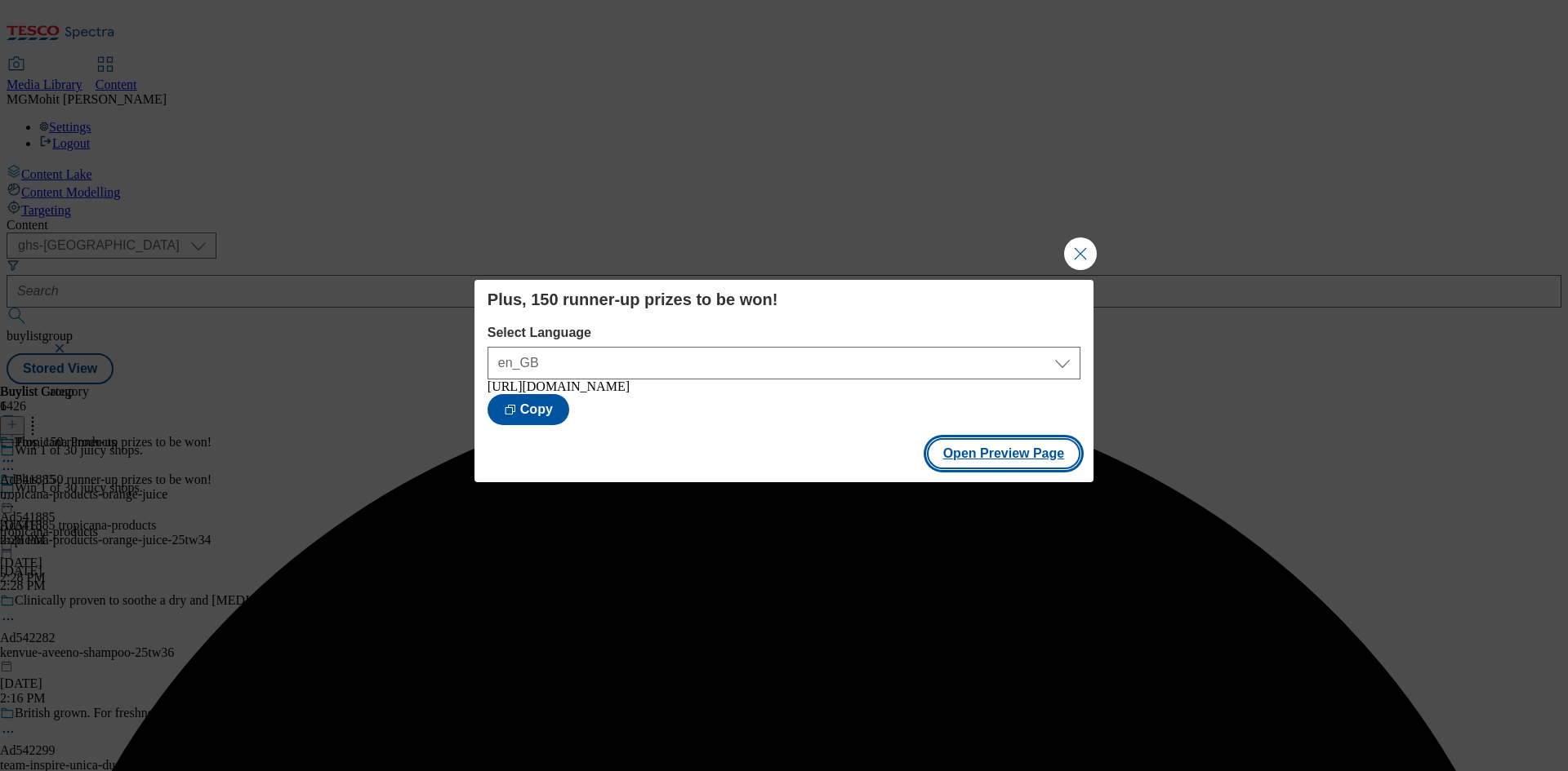
click at [987, 455] on button "Open Preview Page" at bounding box center [1004, 454] width 154 height 31
click at [1088, 248] on button "Close Modal" at bounding box center [1081, 254] width 33 height 33
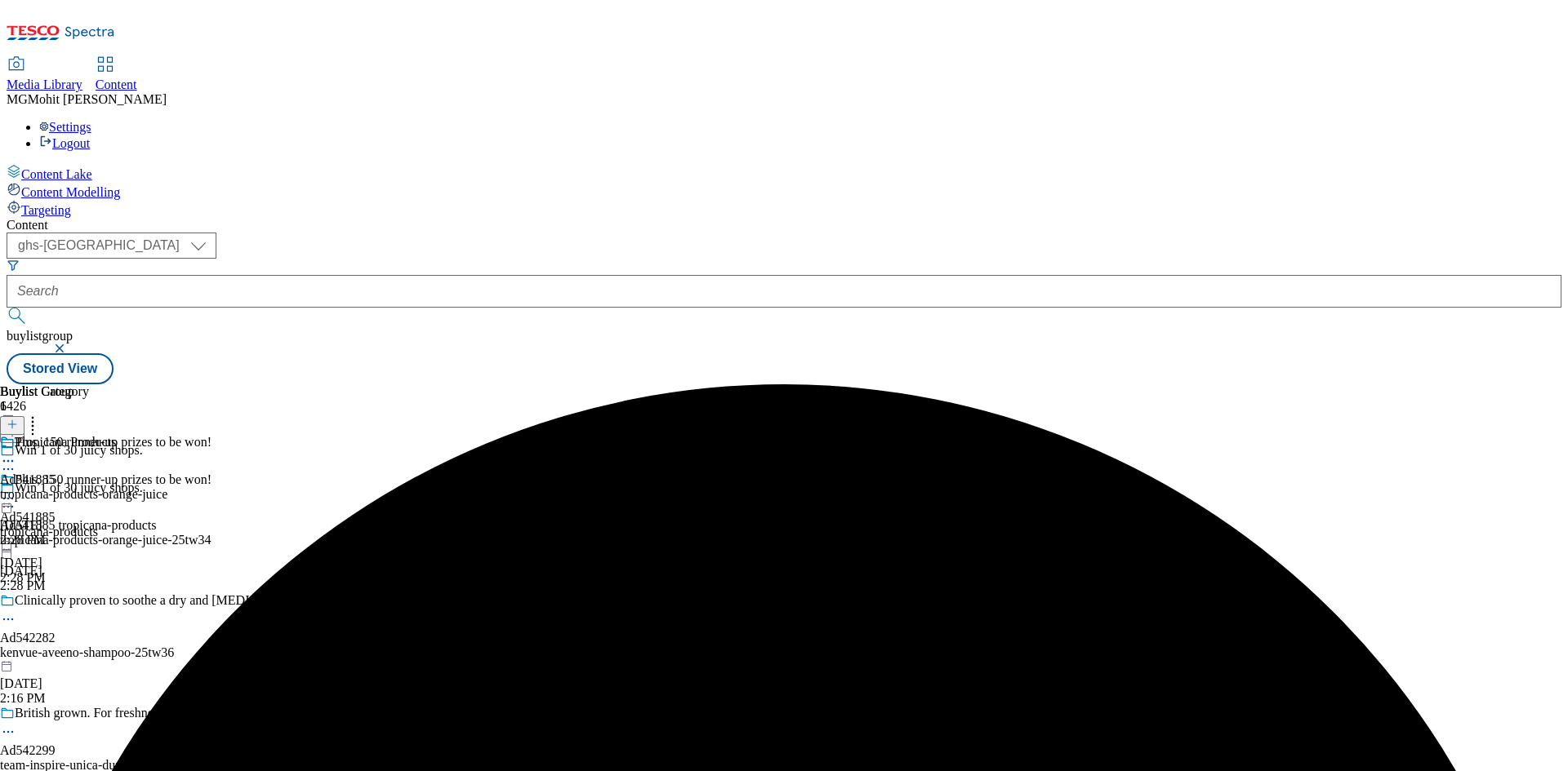
click at [14, 498] on circle at bounding box center [12, 499] width 3 height 3
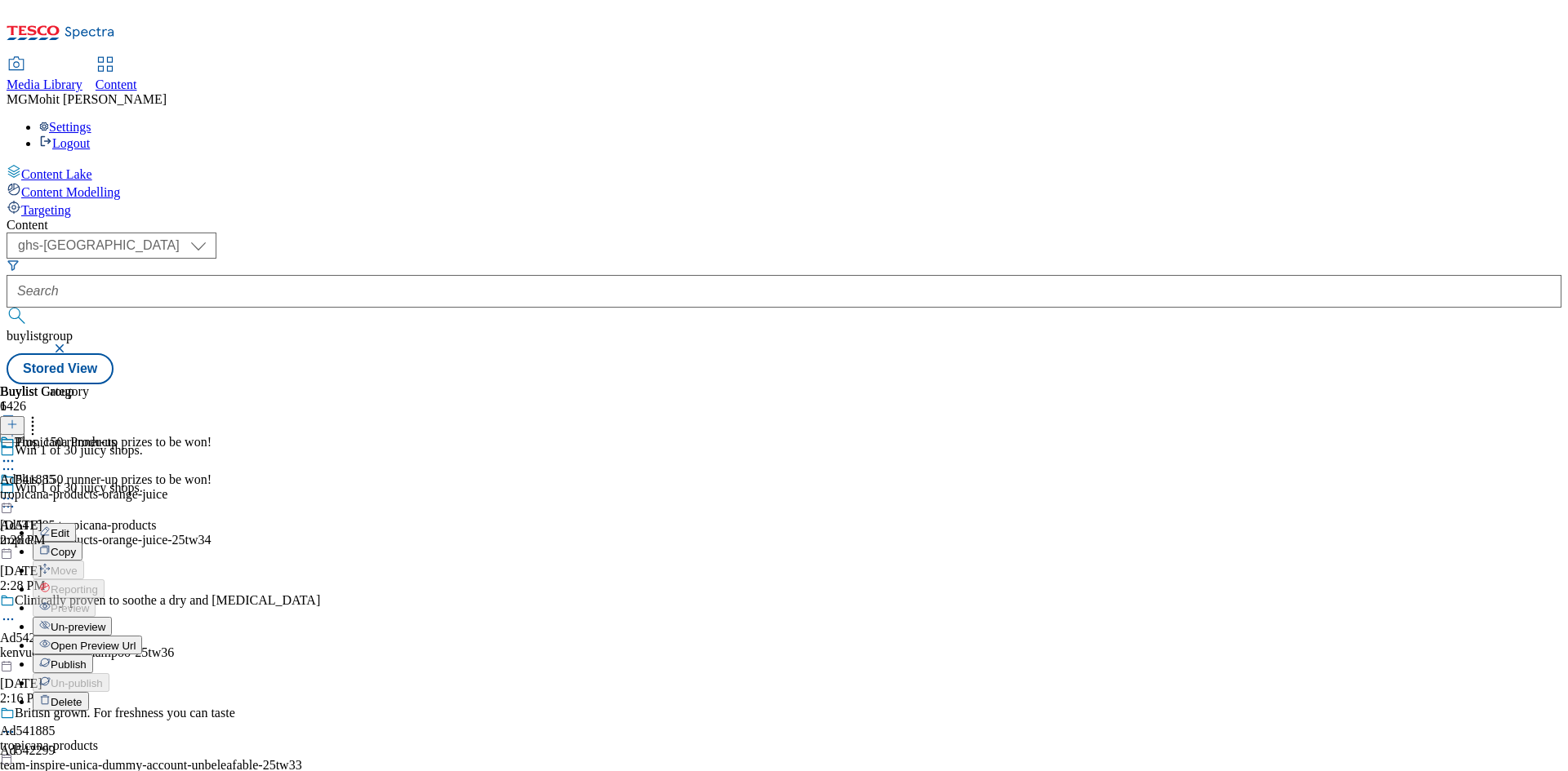
click at [87, 659] on span "Publish" at bounding box center [68, 665] width 36 height 12
